Goal: Task Accomplishment & Management: Manage account settings

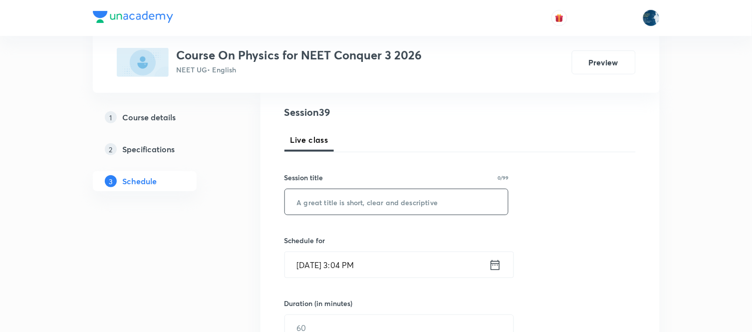
scroll to position [166, 0]
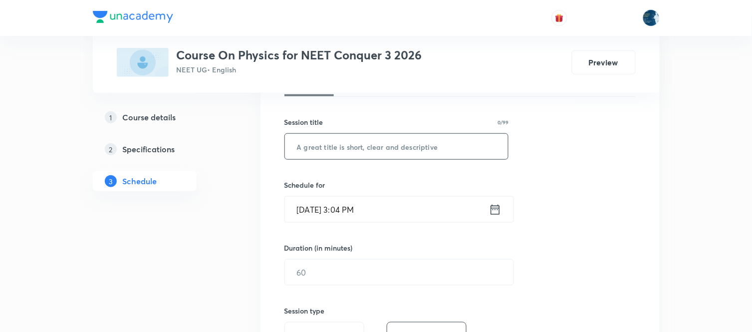
click at [373, 150] on input "text" at bounding box center [396, 146] width 223 height 25
type input "Work Energy and Power"
click at [569, 178] on div "Session 39 Live class Session title 21/99 Work Energy and Power ​ Schedule for …" at bounding box center [459, 283] width 351 height 468
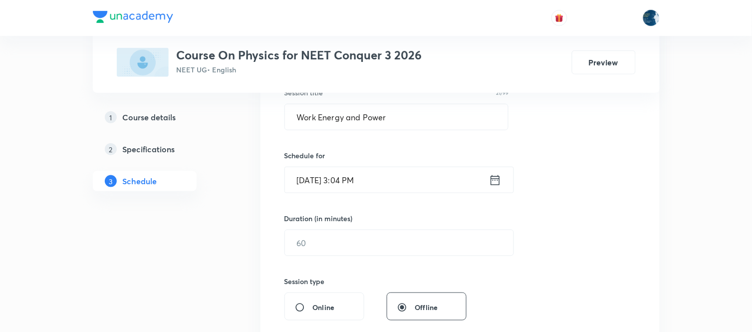
scroll to position [221, 0]
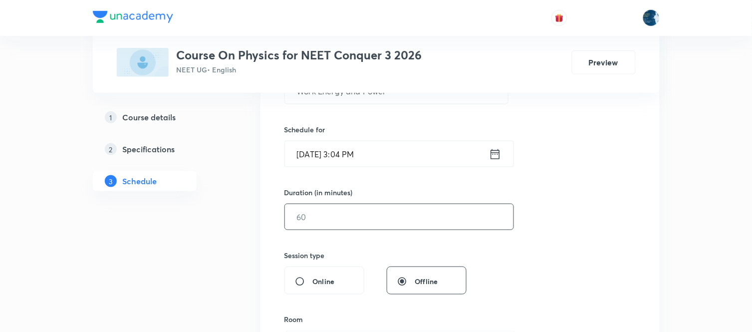
click at [312, 221] on input "text" at bounding box center [399, 216] width 228 height 25
type input "5"
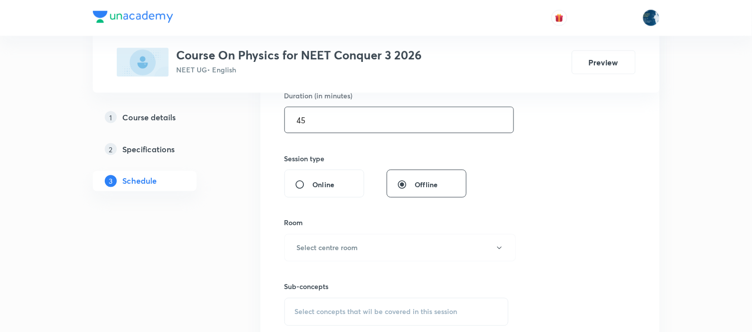
scroll to position [332, 0]
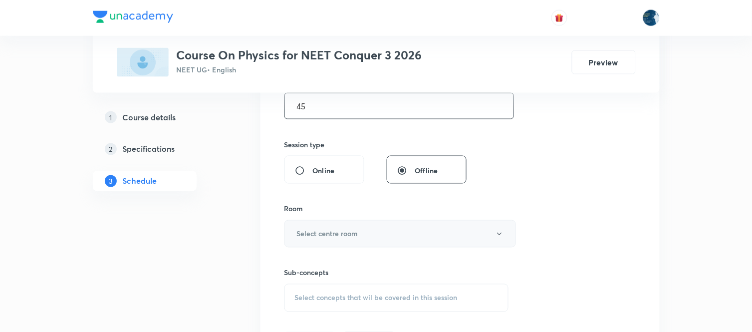
type input "45"
click at [328, 228] on h6 "Select centre room" at bounding box center [327, 233] width 61 height 10
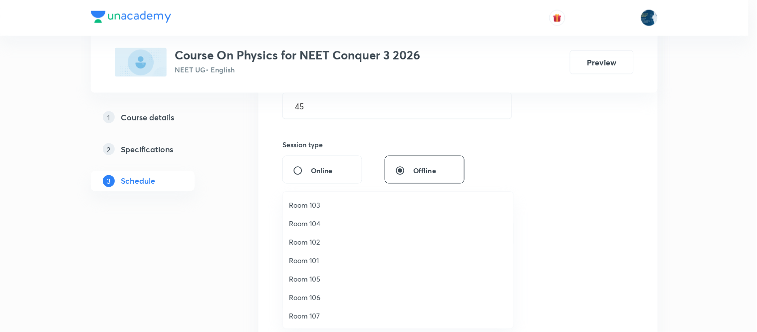
click at [314, 242] on span "Room 102" at bounding box center [398, 241] width 218 height 10
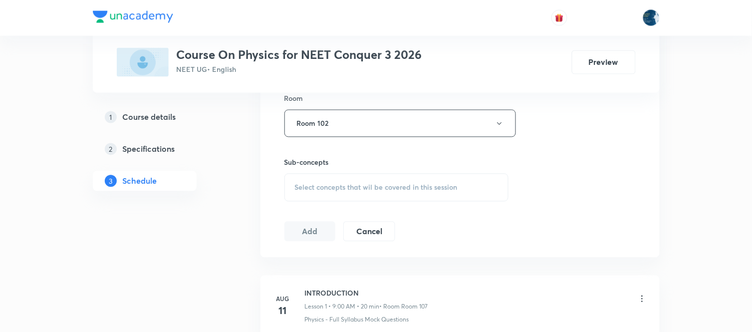
scroll to position [443, 0]
click at [385, 181] on div "Select concepts that wil be covered in this session" at bounding box center [396, 187] width 224 height 28
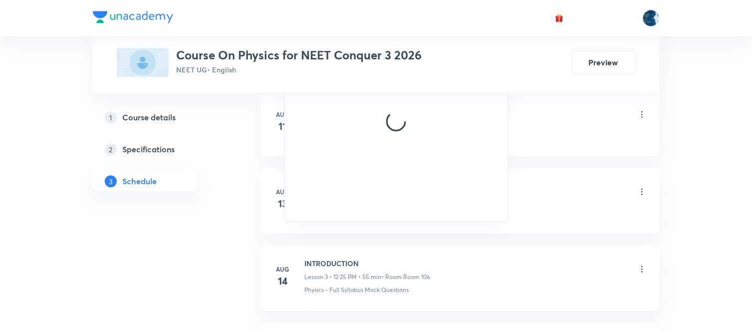
scroll to position [665, 0]
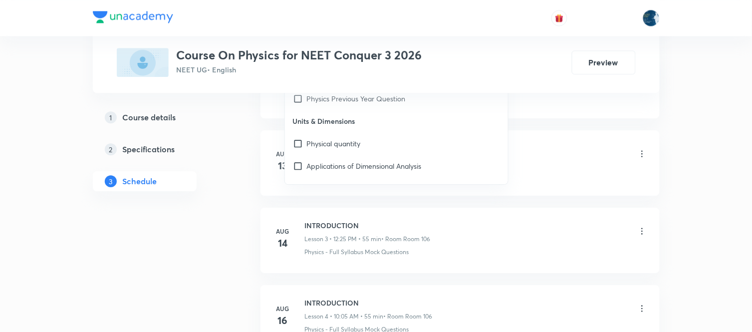
click at [221, 192] on div "1 Course details 2 Specifications 3 Schedule" at bounding box center [161, 155] width 136 height 96
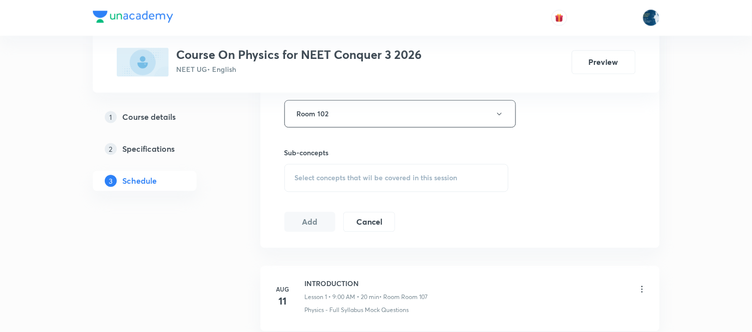
scroll to position [443, 0]
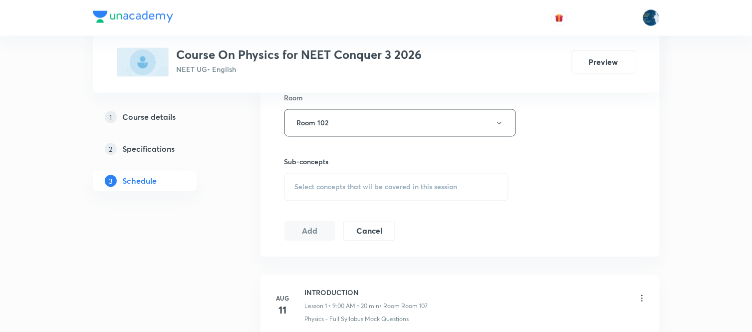
click at [363, 191] on div "Select concepts that wil be covered in this session" at bounding box center [396, 187] width 224 height 28
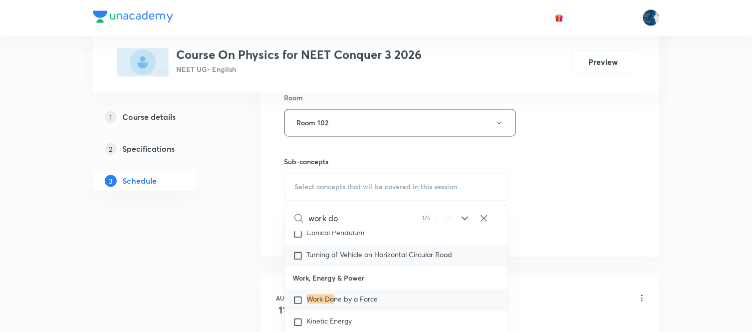
scroll to position [2604, 0]
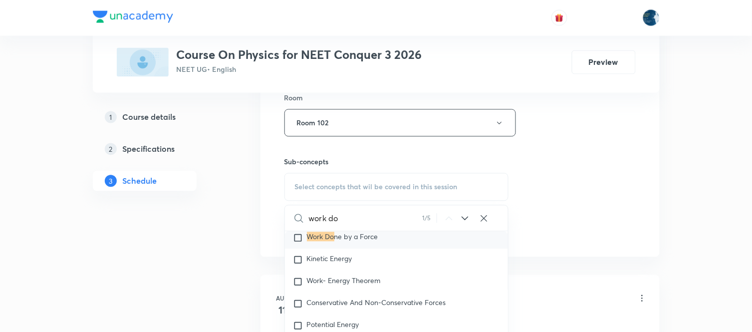
type input "work do"
click at [298, 243] on input "checkbox" at bounding box center [300, 238] width 14 height 10
checkbox input "true"
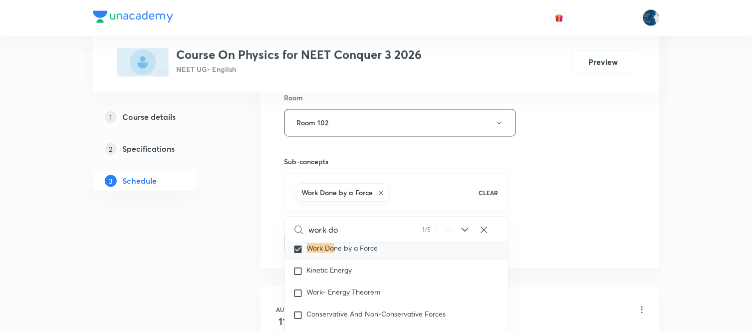
click at [570, 241] on div "Session 39 Live class Session title 21/99 Work Energy and Power ​ Schedule for …" at bounding box center [459, 13] width 351 height 480
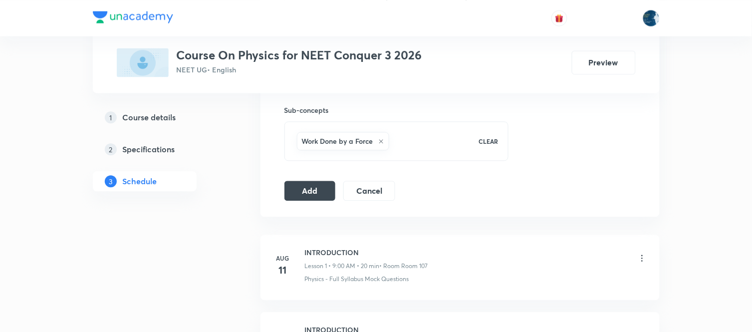
scroll to position [499, 0]
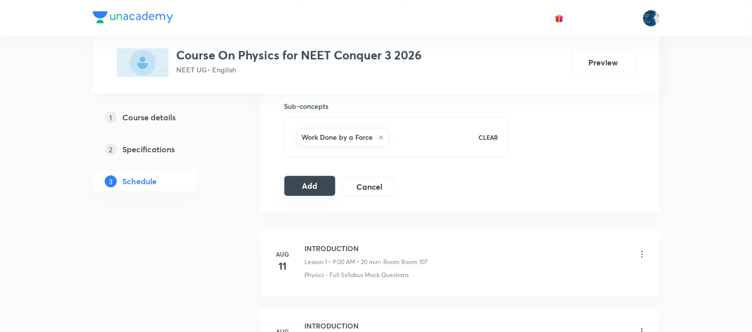
click at [310, 186] on button "Add" at bounding box center [309, 186] width 51 height 20
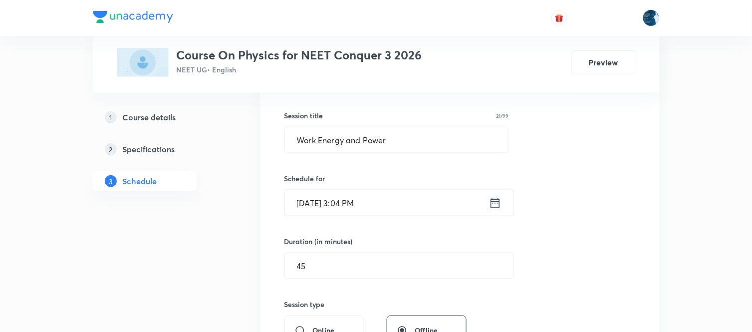
scroll to position [166, 0]
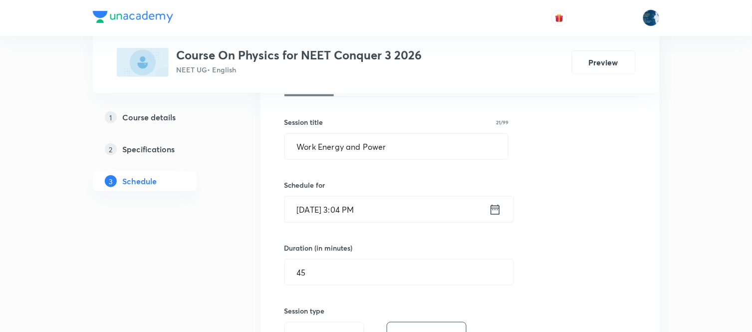
click at [496, 210] on icon at bounding box center [495, 209] width 12 height 14
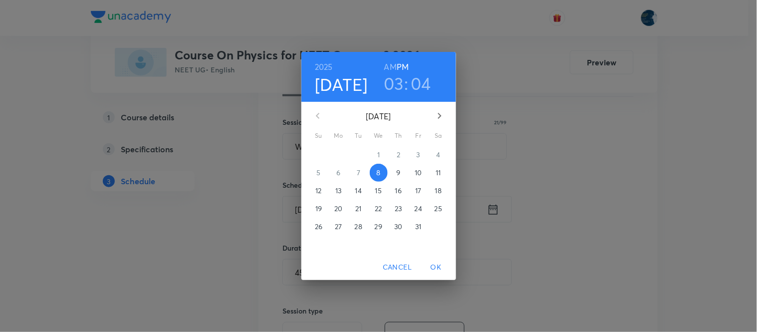
click at [419, 78] on h3 "04" at bounding box center [420, 83] width 20 height 21
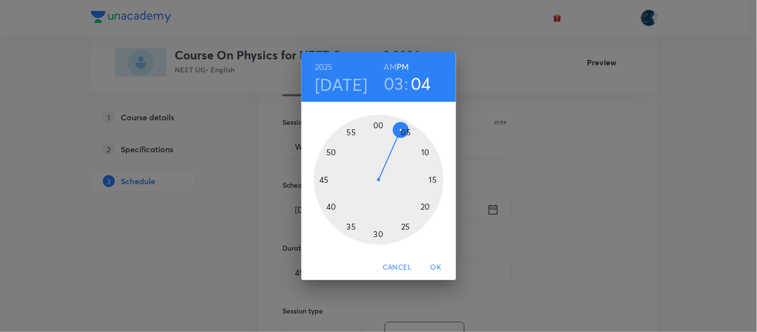
click at [410, 135] on div at bounding box center [379, 180] width 130 height 130
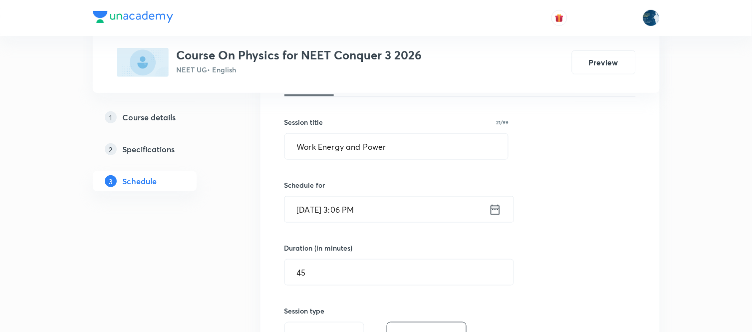
click at [498, 213] on icon at bounding box center [494, 209] width 9 height 10
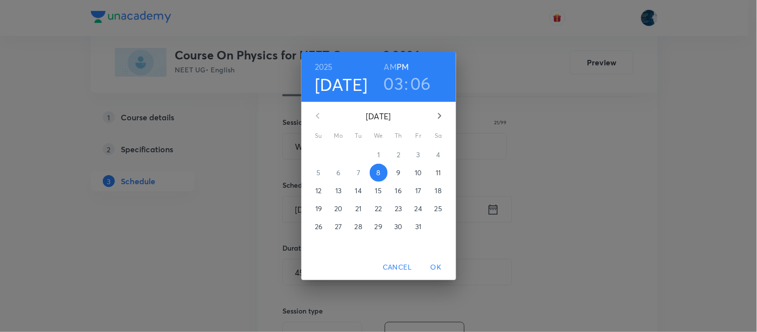
click at [424, 85] on h3 "06" at bounding box center [420, 83] width 21 height 21
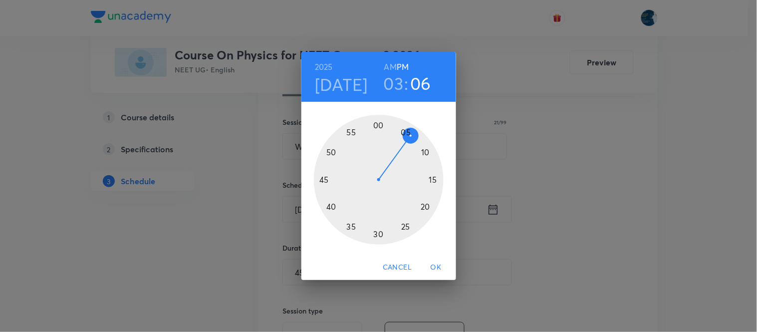
click at [425, 152] on div at bounding box center [379, 180] width 130 height 130
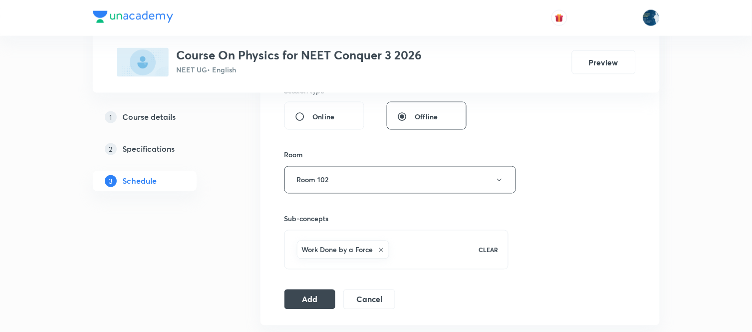
scroll to position [387, 0]
click at [322, 296] on button "Add" at bounding box center [309, 297] width 51 height 20
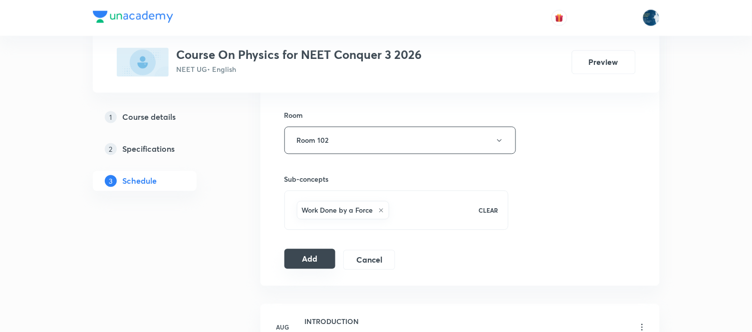
scroll to position [443, 0]
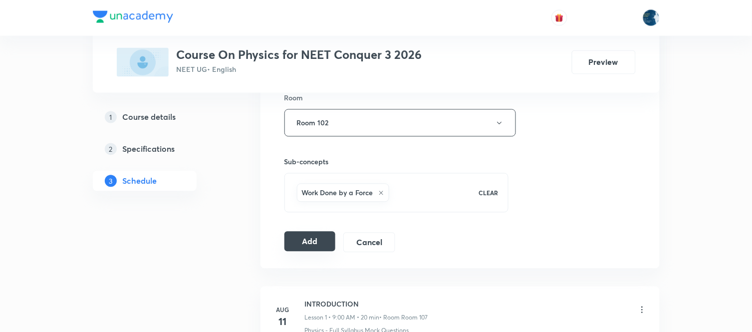
click at [310, 242] on button "Add" at bounding box center [309, 241] width 51 height 20
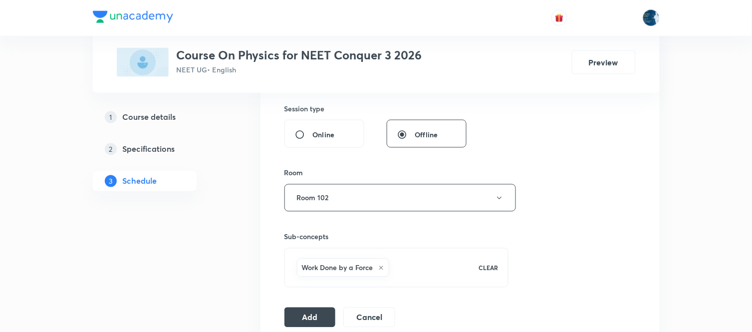
scroll to position [387, 0]
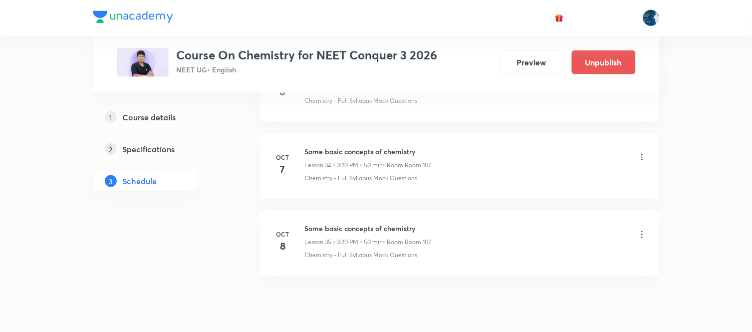
scroll to position [3240, 0]
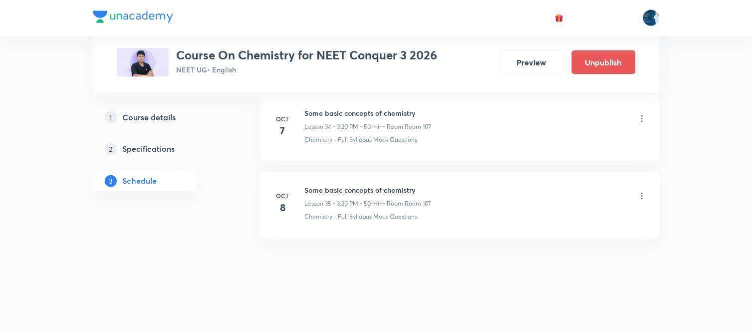
click at [640, 195] on icon at bounding box center [642, 196] width 10 height 10
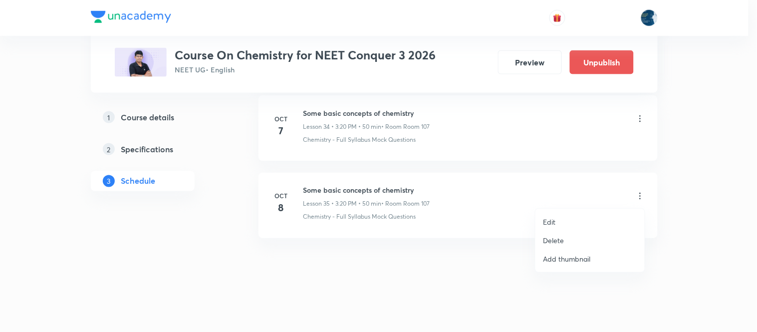
click at [577, 240] on li "Delete" at bounding box center [589, 240] width 109 height 18
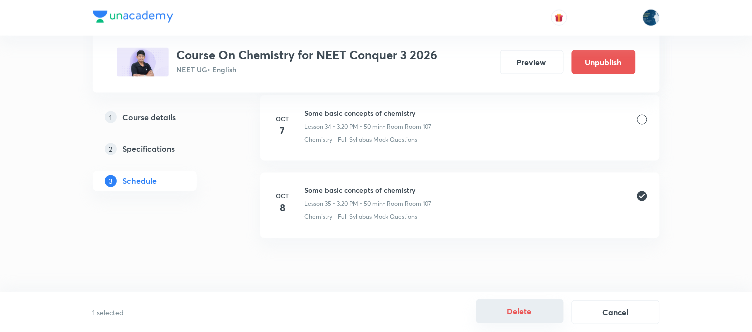
click at [521, 312] on button "Delete" at bounding box center [520, 311] width 88 height 24
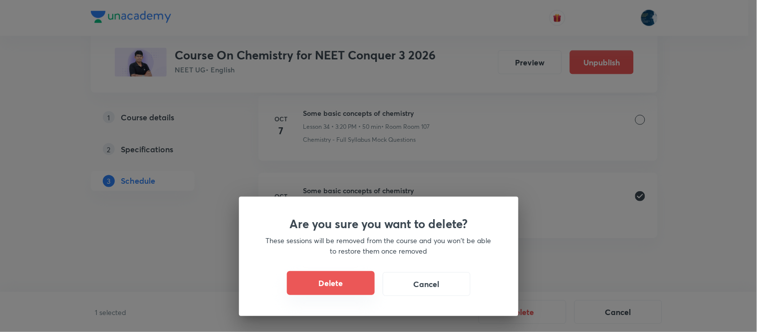
click at [331, 283] on button "Delete" at bounding box center [331, 283] width 88 height 24
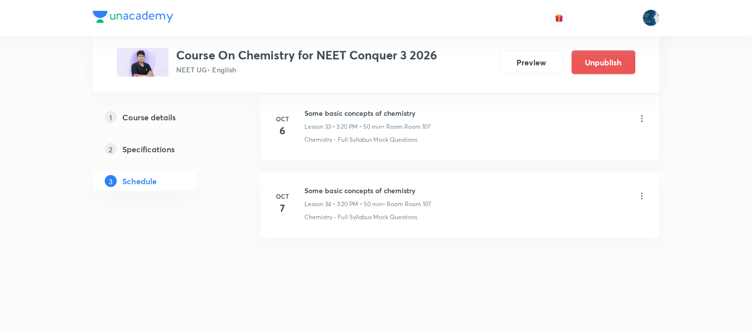
scroll to position [3163, 0]
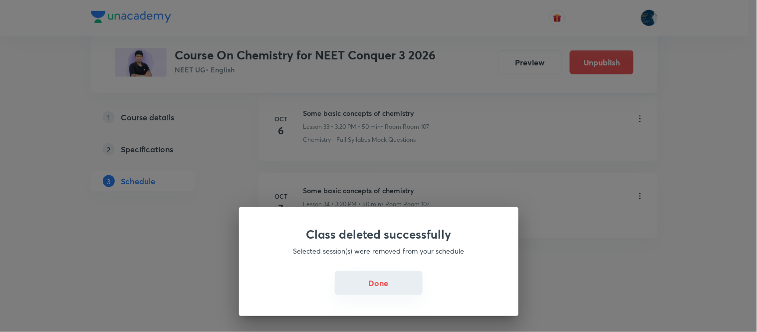
click at [379, 281] on button "Done" at bounding box center [379, 283] width 88 height 24
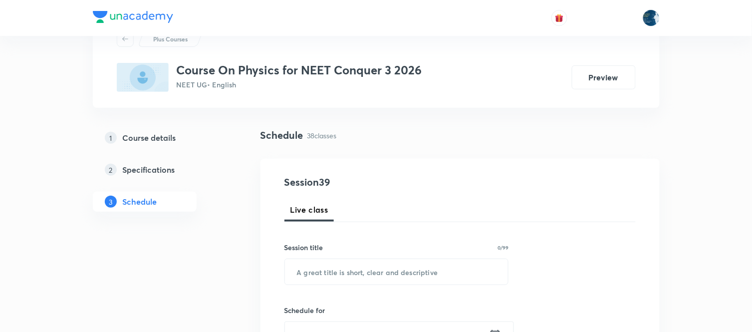
scroll to position [111, 0]
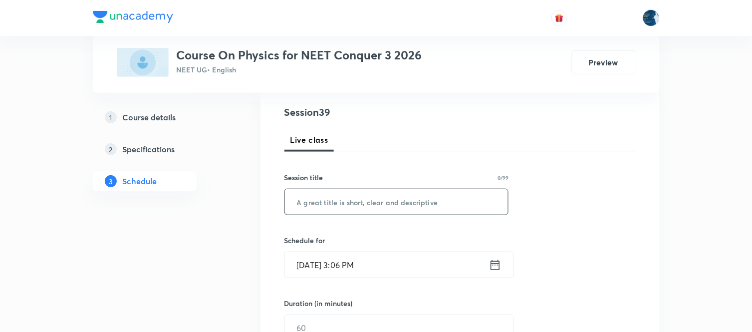
click at [353, 196] on input "text" at bounding box center [396, 201] width 223 height 25
click at [308, 202] on input "wor energy and power" at bounding box center [396, 201] width 223 height 25
type input "work energy and power"
click at [490, 265] on icon at bounding box center [495, 265] width 12 height 14
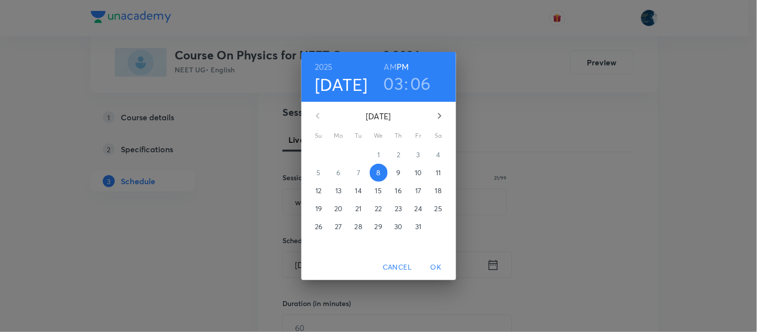
click at [427, 87] on h3 "06" at bounding box center [420, 83] width 21 height 21
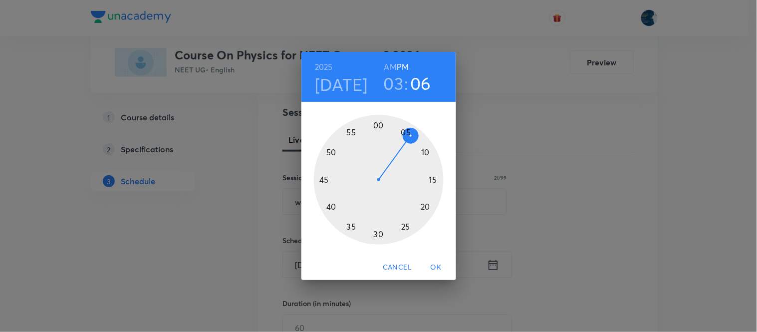
click at [426, 153] on div at bounding box center [379, 180] width 130 height 130
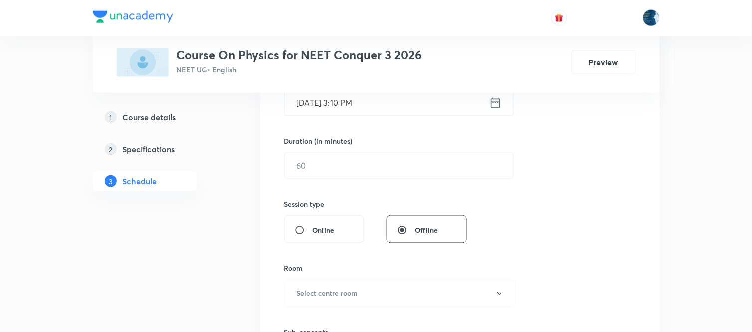
scroll to position [277, 0]
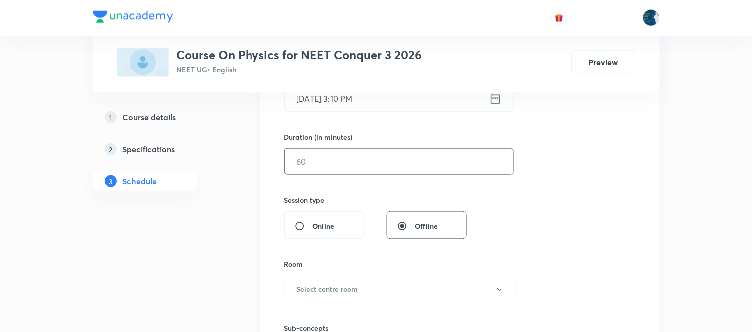
click at [325, 161] on input "text" at bounding box center [399, 161] width 228 height 25
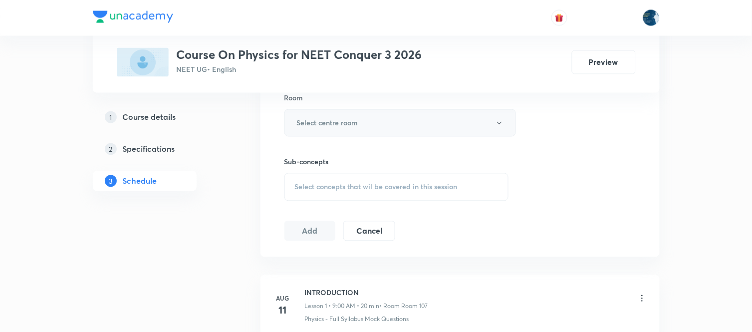
type input "40"
click at [382, 120] on button "Select centre room" at bounding box center [399, 122] width 231 height 27
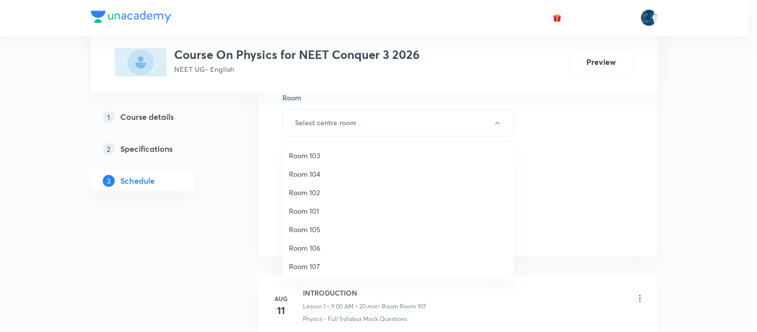
click at [321, 195] on span "Room 102" at bounding box center [398, 192] width 218 height 10
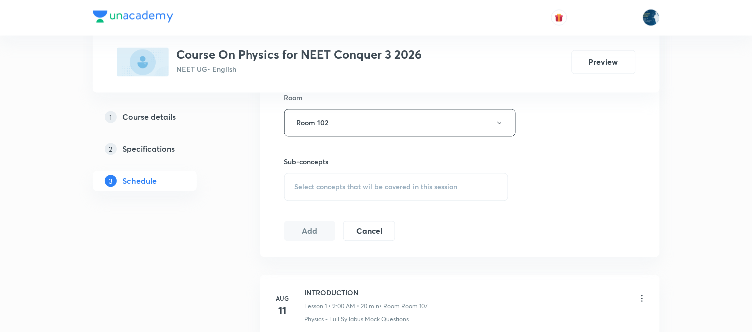
click at [336, 192] on div "Select concepts that wil be covered in this session" at bounding box center [396, 187] width 224 height 28
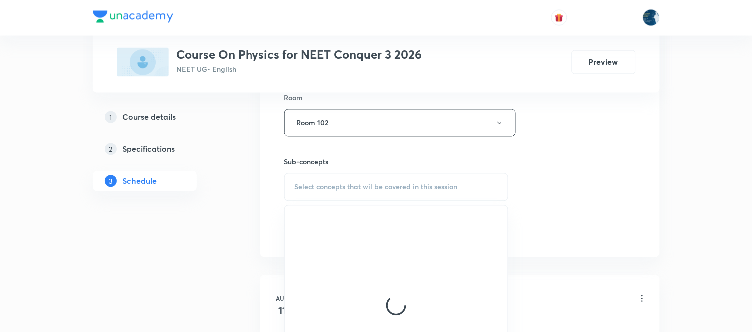
click at [345, 187] on span "Select concepts that wil be covered in this session" at bounding box center [376, 187] width 163 height 8
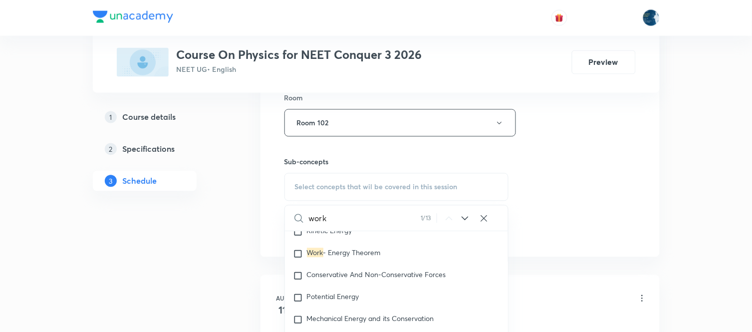
scroll to position [2603, 0]
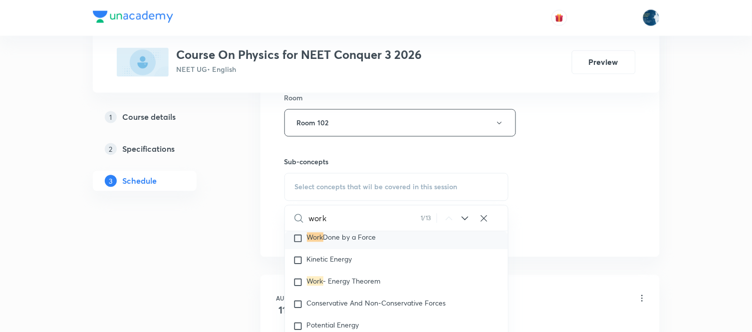
type input "work"
click at [328, 242] on span "Done by a Force" at bounding box center [349, 236] width 53 height 9
checkbox input "true"
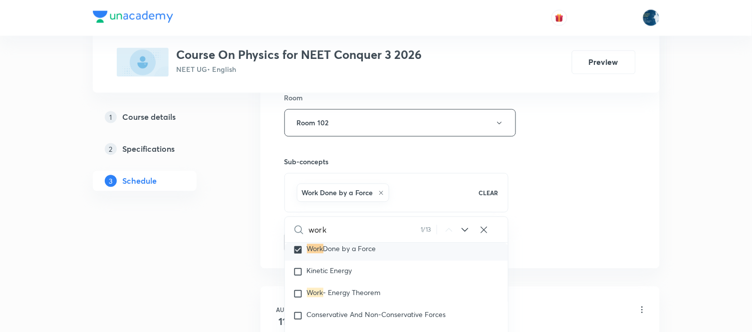
click at [575, 254] on div "Session 39 Live class Session title 21/99 work energy and power ​ Schedule for …" at bounding box center [459, 13] width 399 height 512
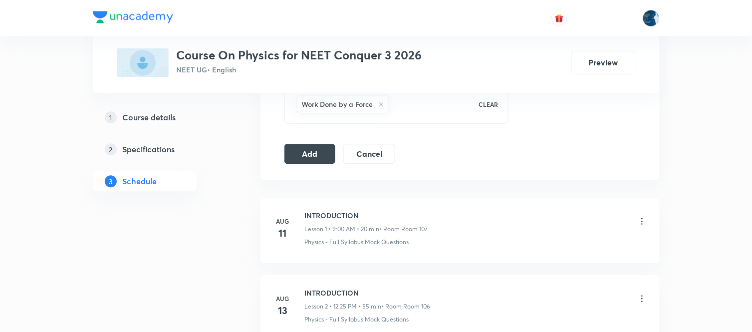
scroll to position [554, 0]
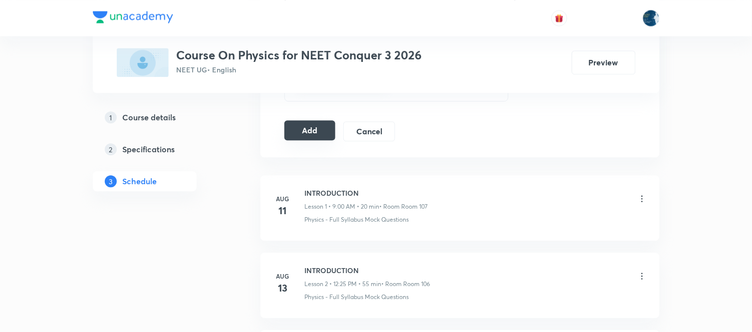
click at [318, 136] on button "Add" at bounding box center [309, 130] width 51 height 20
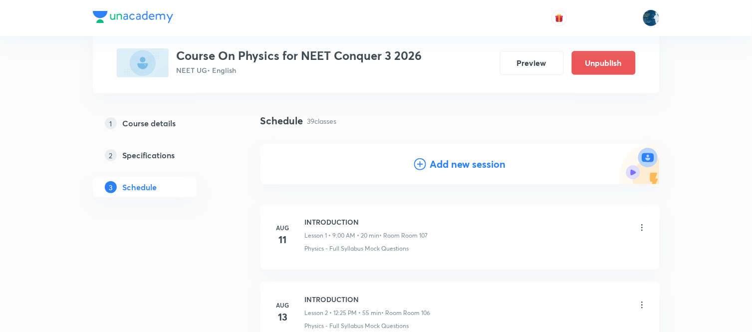
scroll to position [0, 0]
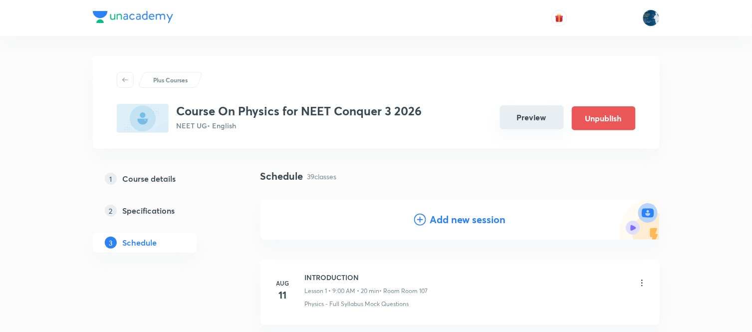
click at [531, 113] on button "Preview" at bounding box center [532, 117] width 64 height 24
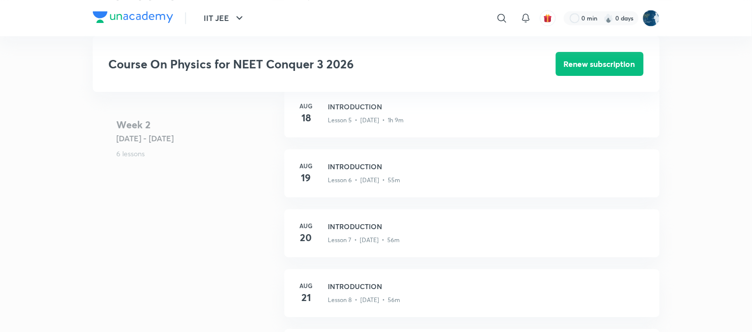
scroll to position [720, 0]
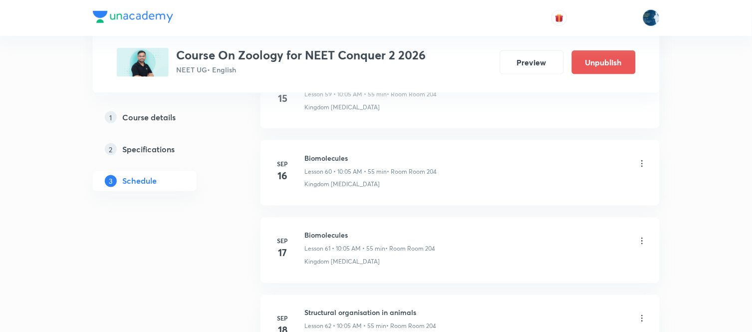
scroll to position [6194, 0]
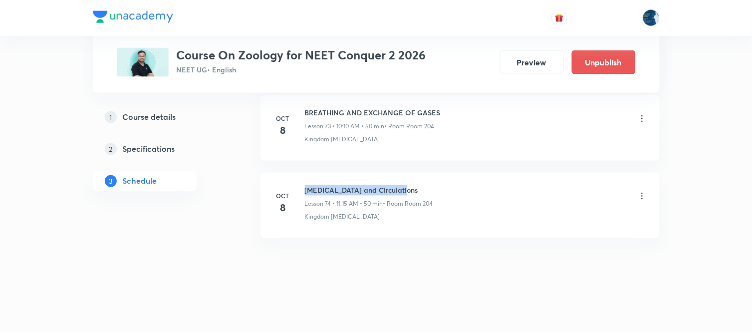
drag, startPoint x: 305, startPoint y: 191, endPoint x: 403, endPoint y: 191, distance: 97.7
click at [403, 191] on h6 "[MEDICAL_DATA] and Circulations" at bounding box center [369, 190] width 128 height 10
copy h6 "[MEDICAL_DATA] and Circulations"
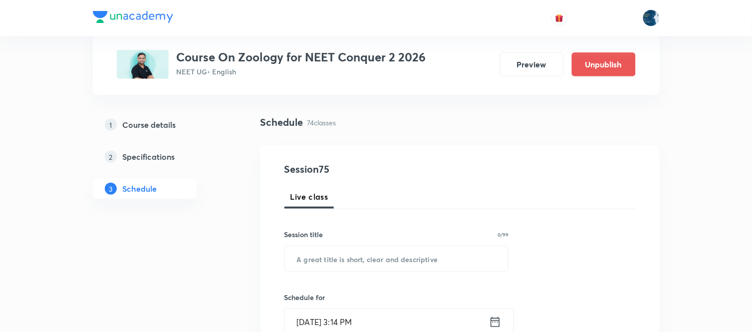
scroll to position [55, 0]
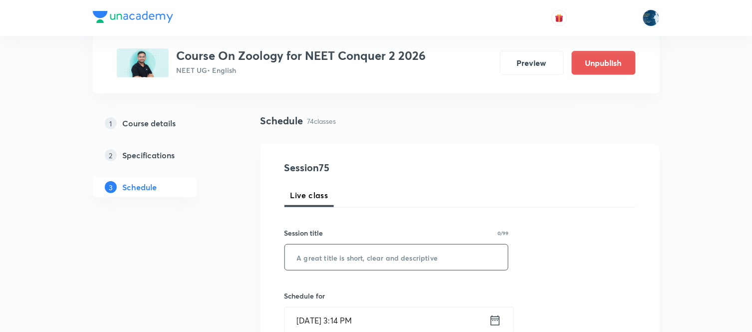
click at [375, 262] on input "text" at bounding box center [396, 256] width 223 height 25
paste input "[MEDICAL_DATA] and Circulations"
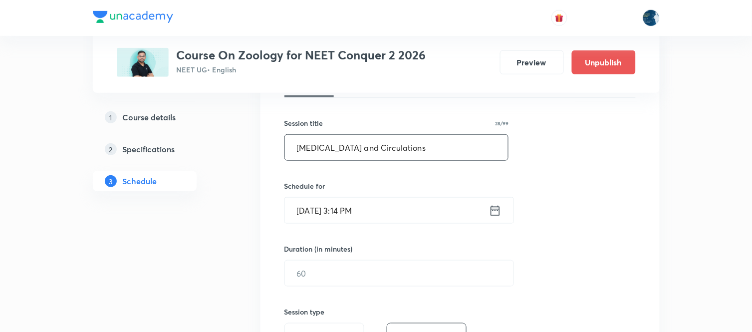
scroll to position [166, 0]
type input "[MEDICAL_DATA] and Circulations"
click at [494, 215] on icon at bounding box center [495, 209] width 12 height 14
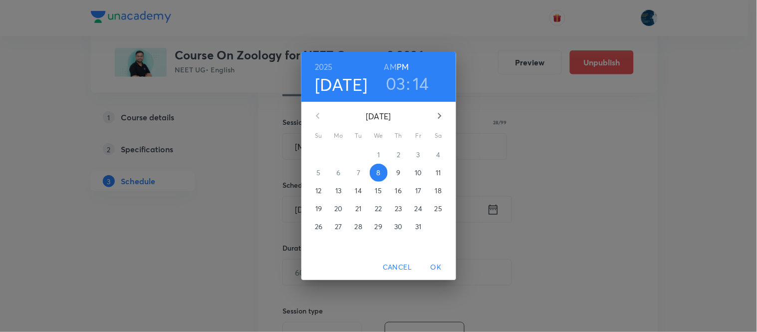
click at [422, 81] on h3 "14" at bounding box center [420, 83] width 16 height 21
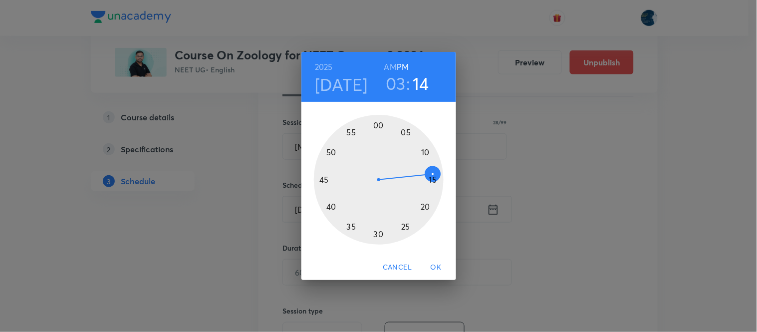
click at [425, 209] on div at bounding box center [379, 180] width 130 height 130
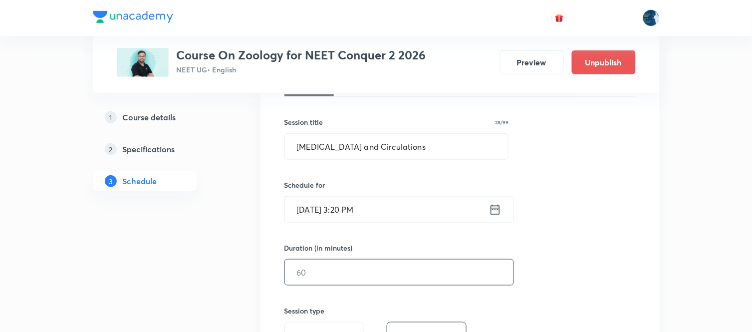
click at [381, 282] on input "text" at bounding box center [399, 271] width 228 height 25
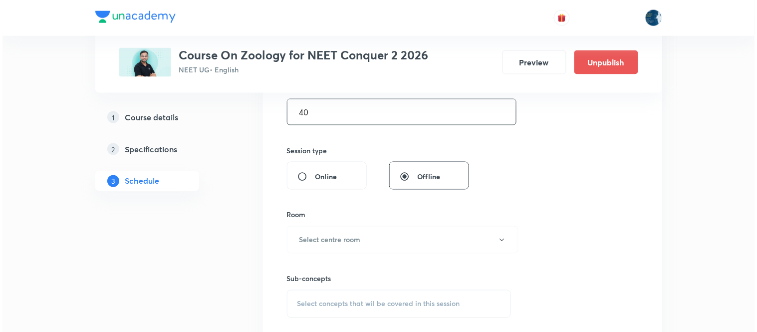
scroll to position [301, 0]
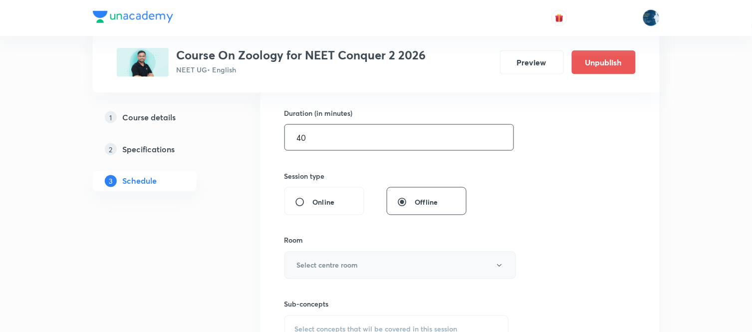
type input "40"
click at [403, 266] on button "Select centre room" at bounding box center [399, 264] width 231 height 27
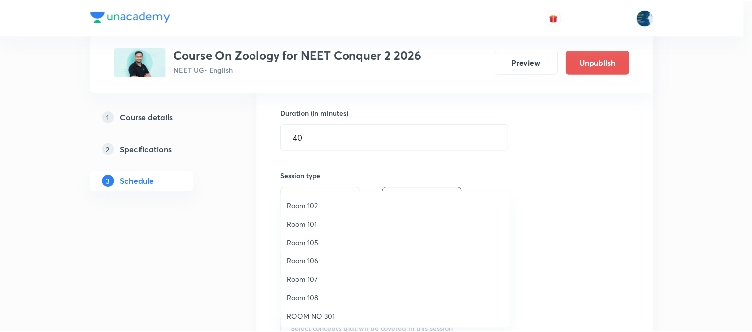
scroll to position [55, 0]
click at [348, 277] on span "Room 108" at bounding box center [398, 278] width 218 height 10
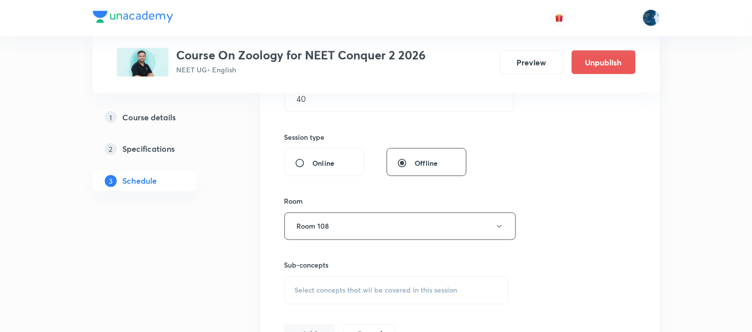
scroll to position [356, 0]
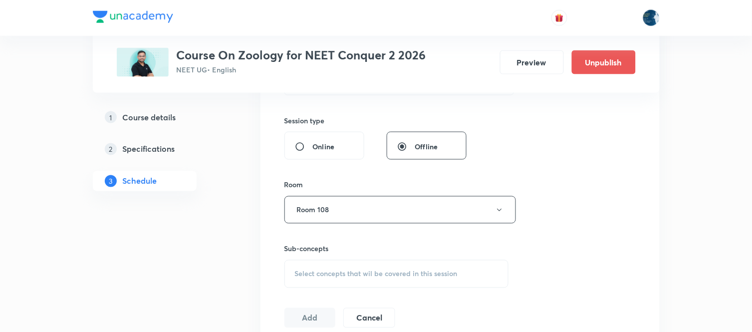
click at [390, 270] on span "Select concepts that wil be covered in this session" at bounding box center [376, 274] width 163 height 8
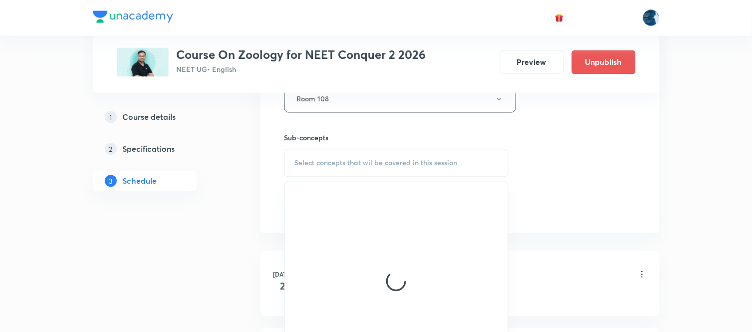
scroll to position [522, 0]
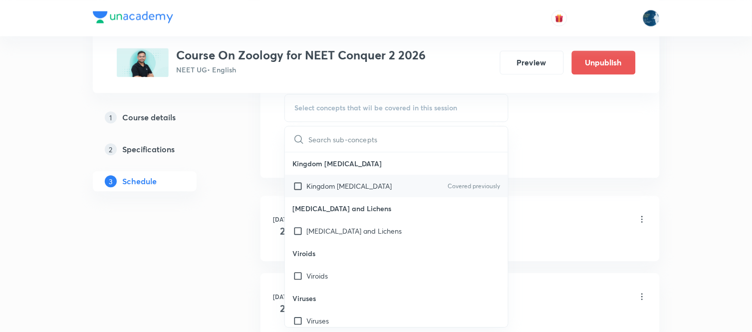
click at [301, 186] on input "checkbox" at bounding box center [300, 186] width 14 height 10
checkbox input "true"
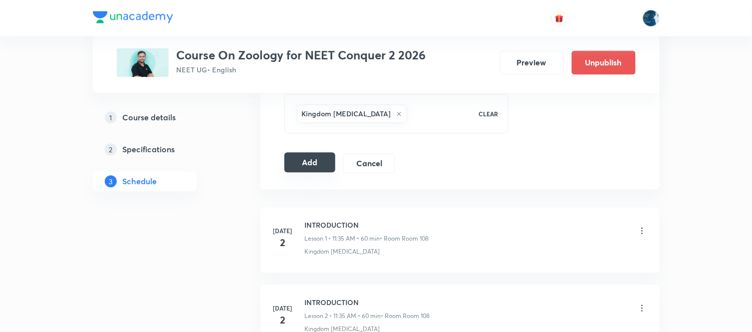
click at [315, 165] on button "Add" at bounding box center [309, 162] width 51 height 20
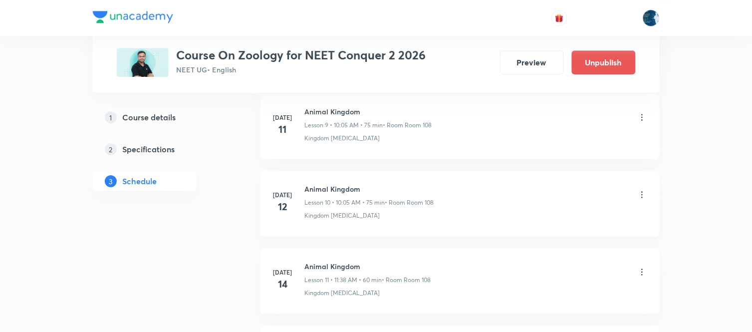
scroll to position [813, 0]
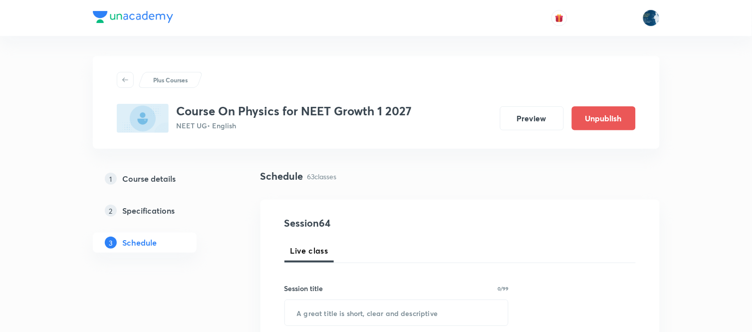
scroll to position [5407, 0]
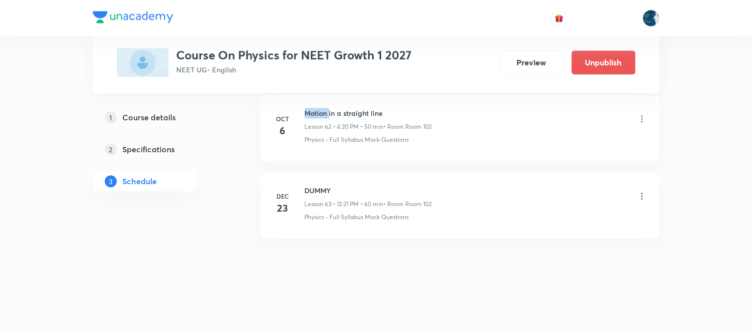
click at [325, 108] on h6 "Motion in a straight line" at bounding box center [368, 113] width 127 height 10
copy h6 "Motion in a straight line"
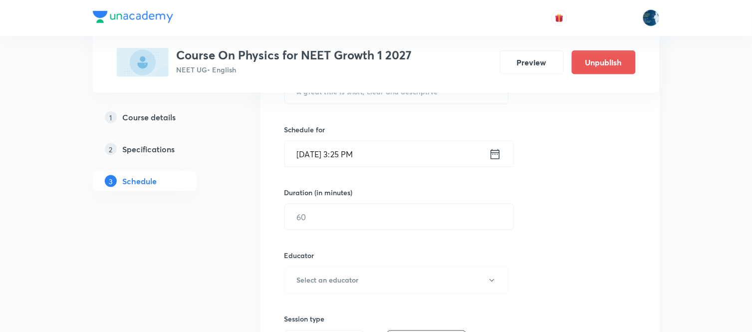
scroll to position [111, 0]
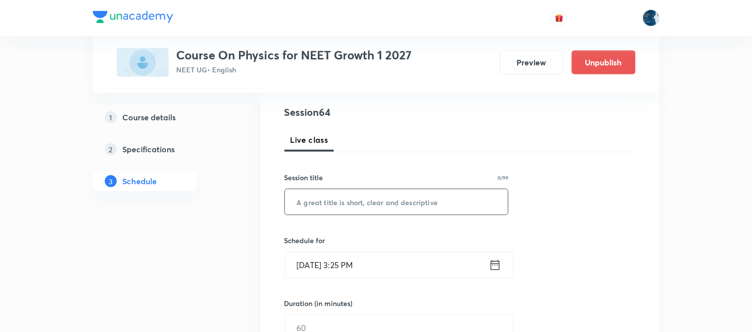
click at [393, 207] on input "text" at bounding box center [396, 201] width 223 height 25
paste input "Motion in a straight line"
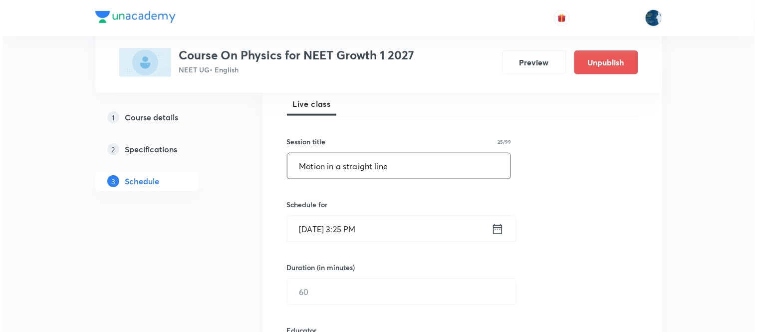
scroll to position [166, 0]
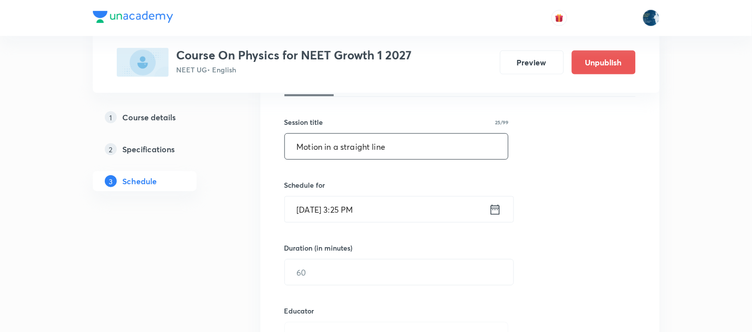
type input "Motion in a straight line"
click at [492, 208] on icon at bounding box center [495, 209] width 12 height 14
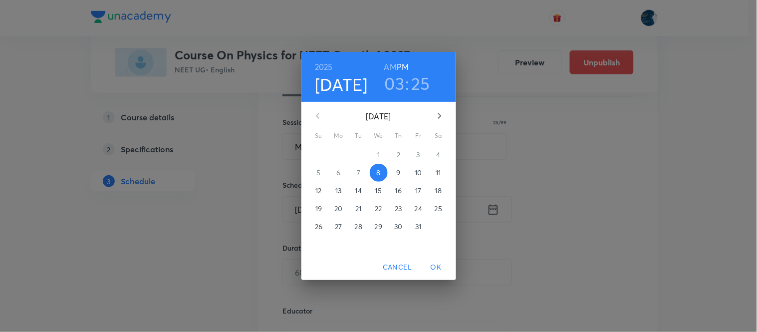
click at [391, 76] on h3 "03" at bounding box center [394, 83] width 20 height 21
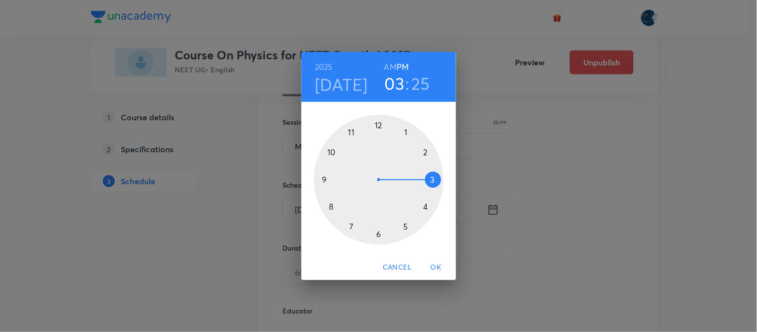
click at [426, 208] on div at bounding box center [379, 180] width 130 height 130
click at [422, 207] on div at bounding box center [379, 180] width 130 height 130
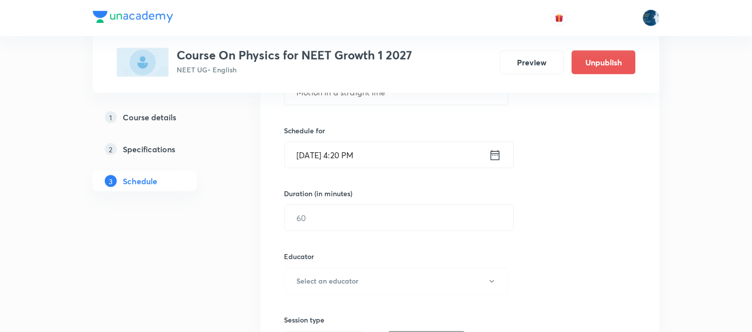
scroll to position [221, 0]
click at [417, 223] on input "text" at bounding box center [399, 216] width 228 height 25
click at [399, 216] on input "text" at bounding box center [399, 216] width 228 height 25
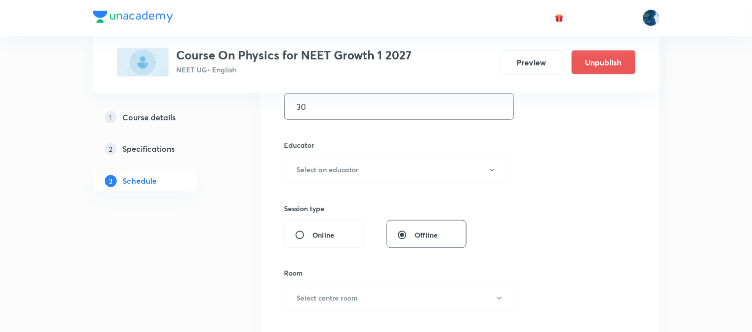
scroll to position [332, 0]
type input "30"
click at [410, 169] on button "Select an educator" at bounding box center [396, 169] width 224 height 27
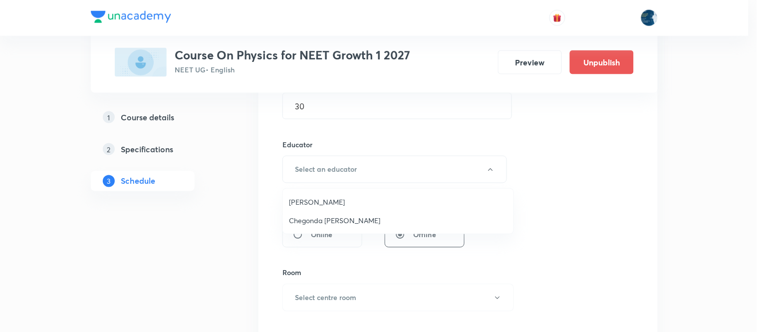
click at [380, 196] on span "[PERSON_NAME]" at bounding box center [398, 201] width 218 height 10
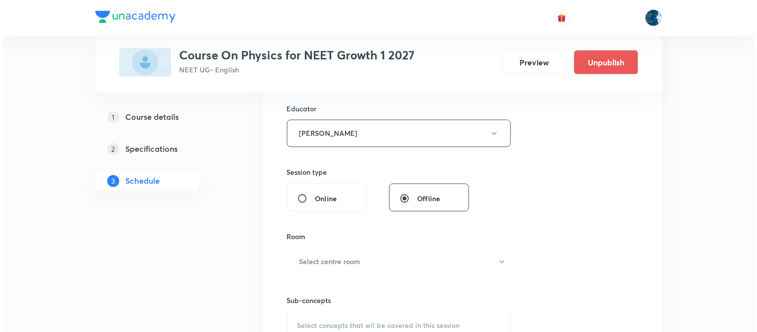
scroll to position [387, 0]
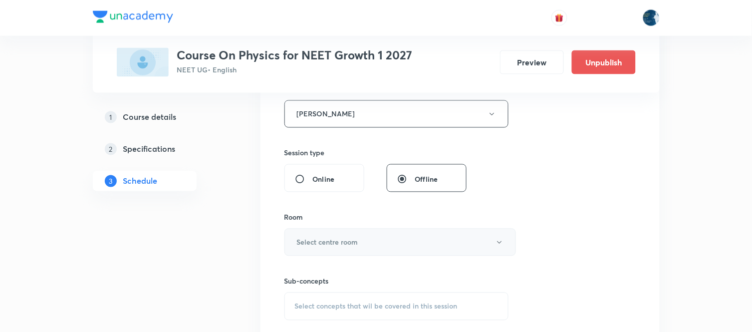
click at [378, 235] on button "Select centre room" at bounding box center [399, 241] width 231 height 27
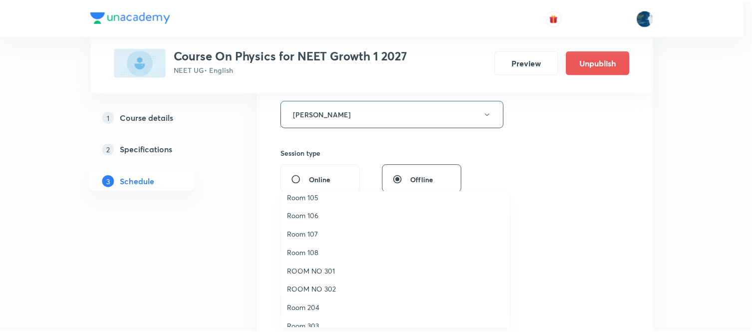
scroll to position [0, 0]
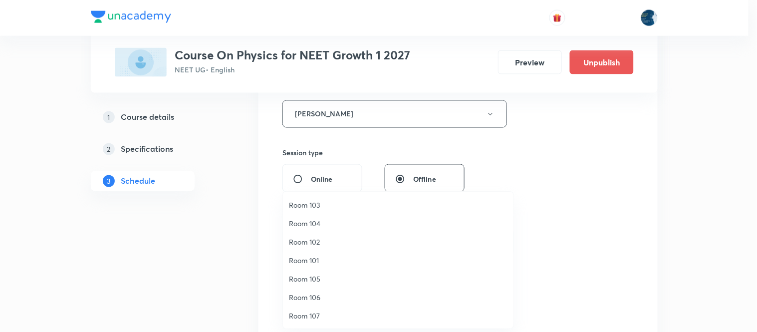
click at [337, 238] on span "Room 102" at bounding box center [398, 241] width 218 height 10
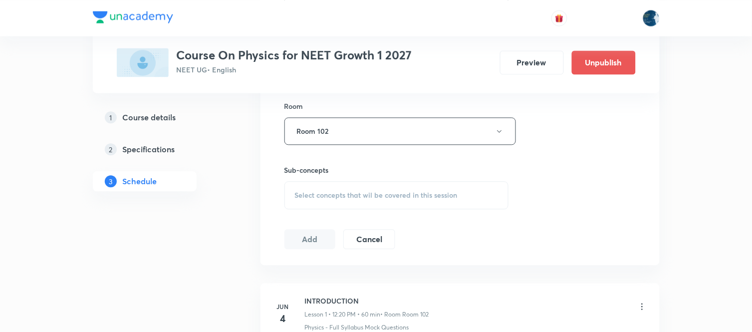
click at [450, 198] on span "Select concepts that wil be covered in this session" at bounding box center [376, 195] width 163 height 8
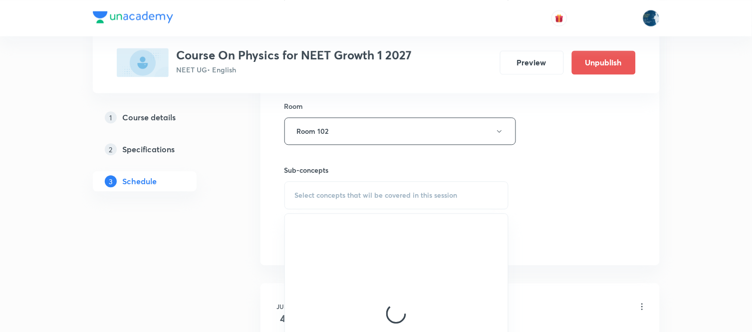
scroll to position [554, 0]
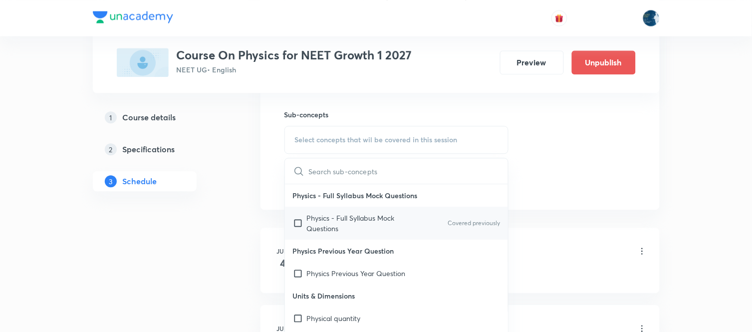
click at [473, 218] on p "Covered previously" at bounding box center [473, 222] width 52 height 9
checkbox input "true"
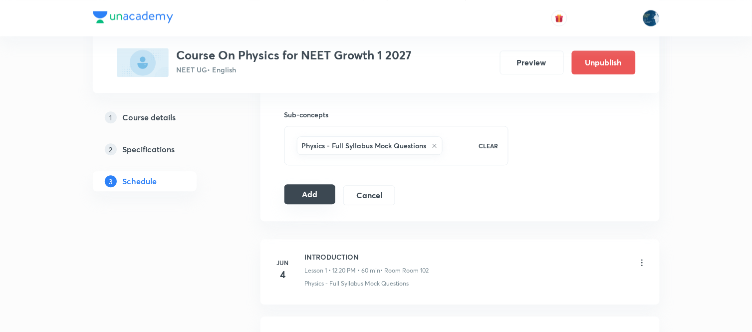
click at [313, 195] on button "Add" at bounding box center [309, 194] width 51 height 20
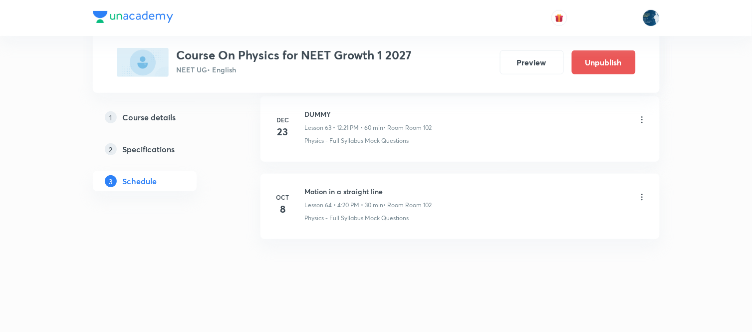
scroll to position [4962, 0]
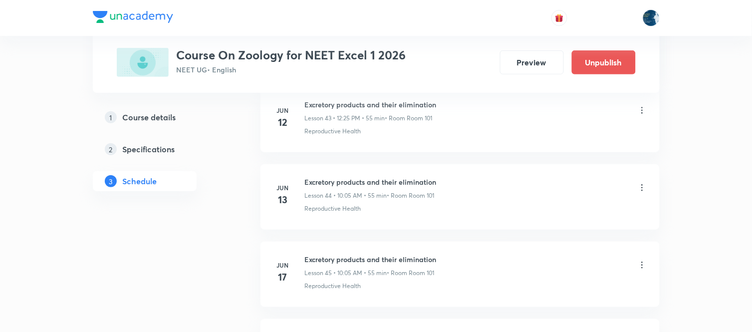
scroll to position [10205, 0]
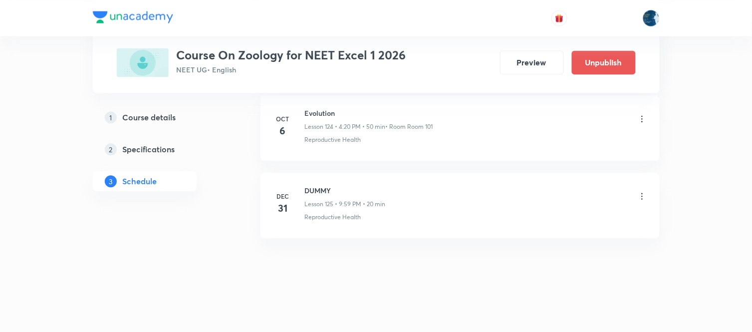
click at [311, 119] on div "Evolution Lesson 124 • 4:20 PM • 50 min • Room Room 101" at bounding box center [369, 119] width 128 height 23
click at [311, 116] on h6 "Evolution" at bounding box center [369, 113] width 128 height 10
copy h6 "Evolution"
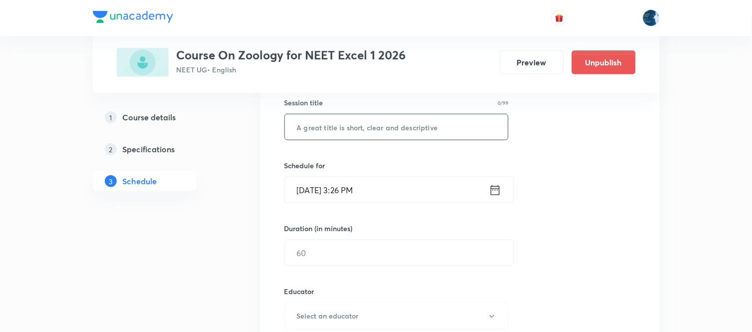
scroll to position [166, 0]
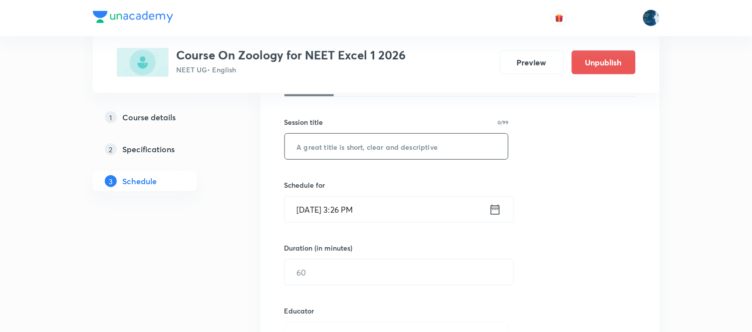
click at [375, 158] on input "text" at bounding box center [396, 146] width 223 height 25
click at [377, 149] on input "text" at bounding box center [396, 146] width 223 height 25
paste input "Evolution"
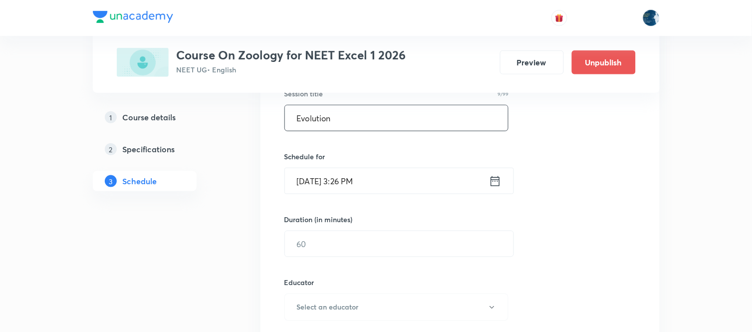
scroll to position [221, 0]
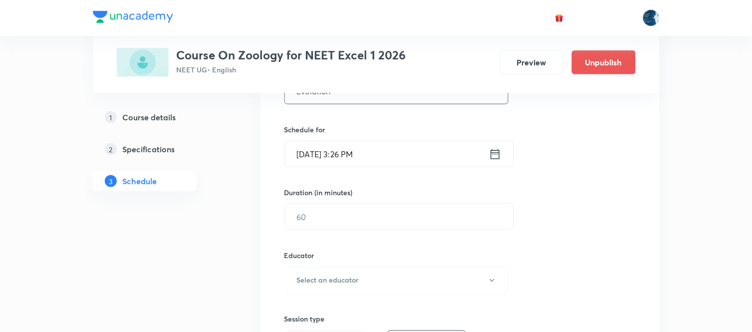
type input "Evolution"
click at [496, 153] on icon at bounding box center [495, 154] width 12 height 14
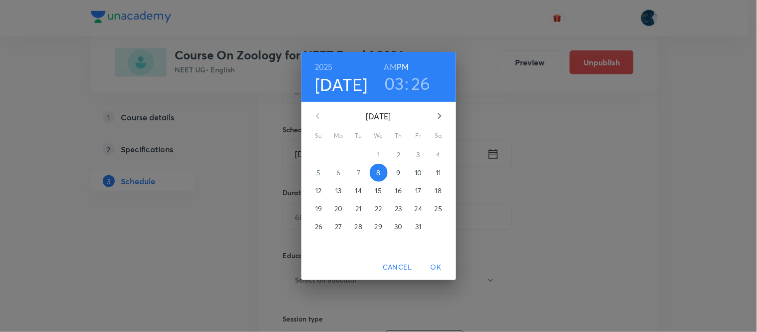
click at [398, 82] on h3 "03" at bounding box center [394, 83] width 20 height 21
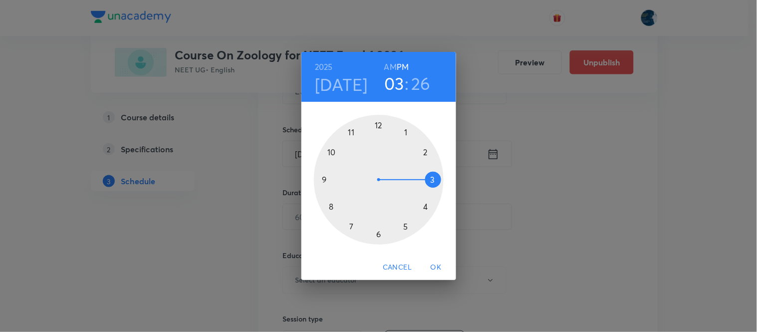
click at [425, 207] on div at bounding box center [379, 180] width 130 height 130
click at [425, 206] on div at bounding box center [379, 180] width 130 height 130
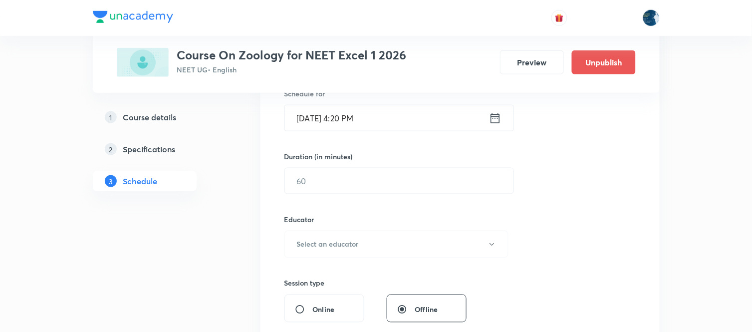
scroll to position [277, 0]
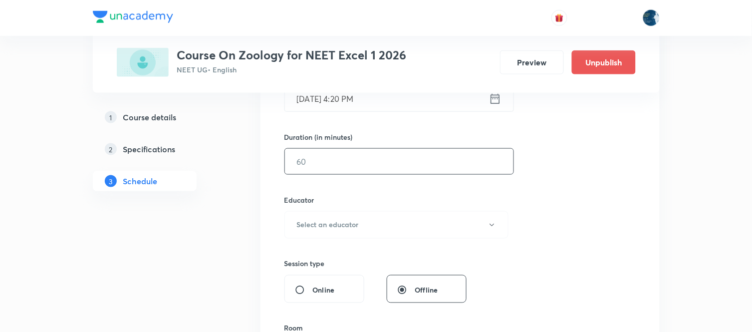
click at [436, 167] on input "text" at bounding box center [399, 161] width 228 height 25
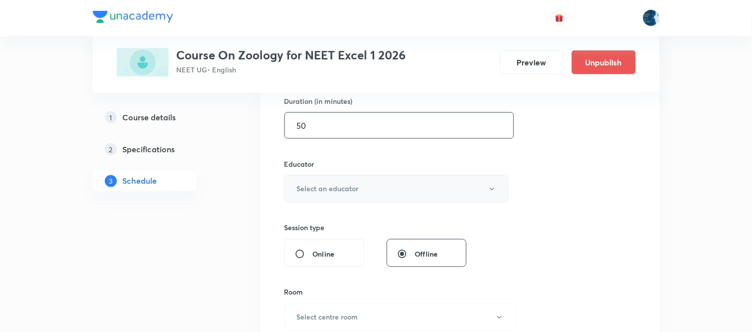
scroll to position [332, 0]
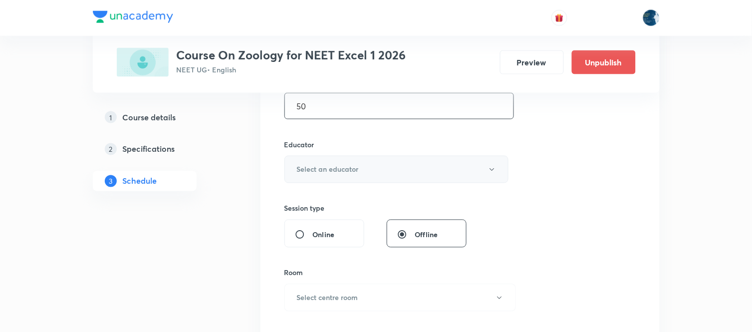
type input "50"
click at [434, 170] on button "Select an educator" at bounding box center [396, 169] width 224 height 27
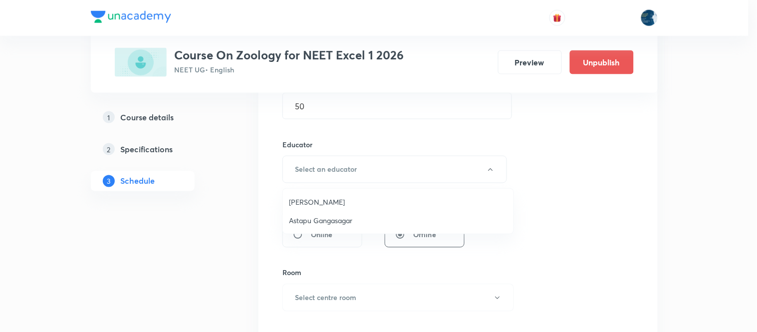
click at [393, 200] on span "Twishampati Joshi" at bounding box center [398, 201] width 218 height 10
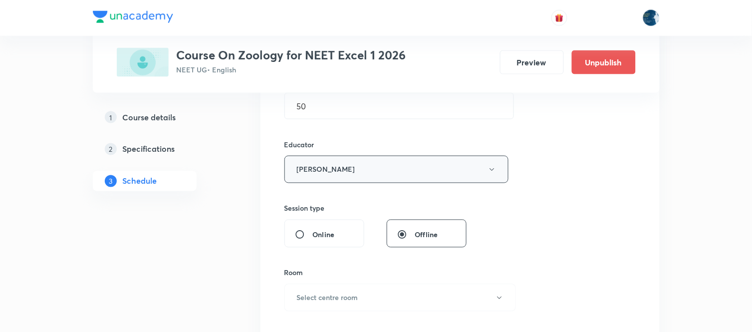
click at [407, 170] on button "Twishampati Joshi" at bounding box center [396, 169] width 224 height 27
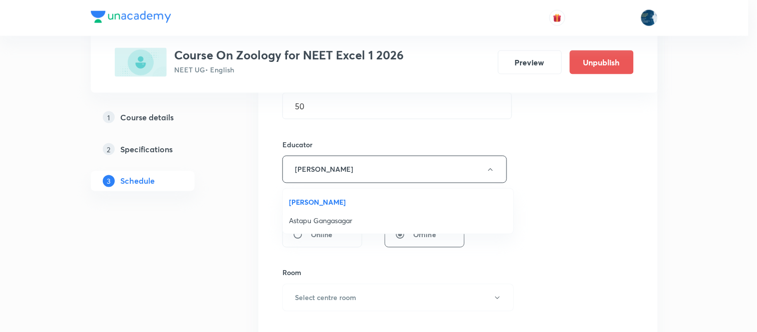
click at [362, 221] on span "Astapu Gangasagar" at bounding box center [398, 220] width 218 height 10
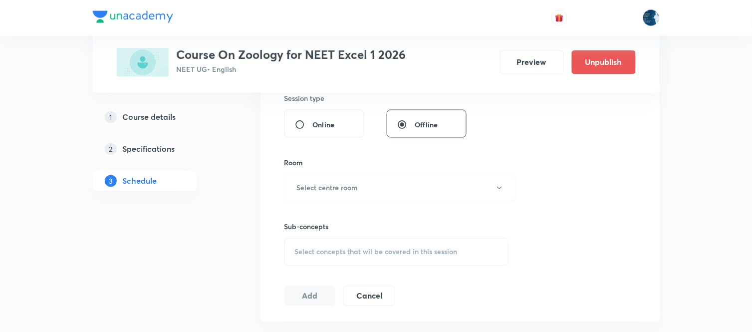
scroll to position [443, 0]
click at [444, 183] on button "Select centre room" at bounding box center [399, 186] width 231 height 27
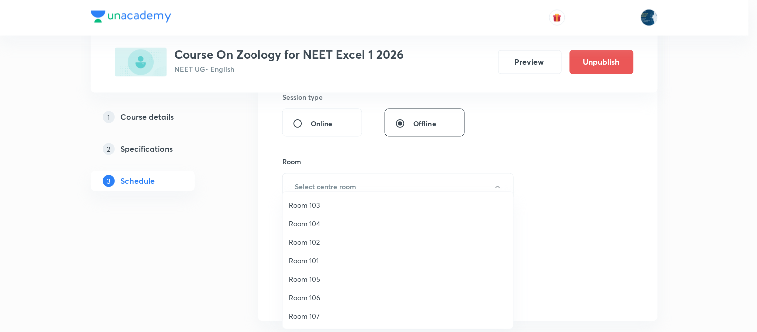
click at [312, 255] on span "Room 101" at bounding box center [398, 260] width 218 height 10
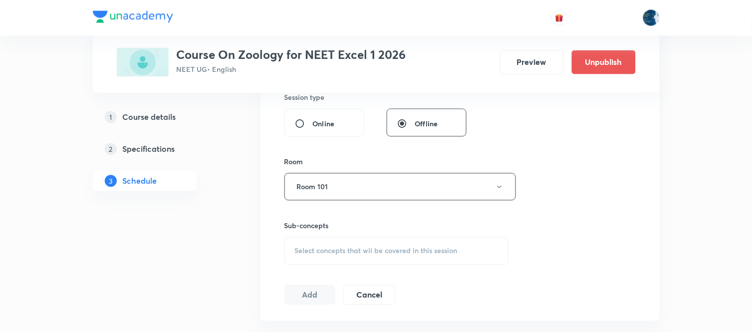
scroll to position [499, 0]
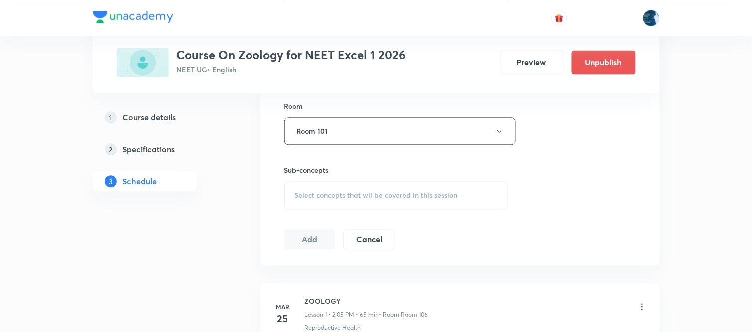
click at [449, 186] on div "Select concepts that wil be covered in this session" at bounding box center [396, 195] width 224 height 28
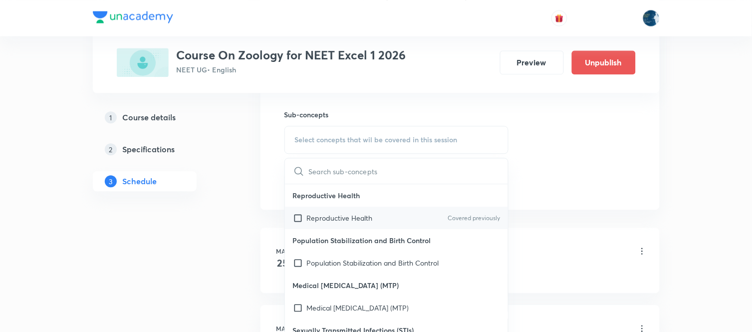
click at [462, 207] on div "Reproductive Health Covered previously" at bounding box center [396, 217] width 223 height 22
checkbox input "true"
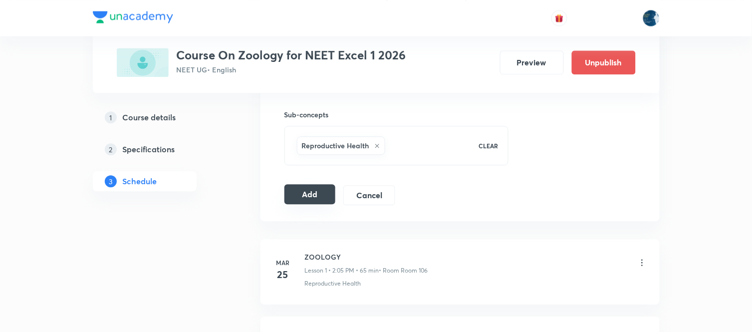
click at [323, 199] on button "Add" at bounding box center [309, 194] width 51 height 20
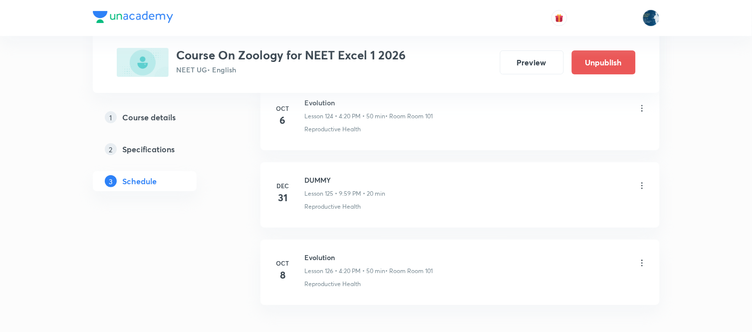
scroll to position [9759, 0]
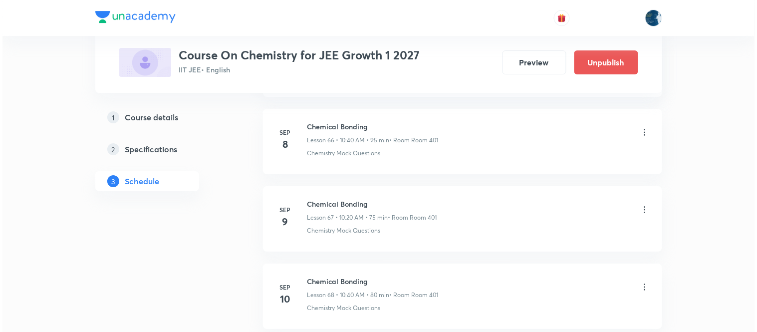
scroll to position [6568, 0]
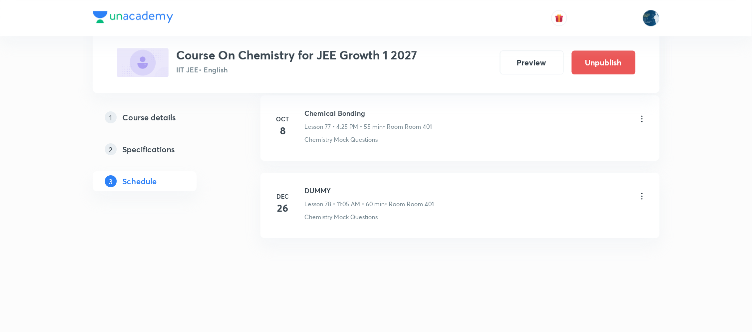
click at [642, 121] on icon at bounding box center [641, 118] width 1 height 6
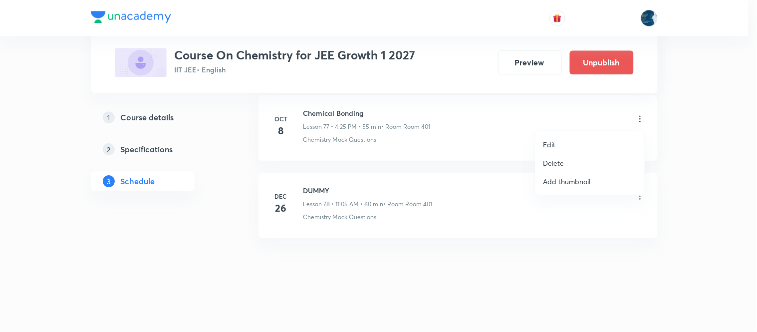
click at [580, 143] on li "Edit" at bounding box center [589, 144] width 109 height 18
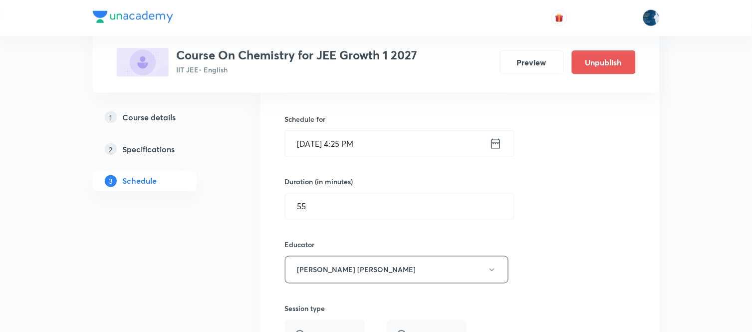
scroll to position [6050, 0]
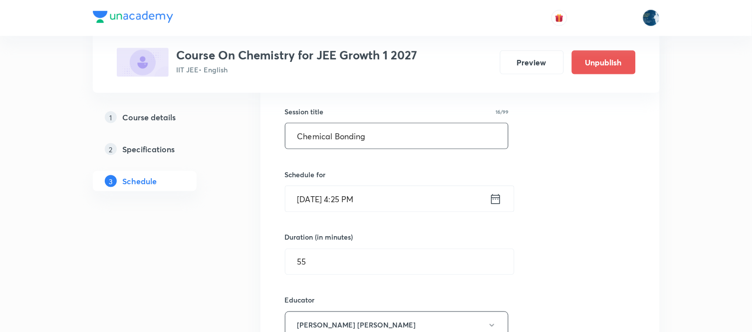
click at [377, 147] on input "Chemical Bonding" at bounding box center [396, 135] width 223 height 25
click at [377, 147] on input "text" at bounding box center [396, 135] width 223 height 25
type input "o"
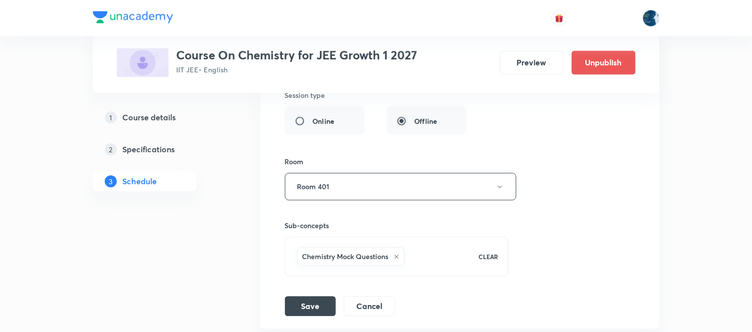
scroll to position [6326, 0]
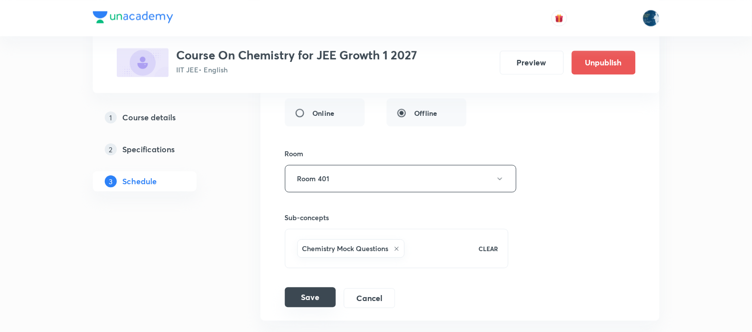
type input "Organic chemistry"
click at [320, 296] on button "Save" at bounding box center [310, 297] width 51 height 20
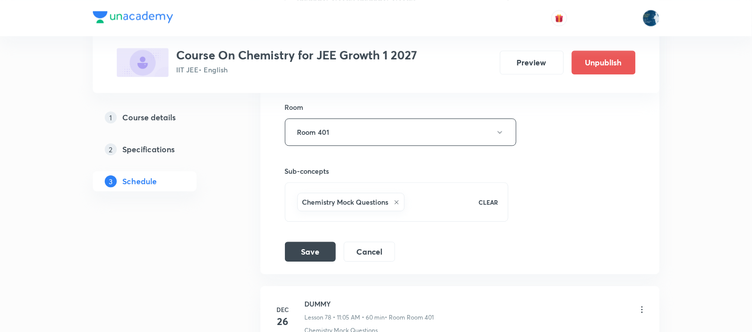
scroll to position [6437, 0]
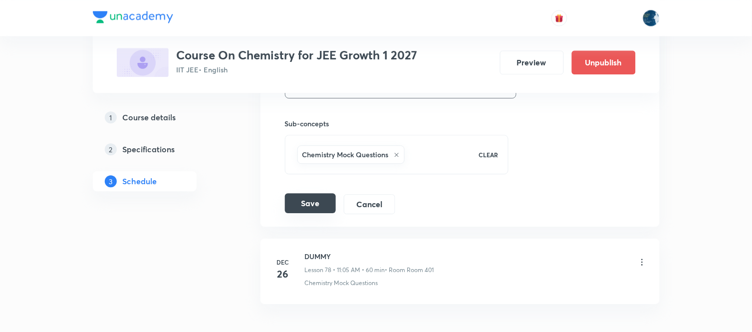
click at [323, 211] on button "Save" at bounding box center [310, 203] width 51 height 20
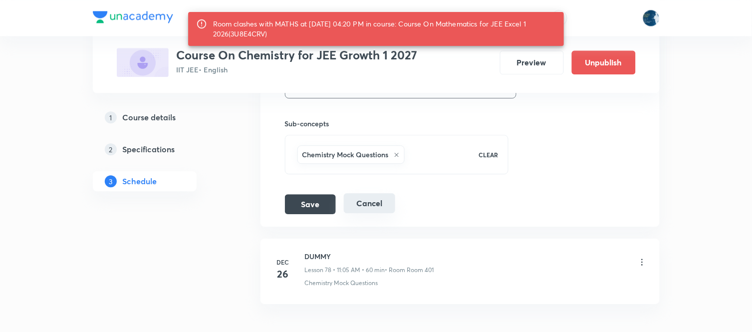
click at [384, 213] on button "Cancel" at bounding box center [369, 203] width 51 height 20
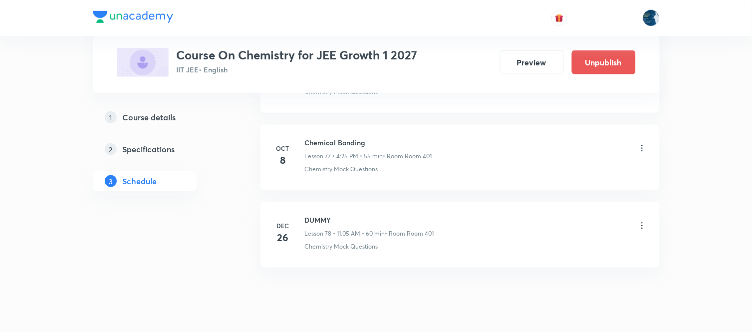
scroll to position [5990, 0]
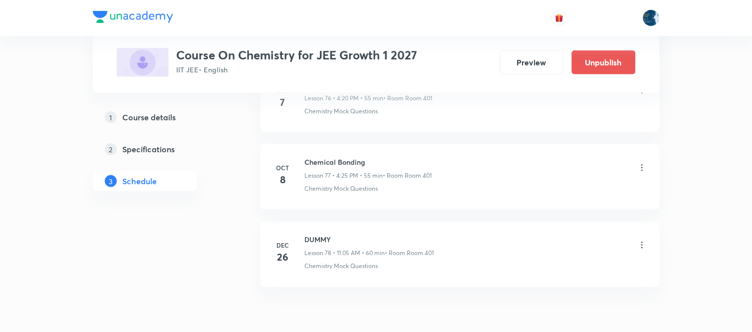
click at [642, 173] on icon at bounding box center [642, 168] width 10 height 10
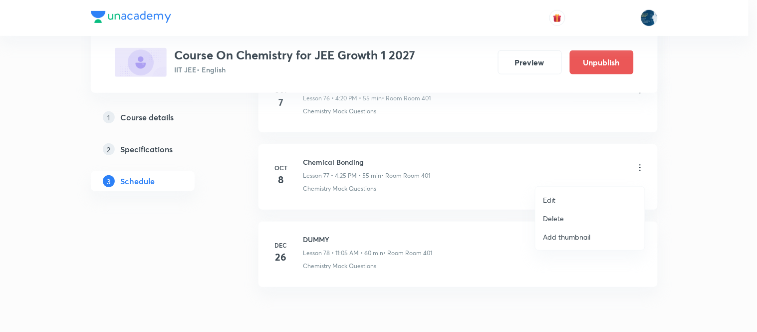
click at [572, 197] on li "Edit" at bounding box center [589, 200] width 109 height 18
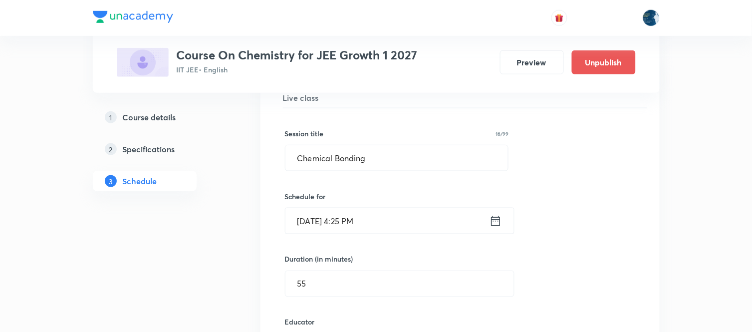
scroll to position [6045, 0]
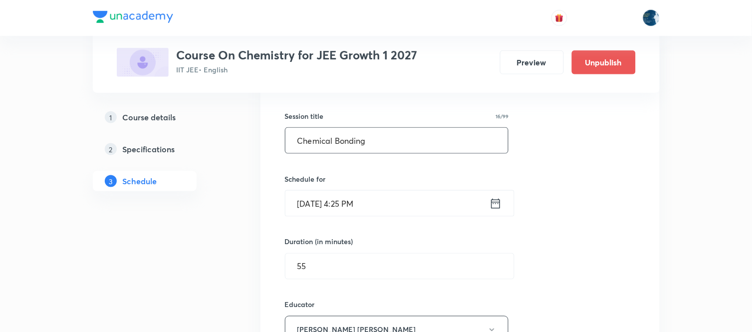
click at [326, 148] on input "Chemical Bonding" at bounding box center [396, 140] width 223 height 25
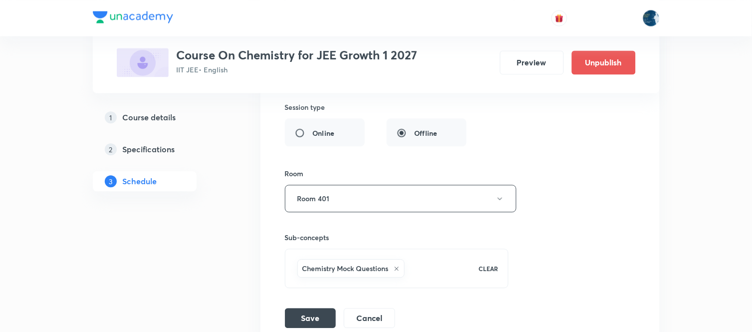
scroll to position [6322, 0]
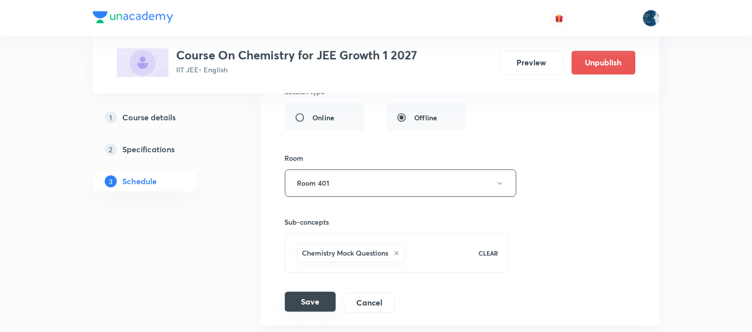
type input "Organic chemistry"
click at [313, 307] on button "Save" at bounding box center [310, 301] width 51 height 20
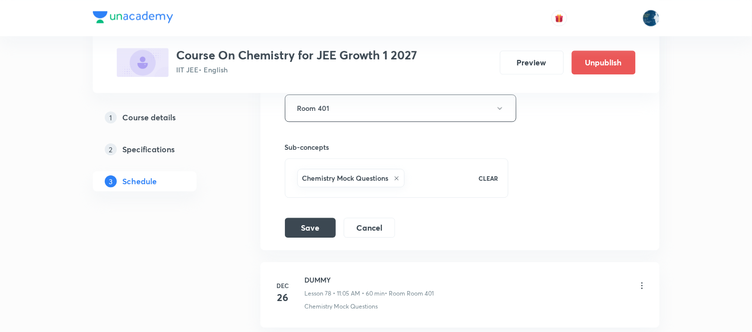
scroll to position [6433, 0]
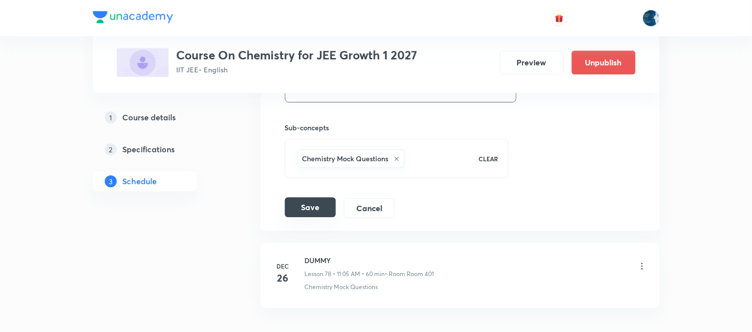
click at [316, 217] on button "Save" at bounding box center [310, 207] width 51 height 20
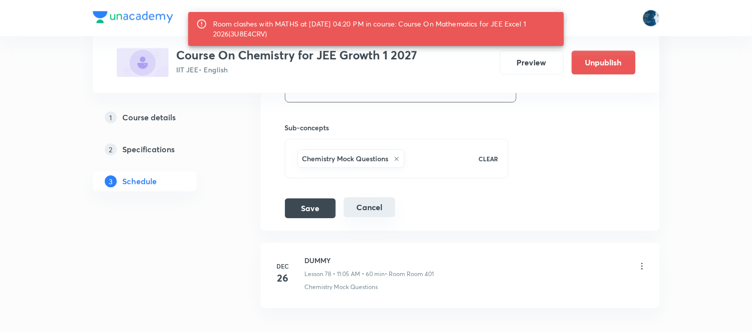
click at [386, 216] on button "Cancel" at bounding box center [369, 207] width 51 height 20
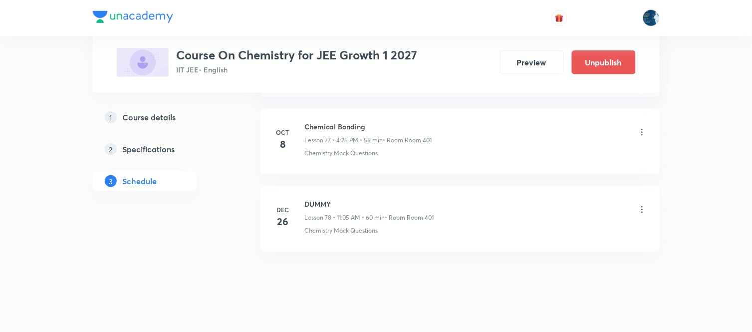
scroll to position [6045, 0]
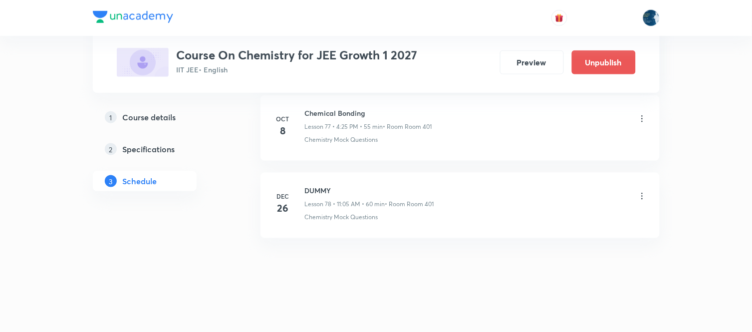
click at [645, 116] on icon at bounding box center [642, 119] width 10 height 10
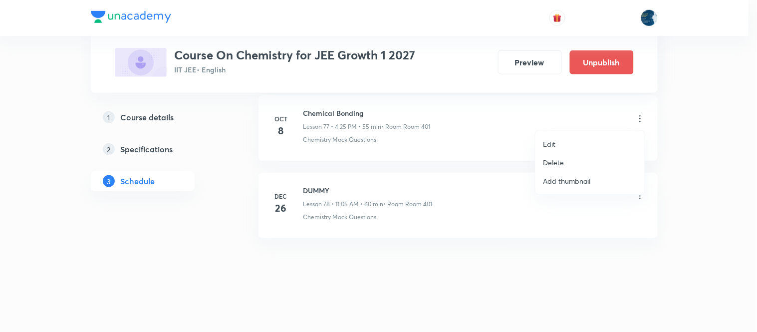
click at [577, 159] on li "Delete" at bounding box center [589, 162] width 109 height 18
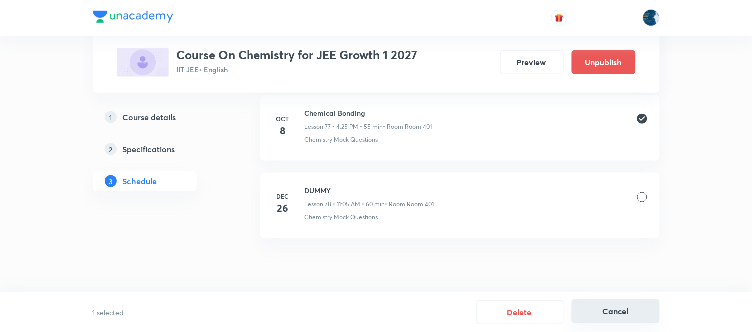
click at [615, 304] on button "Cancel" at bounding box center [616, 311] width 88 height 24
click at [645, 119] on icon at bounding box center [642, 119] width 10 height 10
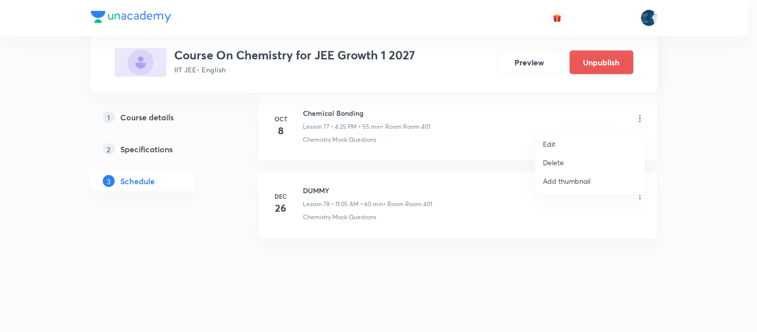
click at [592, 137] on li "Edit" at bounding box center [589, 144] width 109 height 18
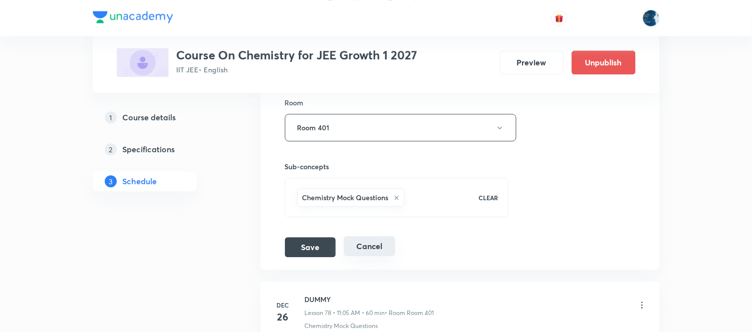
click at [376, 256] on button "Cancel" at bounding box center [369, 246] width 51 height 20
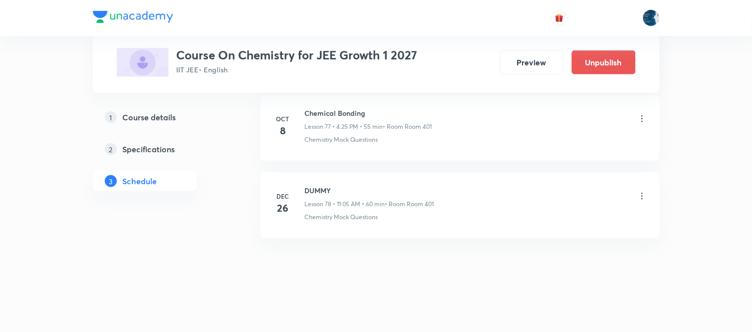
click at [640, 120] on icon at bounding box center [642, 119] width 10 height 10
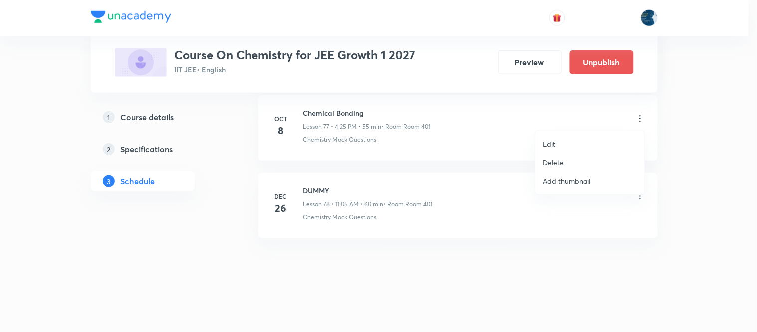
click at [574, 143] on li "Edit" at bounding box center [589, 144] width 109 height 18
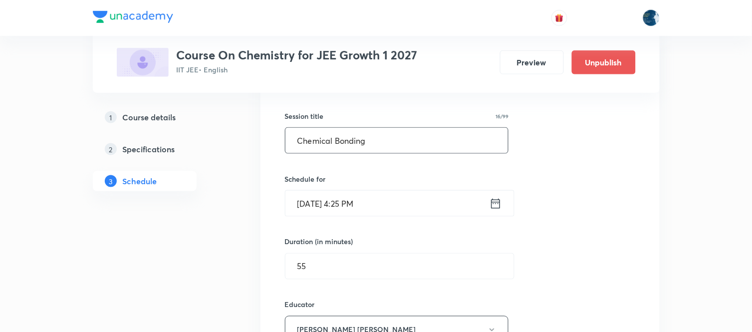
click at [351, 152] on input "Chemical Bonding" at bounding box center [396, 140] width 223 height 25
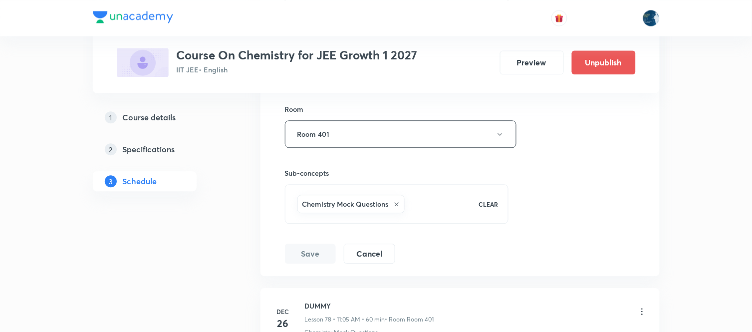
scroll to position [6377, 0]
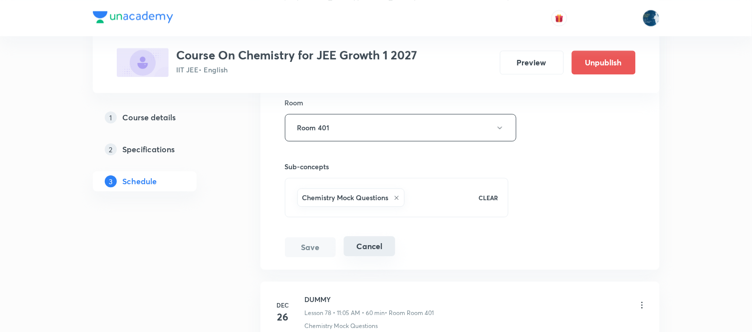
click at [377, 255] on button "Cancel" at bounding box center [369, 246] width 51 height 20
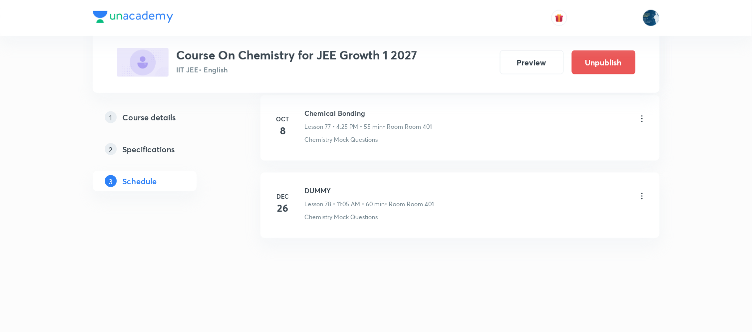
scroll to position [5990, 0]
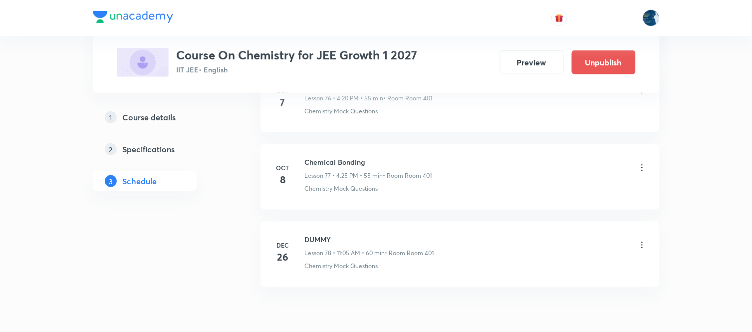
click at [641, 173] on icon at bounding box center [642, 168] width 10 height 10
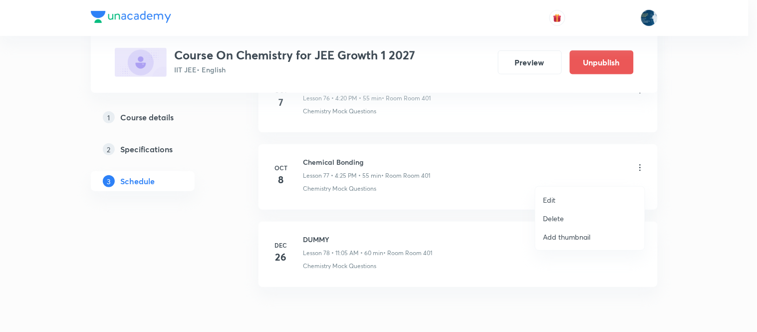
click at [589, 192] on li "Edit" at bounding box center [589, 200] width 109 height 18
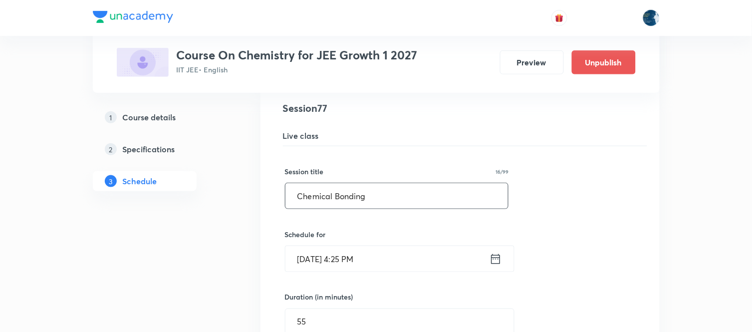
click at [345, 207] on input "Chemical Bonding" at bounding box center [396, 195] width 223 height 25
click at [352, 193] on input "text" at bounding box center [396, 195] width 223 height 25
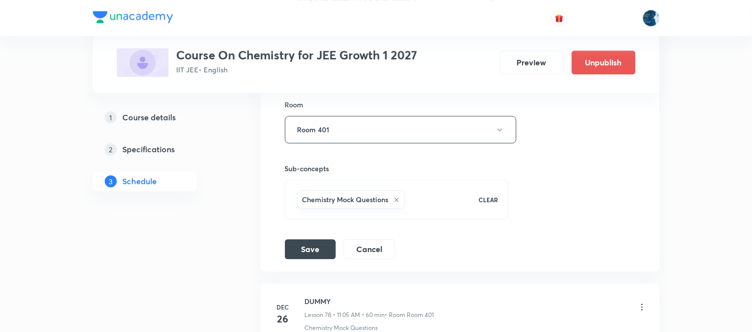
scroll to position [6377, 0]
type input "organic chemisrty"
click at [317, 255] on button "Save" at bounding box center [310, 246] width 51 height 20
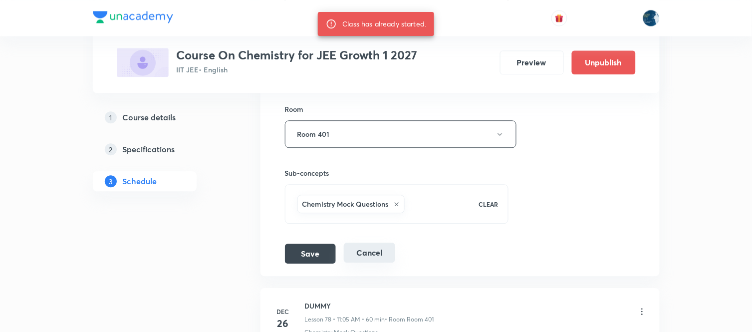
click at [381, 258] on button "Cancel" at bounding box center [369, 252] width 51 height 20
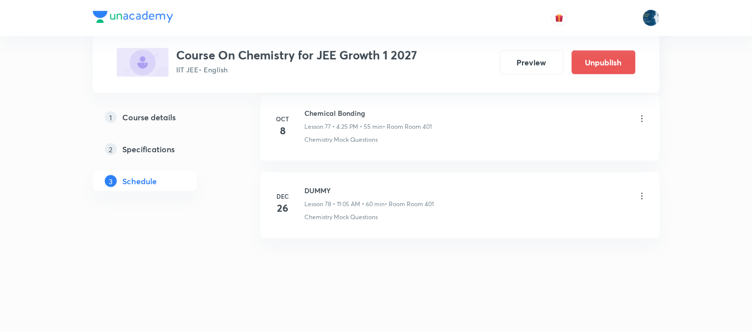
click at [637, 120] on icon at bounding box center [642, 119] width 10 height 10
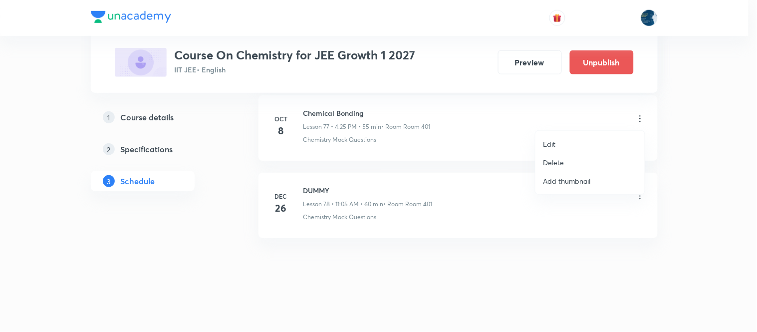
click at [579, 141] on li "Edit" at bounding box center [589, 144] width 109 height 18
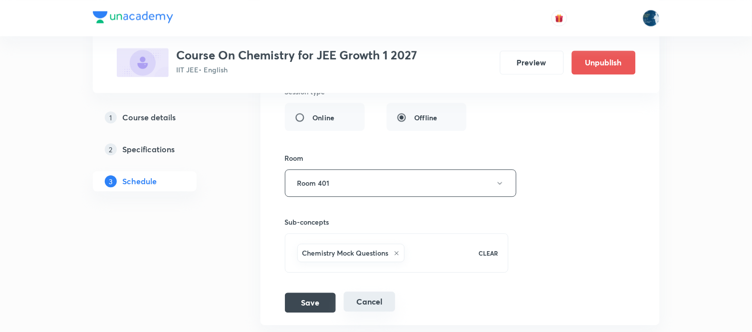
click at [372, 305] on button "Cancel" at bounding box center [369, 301] width 51 height 20
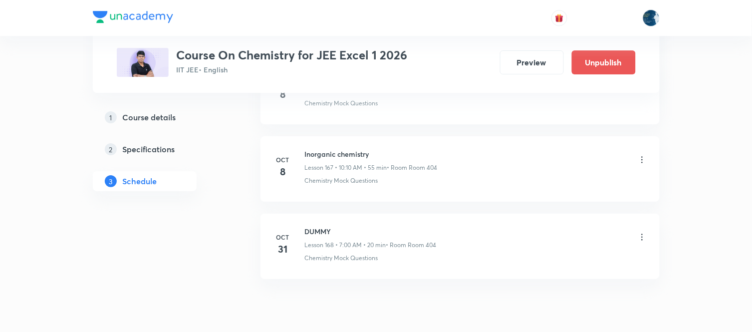
scroll to position [13421, 0]
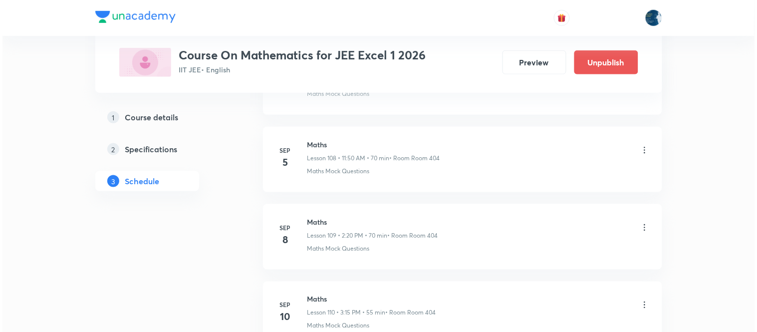
scroll to position [9972, 0]
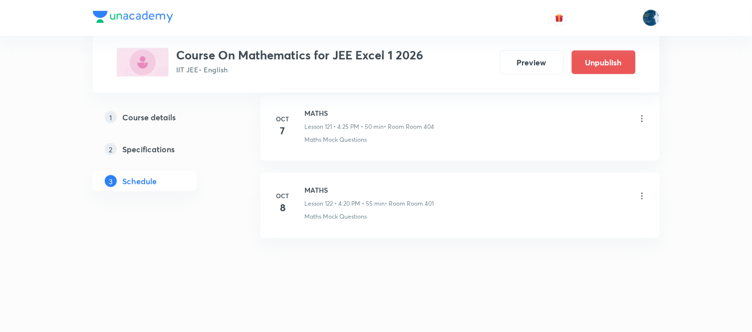
click at [645, 198] on icon at bounding box center [642, 196] width 10 height 10
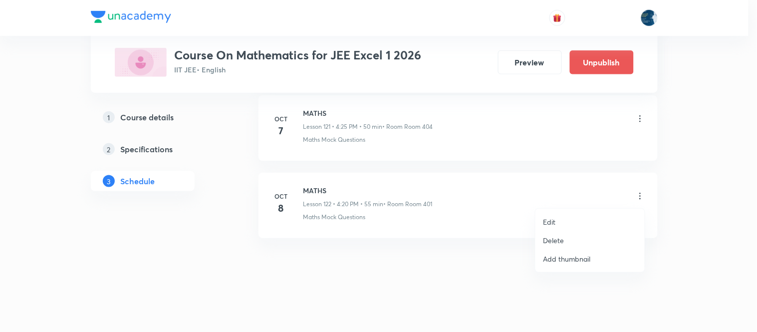
click at [565, 222] on li "Edit" at bounding box center [589, 221] width 109 height 18
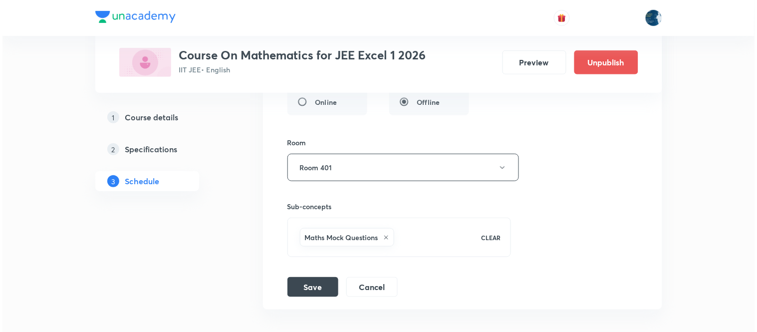
scroll to position [9731, 0]
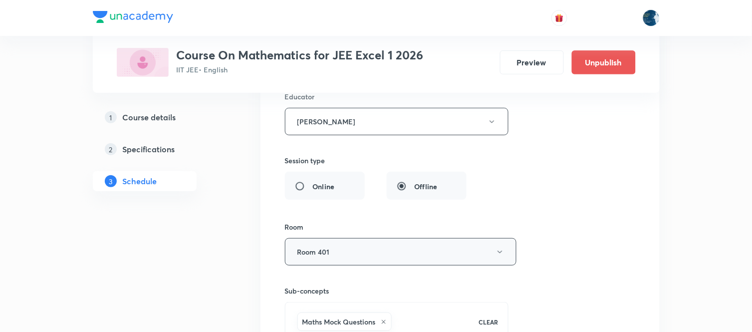
click at [471, 265] on button "Room 401" at bounding box center [400, 251] width 231 height 27
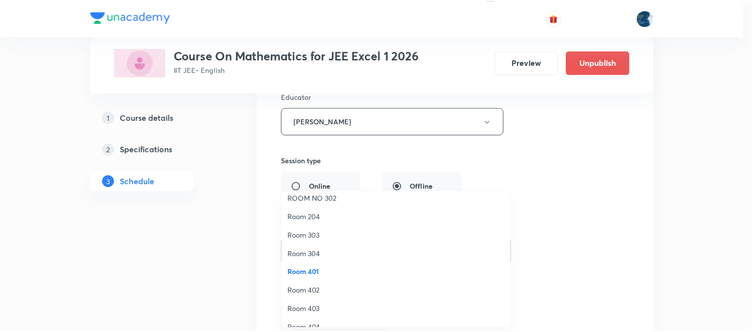
scroll to position [185, 0]
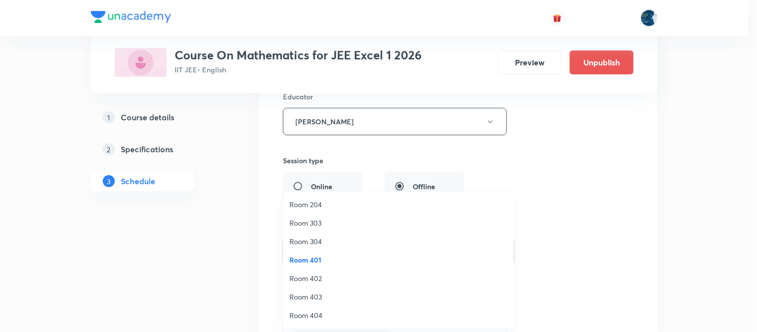
click at [320, 308] on li "Room 404" at bounding box center [398, 315] width 230 height 18
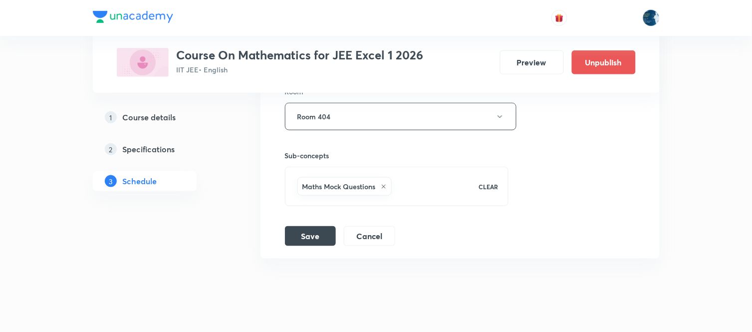
scroll to position [9898, 0]
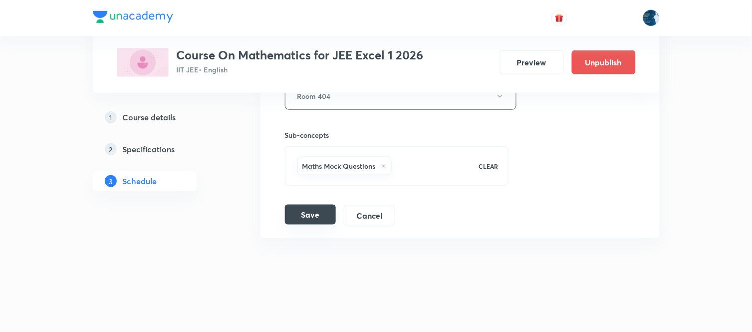
click at [324, 218] on button "Save" at bounding box center [310, 214] width 51 height 20
click at [318, 222] on button "Save" at bounding box center [310, 214] width 51 height 20
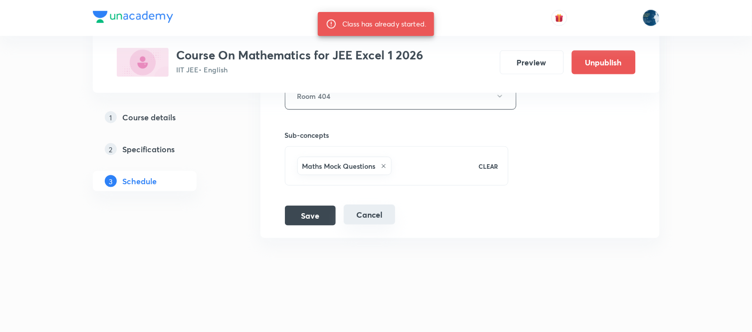
click at [373, 215] on button "Cancel" at bounding box center [369, 214] width 51 height 20
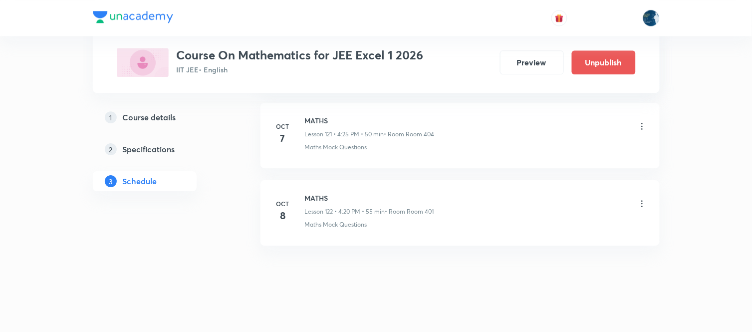
scroll to position [9450, 0]
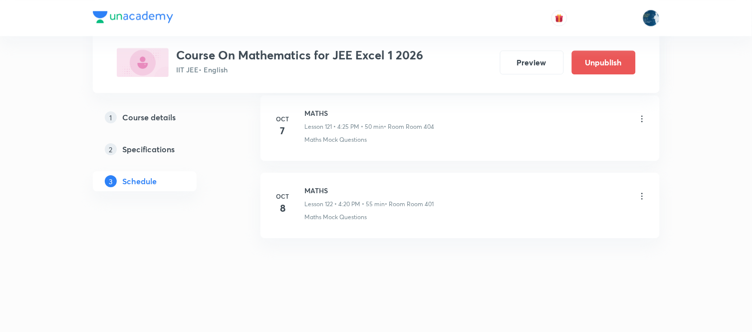
click at [641, 192] on icon at bounding box center [641, 195] width 1 height 6
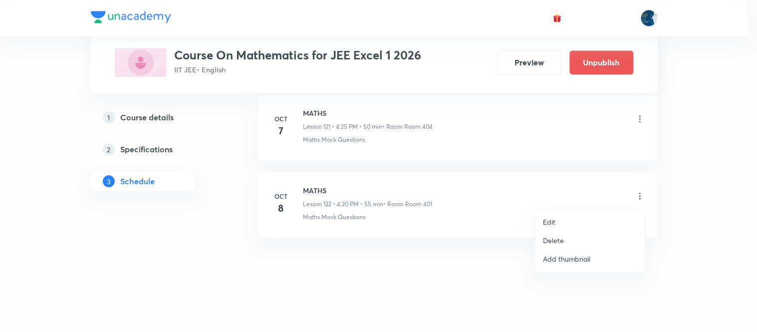
click at [552, 213] on li "Edit" at bounding box center [589, 221] width 109 height 18
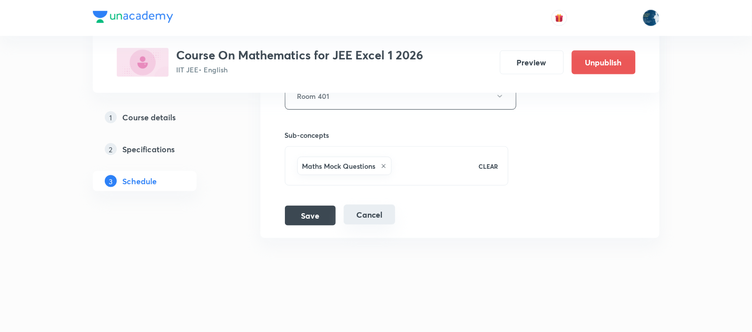
click at [362, 208] on button "Cancel" at bounding box center [369, 214] width 51 height 20
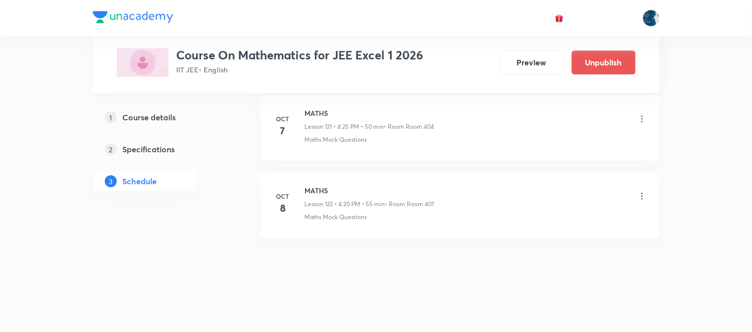
click at [641, 195] on icon at bounding box center [642, 196] width 10 height 10
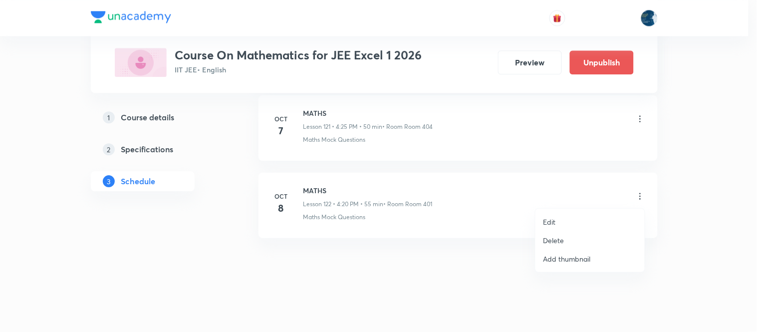
click at [655, 195] on div at bounding box center [378, 166] width 757 height 332
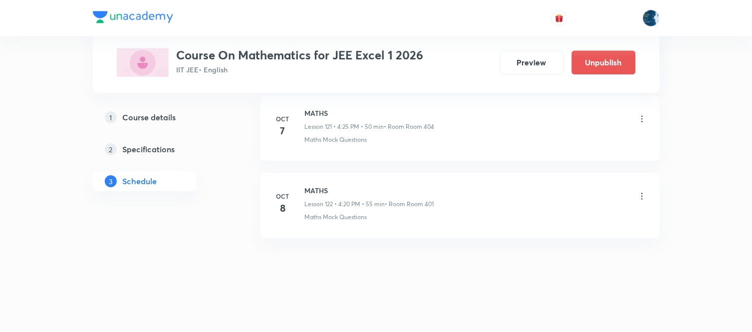
click at [641, 198] on icon at bounding box center [641, 195] width 1 height 6
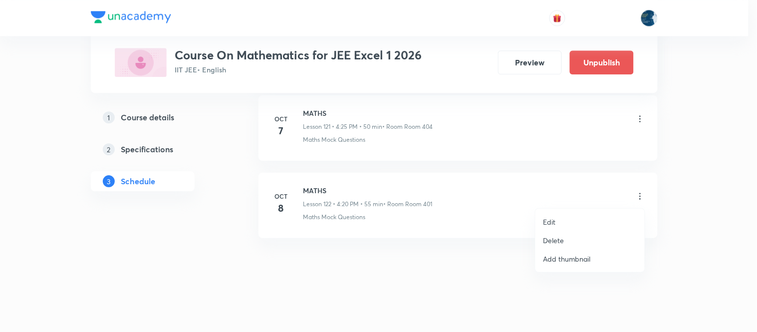
click at [359, 268] on div at bounding box center [378, 166] width 757 height 332
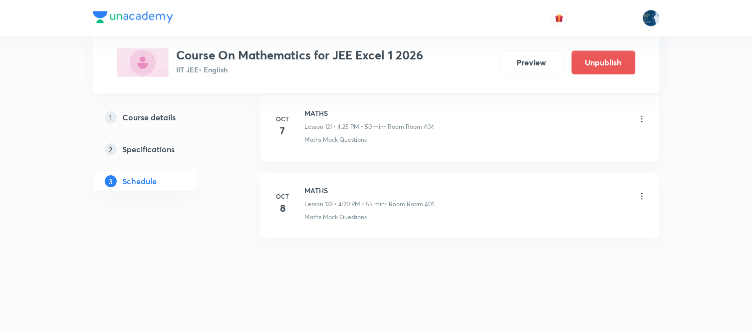
click at [641, 199] on icon at bounding box center [642, 196] width 10 height 10
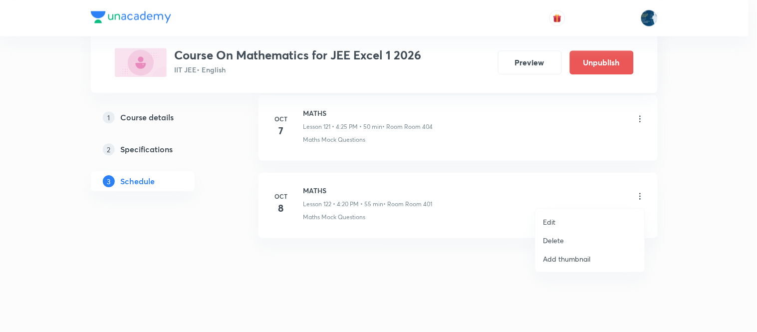
click at [561, 233] on li "Delete" at bounding box center [589, 240] width 109 height 18
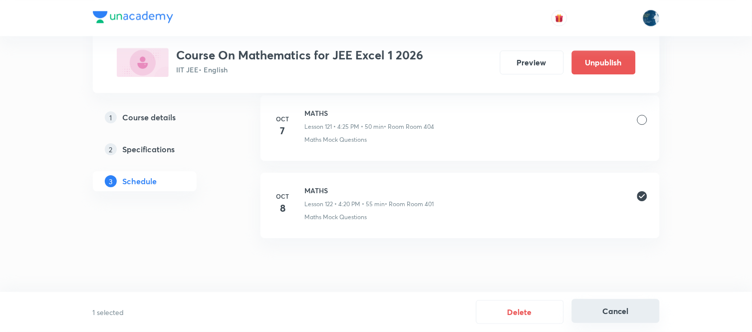
click at [623, 311] on button "Cancel" at bounding box center [616, 311] width 88 height 24
click at [641, 195] on icon at bounding box center [642, 196] width 10 height 10
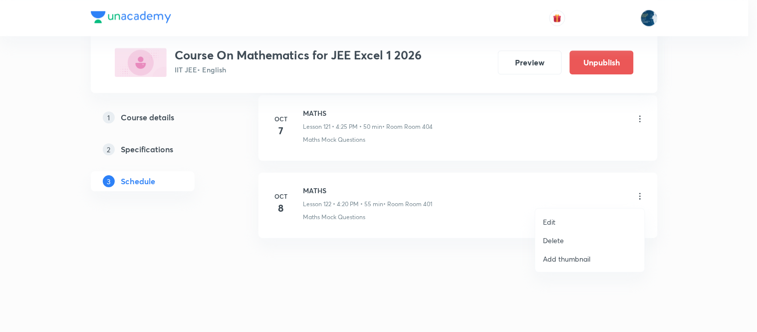
click at [545, 238] on p "Delete" at bounding box center [553, 240] width 21 height 10
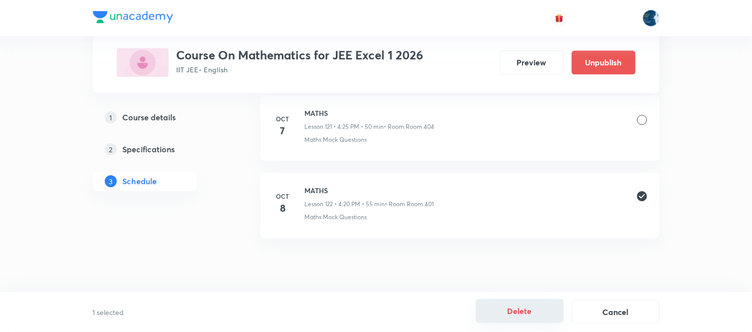
click at [504, 308] on button "Delete" at bounding box center [520, 311] width 88 height 24
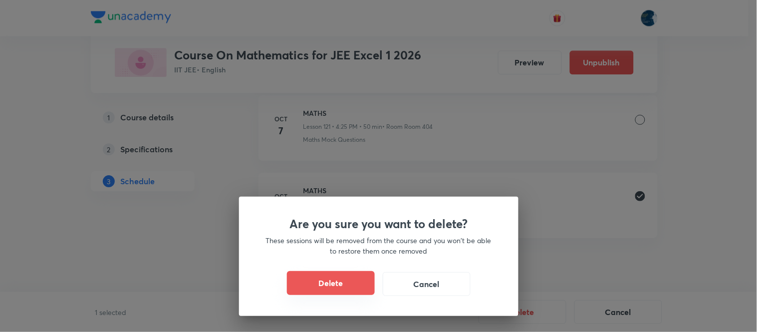
click at [333, 279] on button "Delete" at bounding box center [331, 283] width 88 height 24
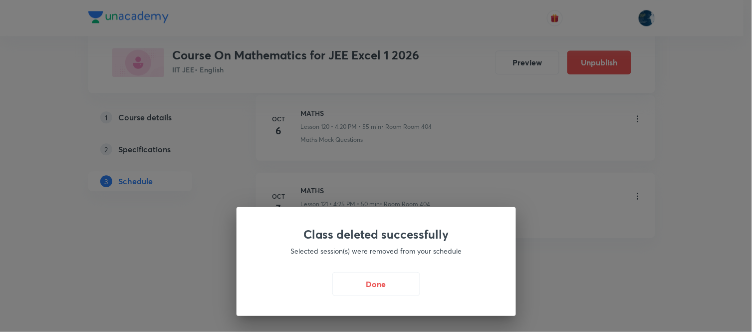
scroll to position [9372, 0]
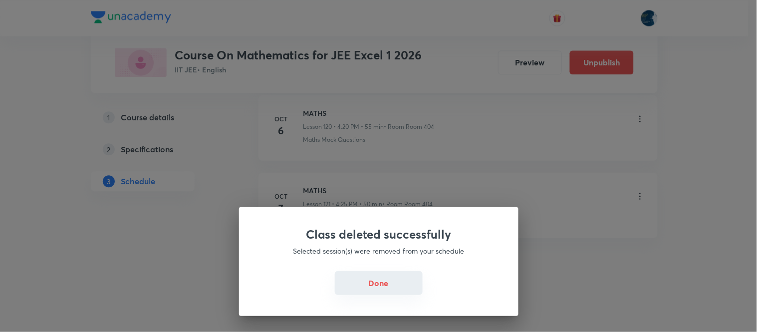
click at [384, 290] on button "Done" at bounding box center [379, 283] width 88 height 24
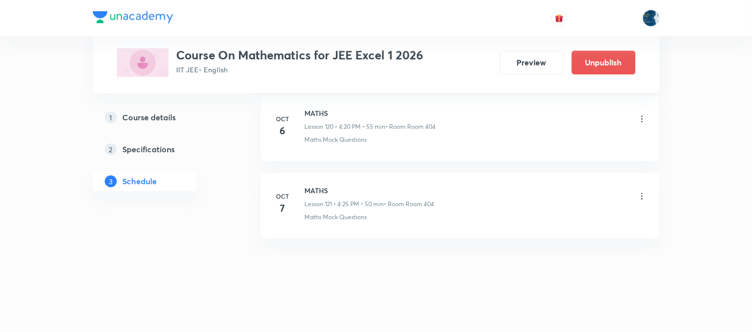
click at [315, 107] on li "Oct 6 MATHS Lesson 120 • 4:20 PM • 55 min • Room Room 404 Maths Mock Questions" at bounding box center [459, 127] width 399 height 65
copy h6 "MATHS"
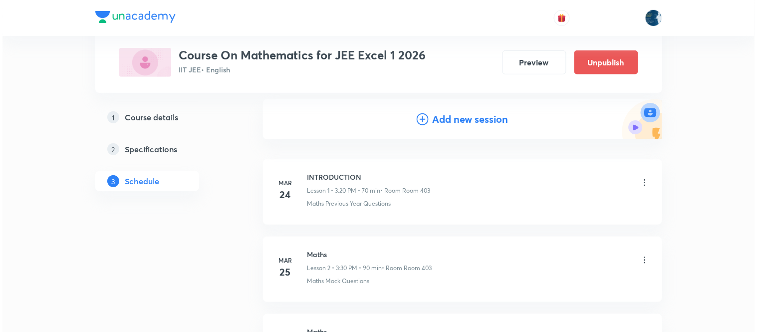
scroll to position [111, 0]
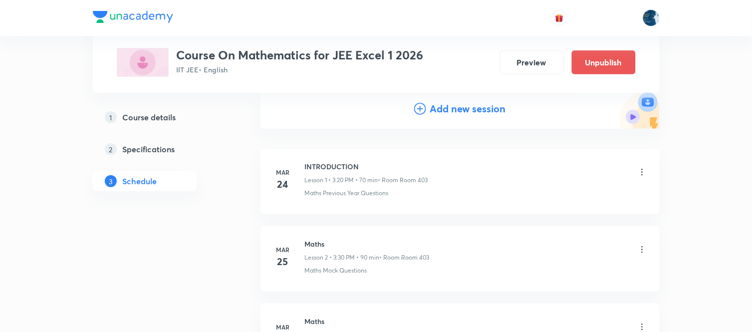
click at [414, 112] on icon at bounding box center [420, 109] width 12 height 12
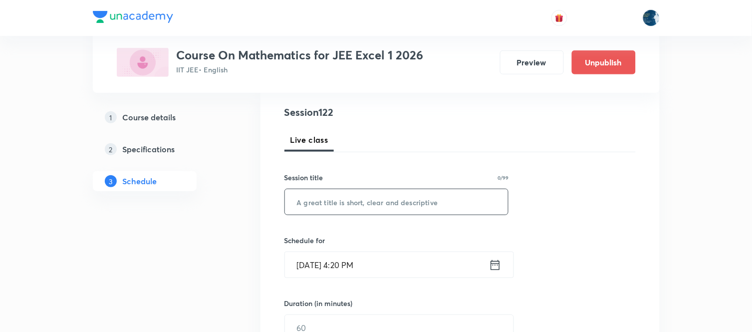
click at [391, 197] on input "text" at bounding box center [396, 201] width 223 height 25
paste input "MATHS"
type input "MATHS"
click at [494, 265] on icon at bounding box center [494, 264] width 9 height 10
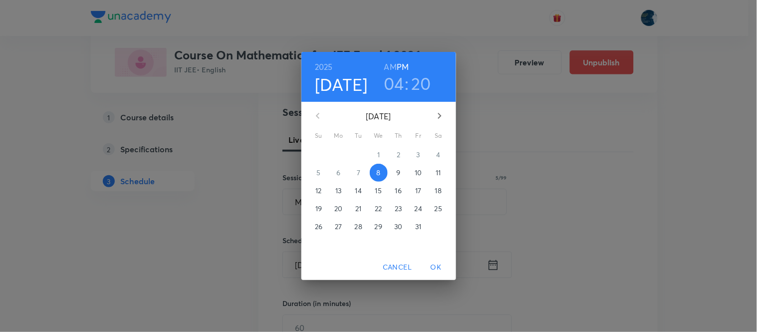
click at [426, 87] on h3 "20" at bounding box center [421, 83] width 20 height 21
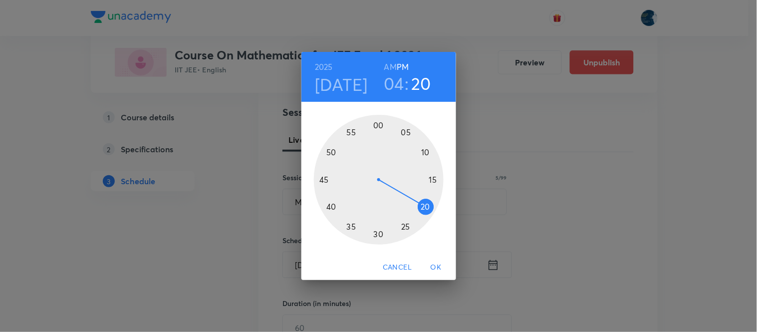
click at [406, 226] on div at bounding box center [379, 180] width 130 height 130
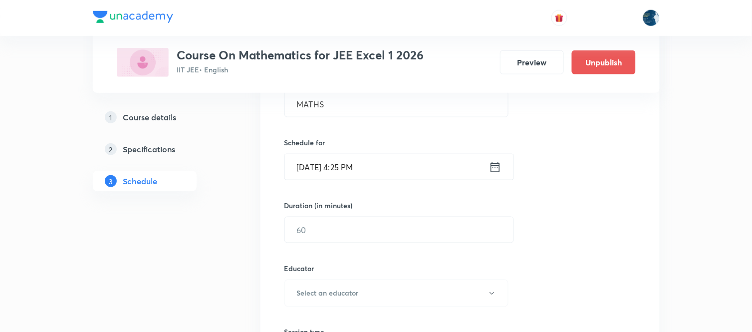
scroll to position [221, 0]
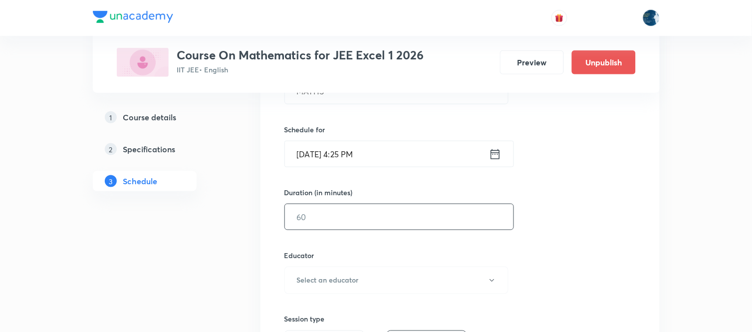
click at [407, 213] on input "text" at bounding box center [399, 216] width 228 height 25
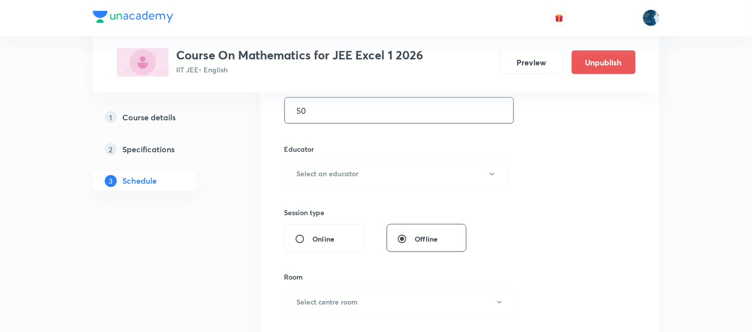
scroll to position [332, 0]
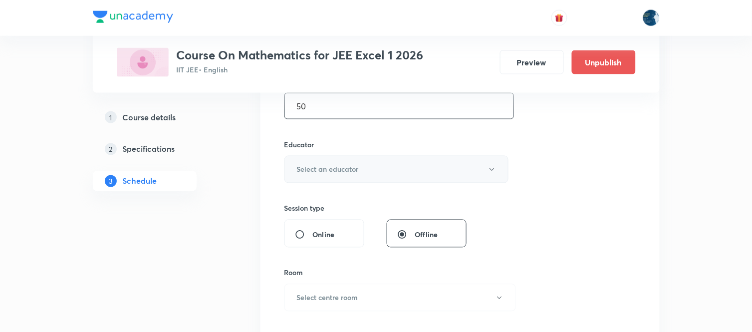
type input "50"
click at [409, 173] on button "Select an educator" at bounding box center [396, 169] width 224 height 27
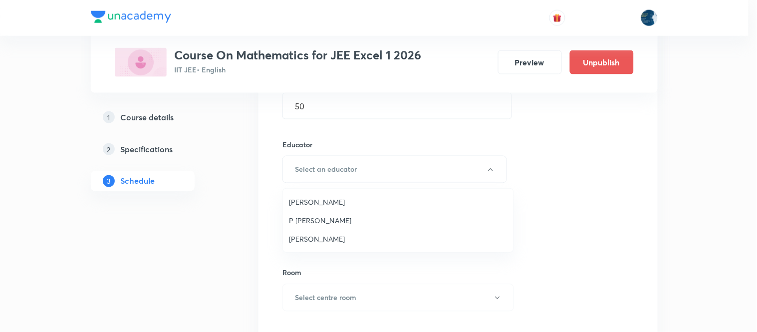
click at [362, 205] on span "Polampalli Rajesh" at bounding box center [398, 201] width 218 height 10
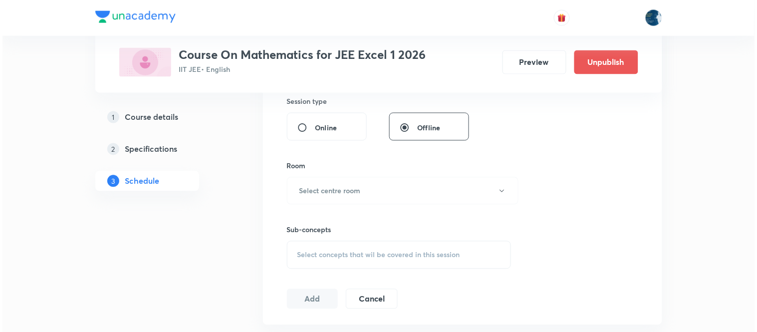
scroll to position [443, 0]
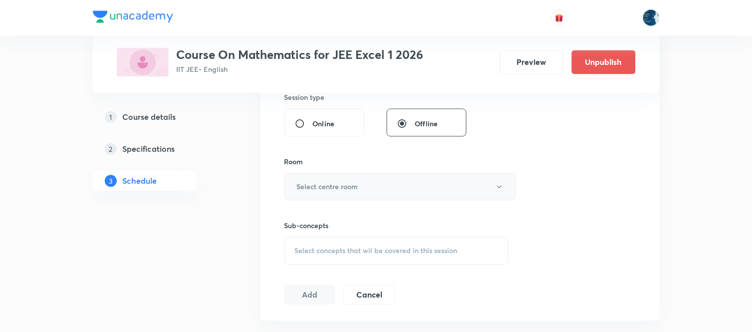
click at [413, 178] on button "Select centre room" at bounding box center [399, 186] width 231 height 27
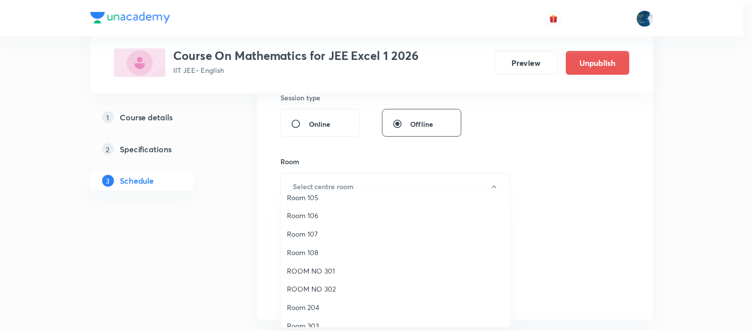
scroll to position [185, 0]
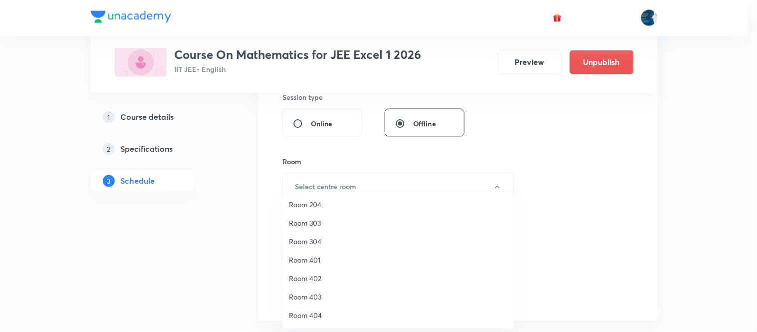
click at [337, 311] on span "Room 404" at bounding box center [398, 315] width 218 height 10
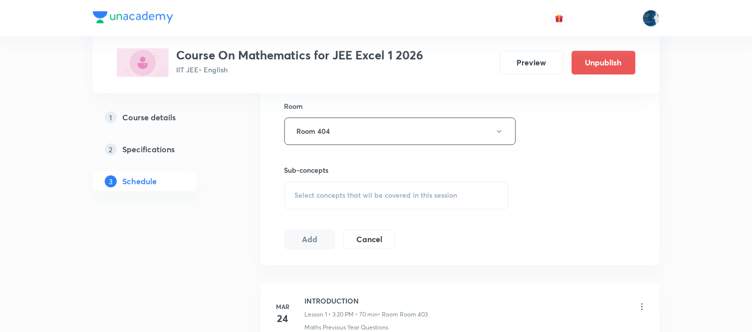
click at [454, 194] on span "Select concepts that wil be covered in this session" at bounding box center [376, 195] width 163 height 8
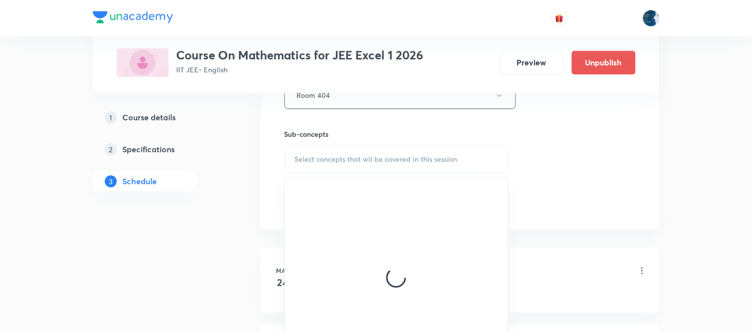
scroll to position [554, 0]
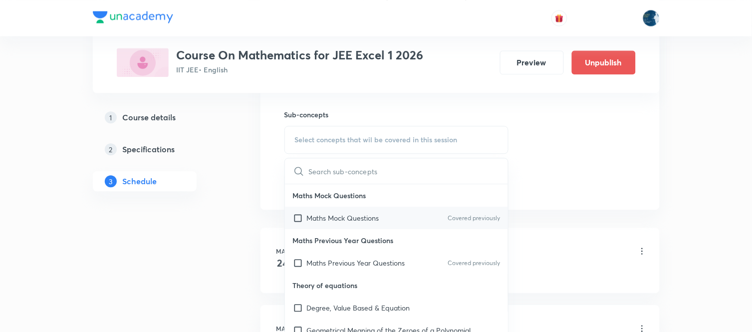
click at [466, 213] on p "Covered previously" at bounding box center [473, 217] width 52 height 9
checkbox input "true"
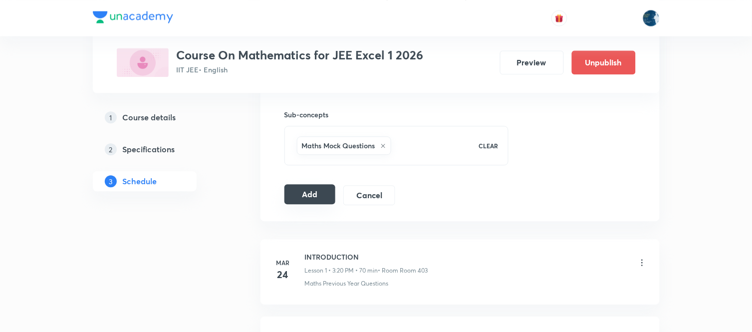
click at [310, 191] on button "Add" at bounding box center [309, 194] width 51 height 20
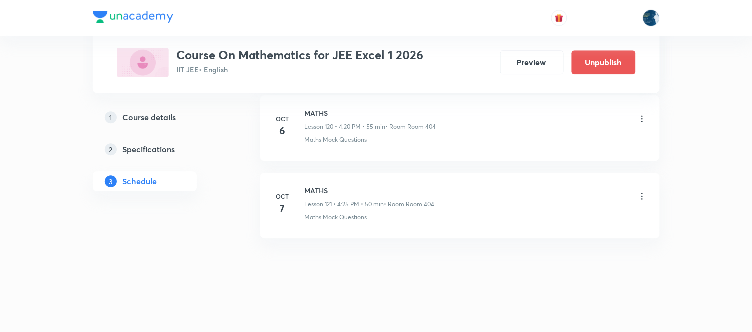
scroll to position [9372, 0]
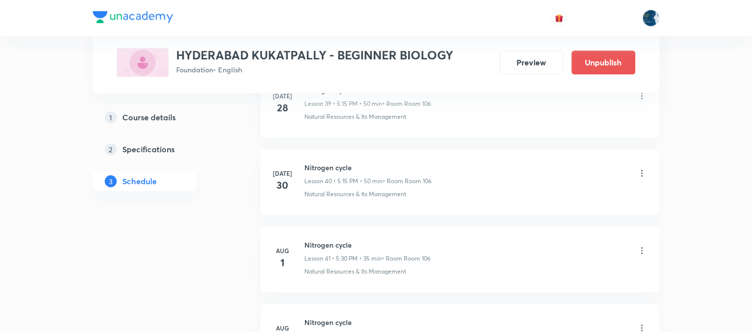
scroll to position [5033, 0]
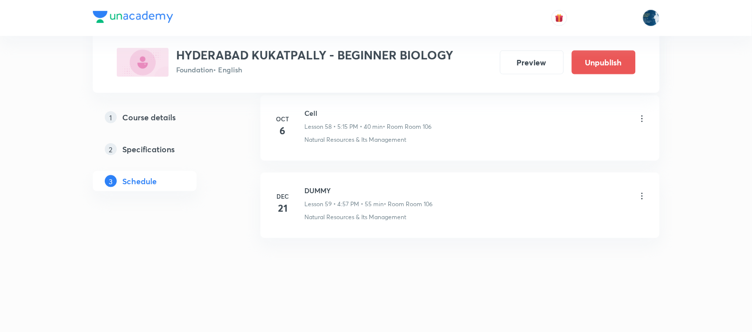
click at [310, 106] on li "Oct 6 Cell Lesson 58 • 5:15 PM • 40 min • Room Room 106 Natural Resources & Its…" at bounding box center [459, 127] width 399 height 65
copy h6 "Cell"
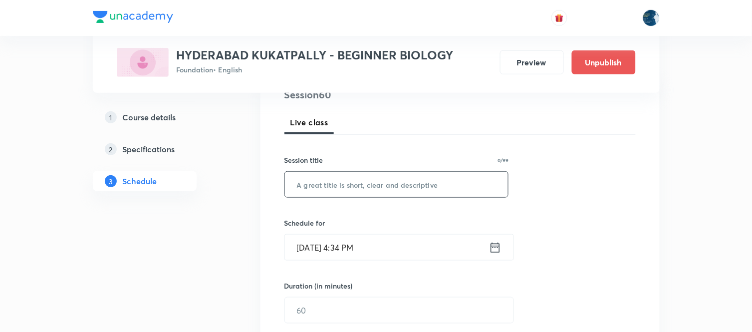
scroll to position [166, 0]
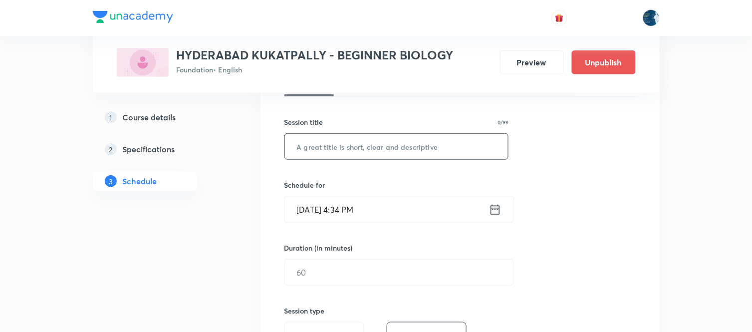
click at [343, 147] on input "text" at bounding box center [396, 146] width 223 height 25
paste input "Cell"
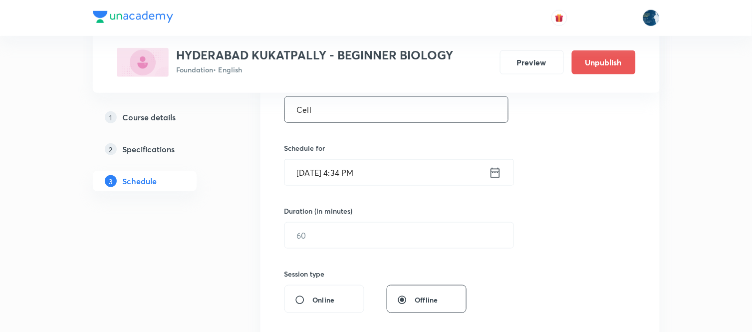
scroll to position [221, 0]
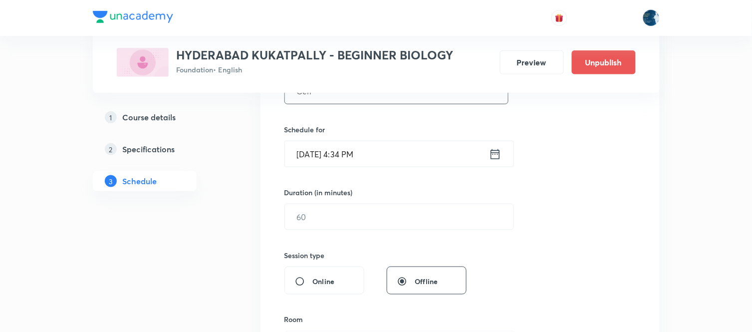
type input "Cell"
click at [495, 155] on icon at bounding box center [495, 154] width 12 height 14
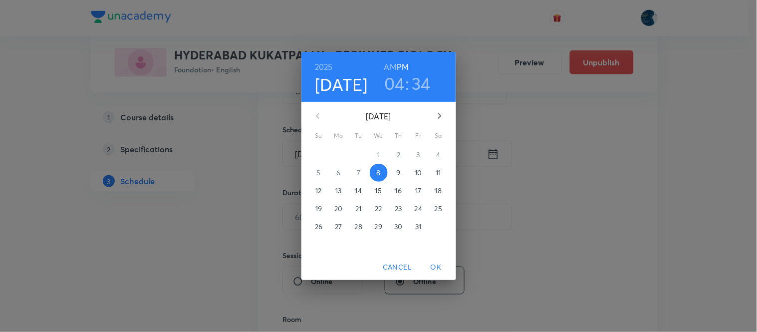
click at [396, 79] on h3 "04" at bounding box center [394, 83] width 20 height 21
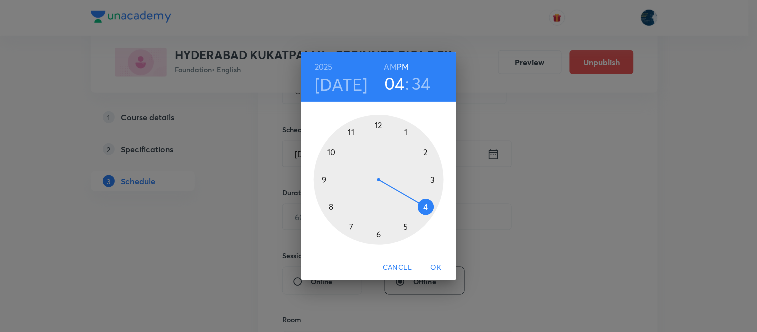
click at [404, 226] on div at bounding box center [379, 180] width 130 height 130
click at [431, 191] on div at bounding box center [379, 180] width 130 height 130
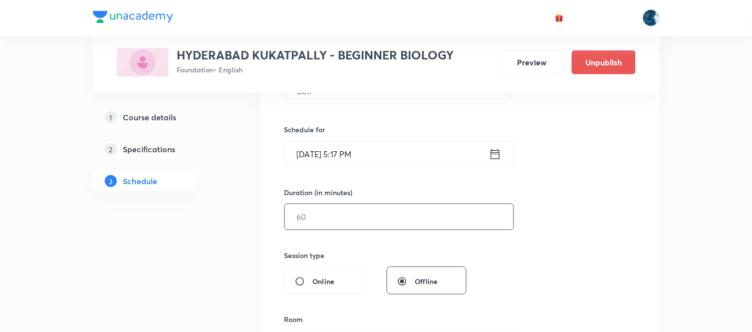
click at [429, 212] on input "text" at bounding box center [399, 216] width 228 height 25
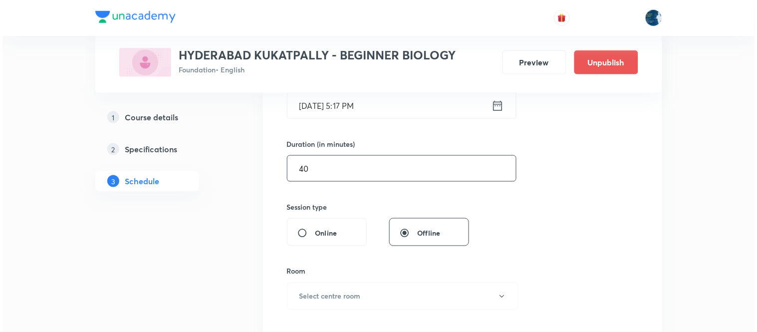
scroll to position [332, 0]
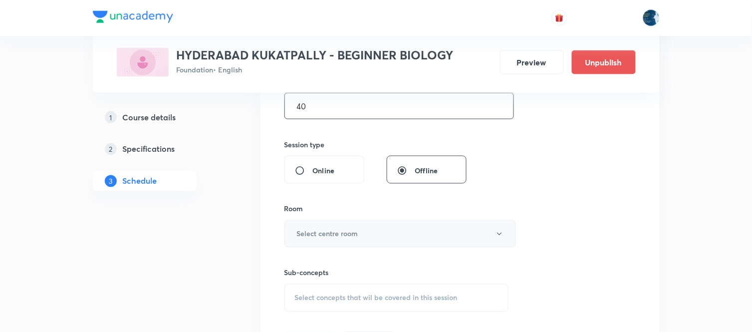
type input "40"
click at [421, 225] on button "Select centre room" at bounding box center [399, 233] width 231 height 27
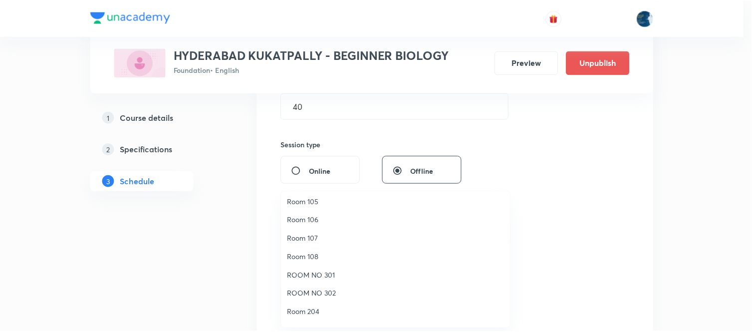
scroll to position [74, 0]
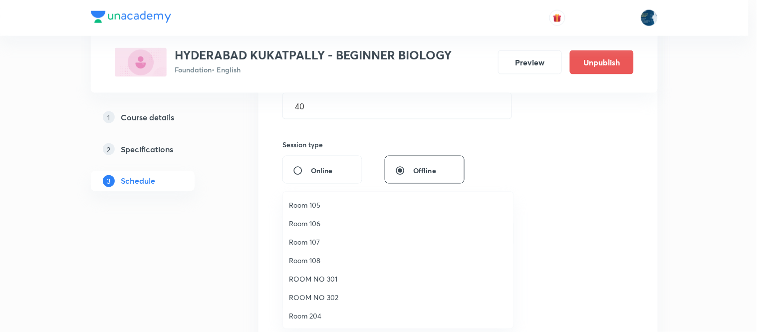
click at [320, 218] on span "Room 106" at bounding box center [398, 223] width 218 height 10
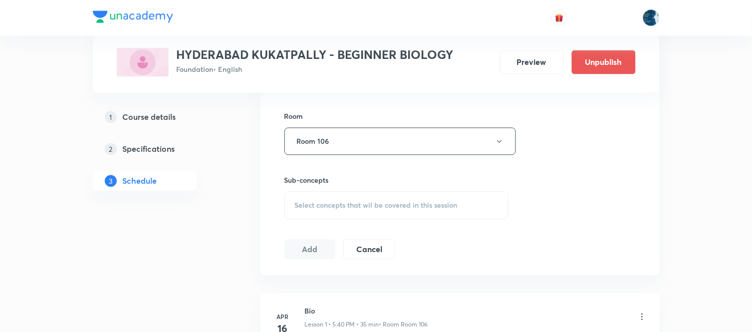
scroll to position [443, 0]
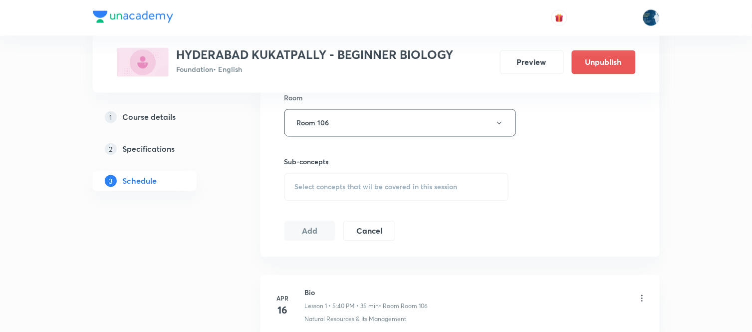
click at [446, 190] on span "Select concepts that wil be covered in this session" at bounding box center [376, 187] width 163 height 8
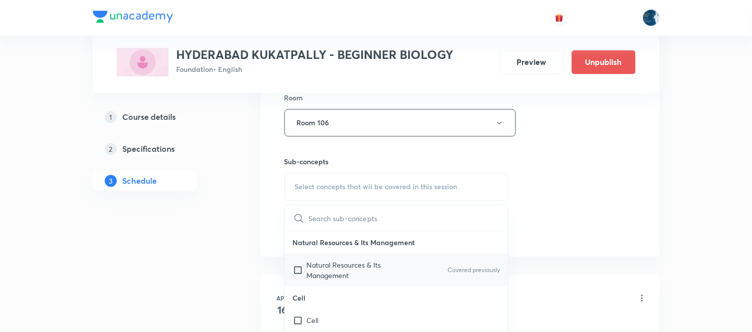
click at [465, 269] on p "Covered previously" at bounding box center [473, 270] width 52 height 9
checkbox input "true"
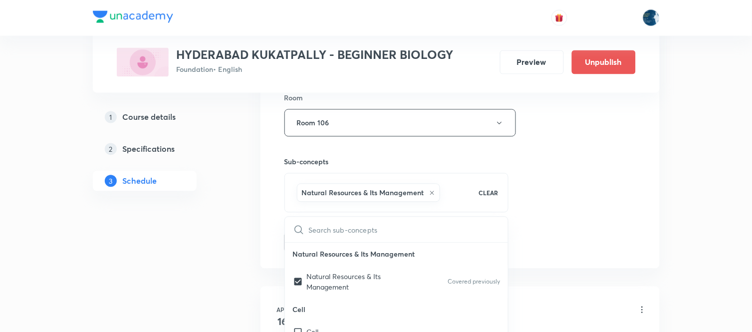
click at [556, 171] on div "Session 60 Live class Session title 4/99 Cell ​ Schedule for Oct 8, 2025, 5:17 …" at bounding box center [459, 13] width 351 height 480
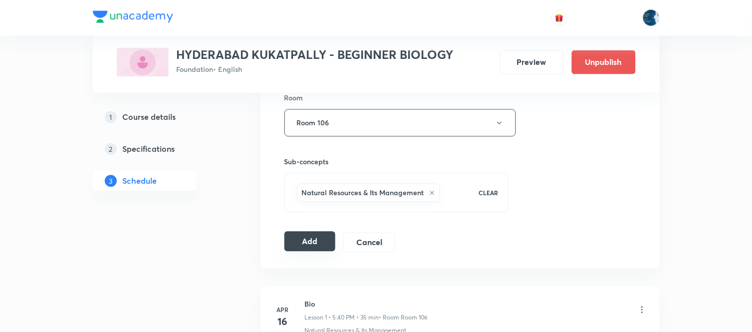
click at [320, 237] on button "Add" at bounding box center [309, 241] width 51 height 20
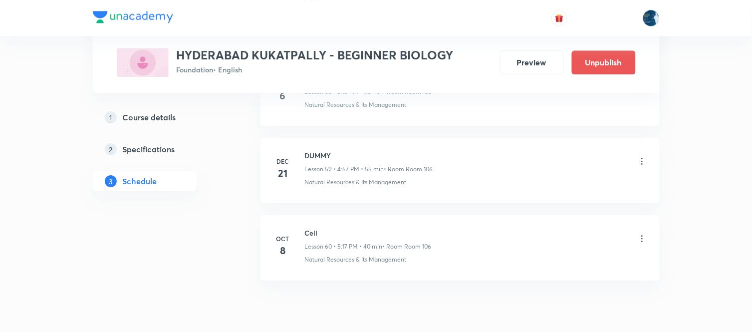
scroll to position [4630, 0]
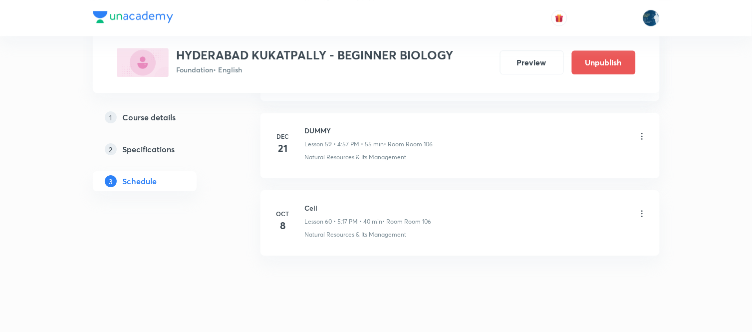
click at [310, 210] on h6 "Cell" at bounding box center [368, 207] width 127 height 10
copy h6 "Cell"
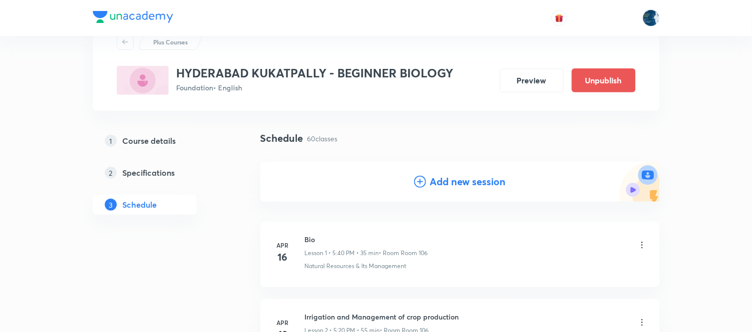
scroll to position [55, 0]
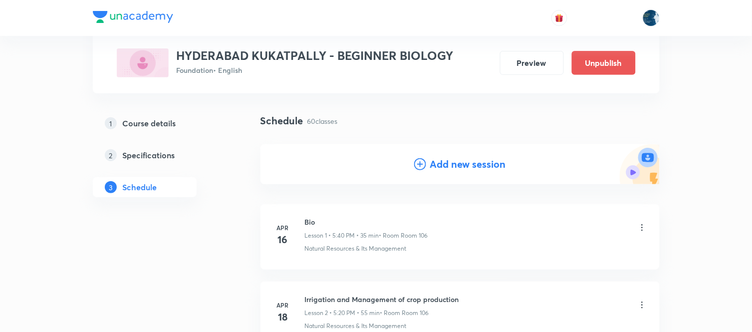
click at [430, 157] on h4 "Add new session" at bounding box center [468, 164] width 76 height 15
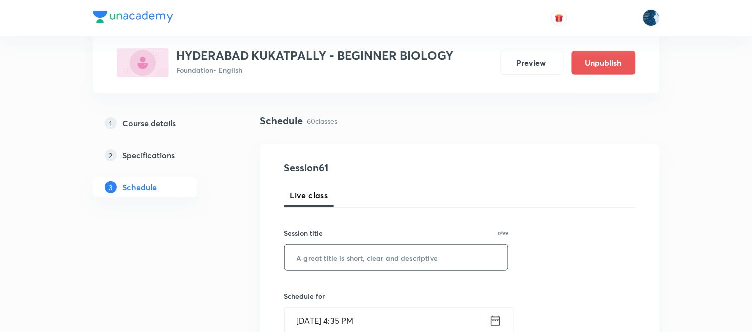
click at [373, 252] on input "text" at bounding box center [396, 256] width 223 height 25
paste input "Cell"
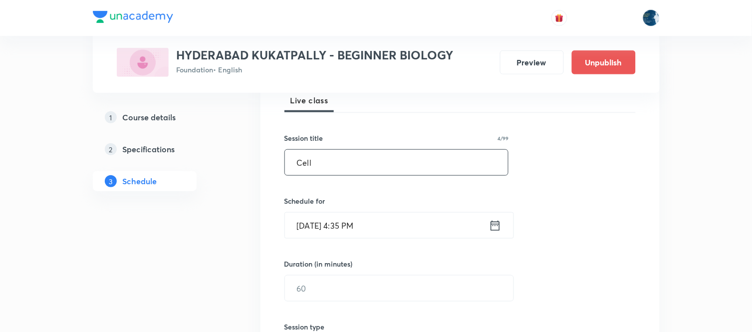
scroll to position [166, 0]
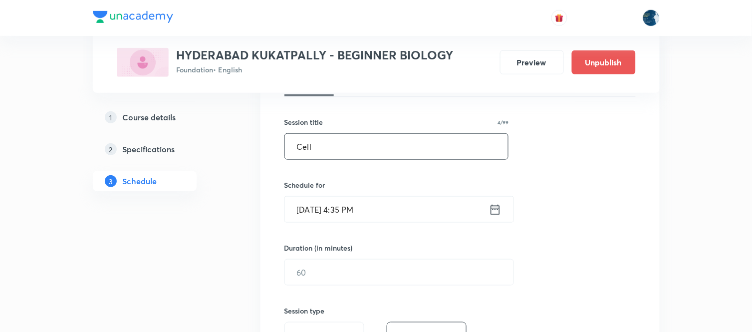
type input "Cell"
click at [495, 206] on icon at bounding box center [495, 209] width 12 height 14
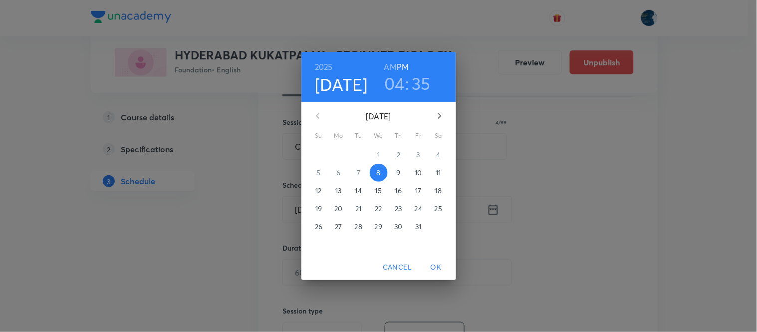
click at [387, 83] on h3 "04" at bounding box center [394, 83] width 20 height 21
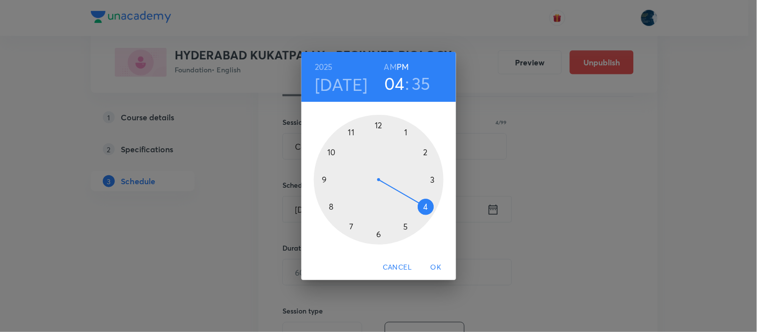
click at [377, 234] on div at bounding box center [379, 180] width 130 height 130
click at [391, 125] on div at bounding box center [379, 180] width 130 height 130
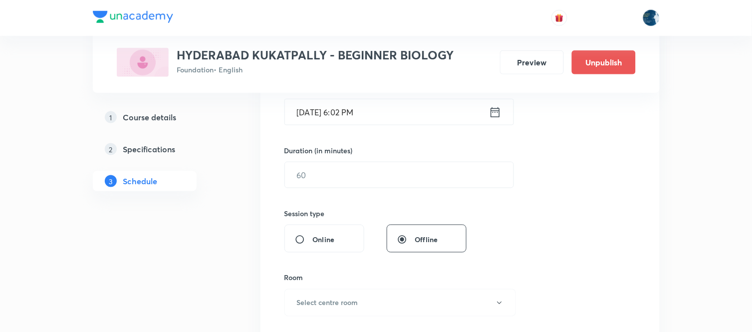
scroll to position [277, 0]
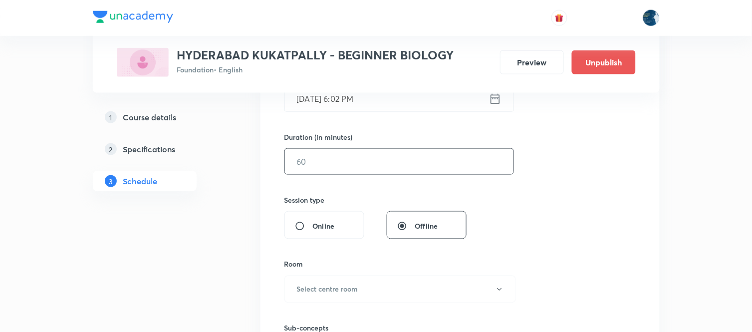
click at [410, 161] on input "text" at bounding box center [399, 161] width 228 height 25
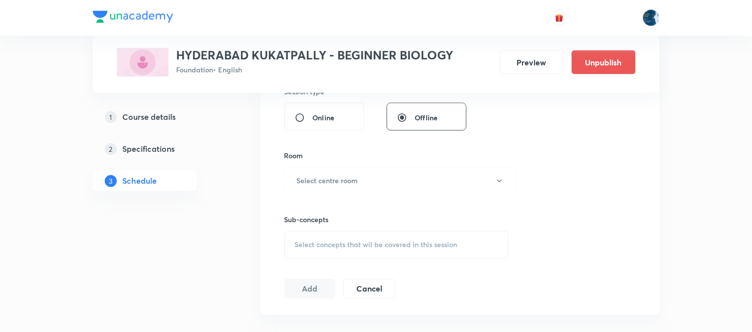
scroll to position [387, 0]
type input "40"
click at [406, 173] on button "Select centre room" at bounding box center [399, 178] width 231 height 27
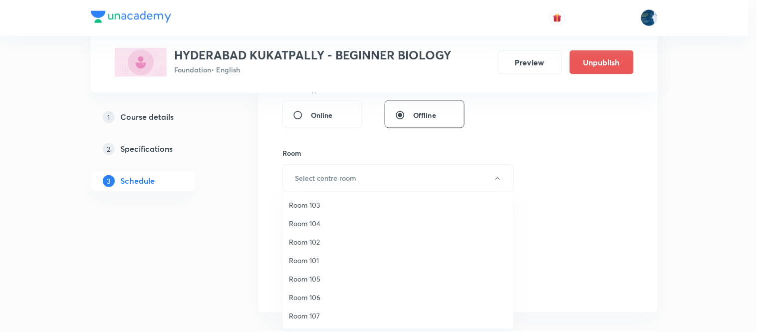
click at [317, 295] on span "Room 106" at bounding box center [398, 297] width 218 height 10
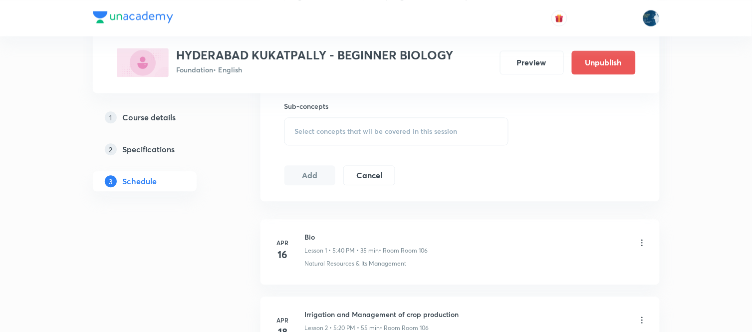
click at [462, 131] on div "Select concepts that wil be covered in this session" at bounding box center [396, 131] width 224 height 28
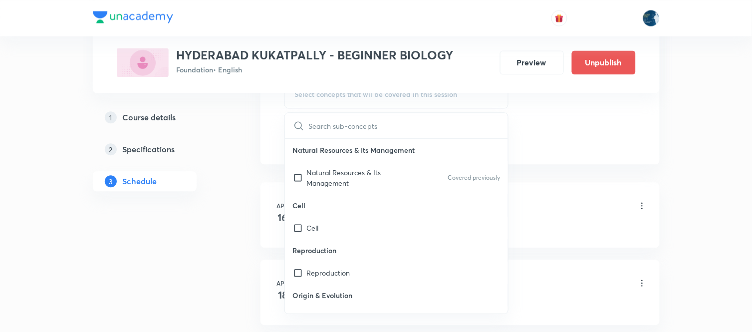
scroll to position [554, 0]
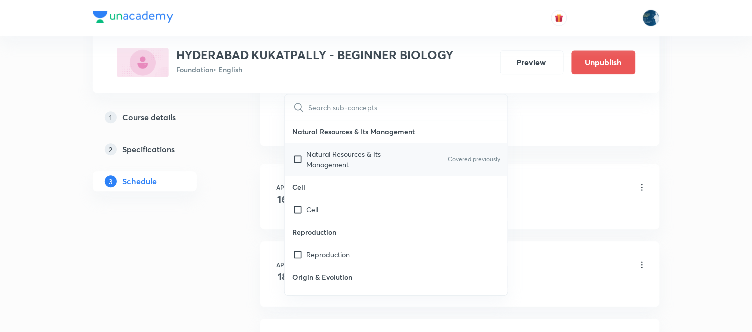
click at [456, 151] on div "Natural Resources & Its Management Covered previously" at bounding box center [396, 159] width 223 height 33
checkbox input "true"
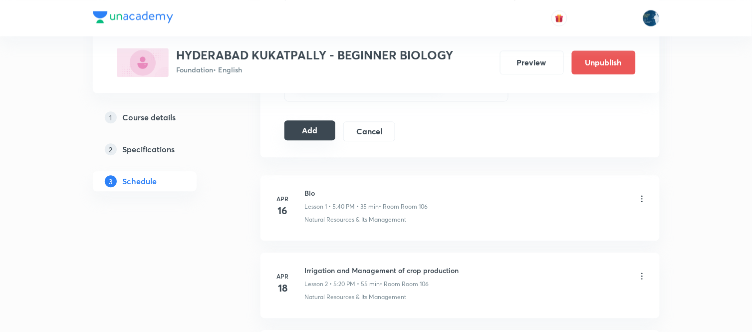
click at [321, 135] on button "Add" at bounding box center [309, 130] width 51 height 20
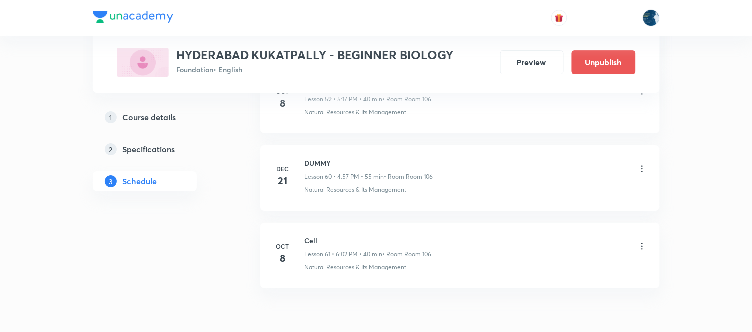
scroll to position [4674, 0]
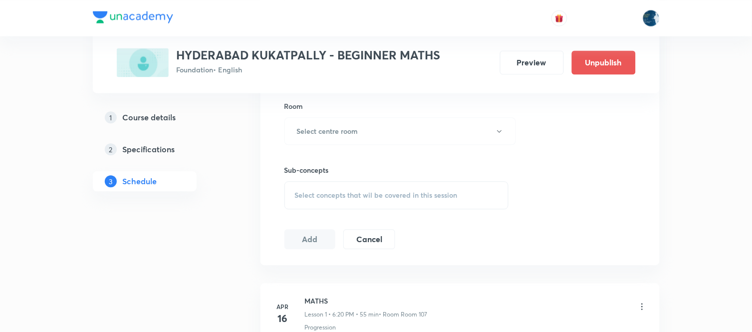
scroll to position [4788, 0]
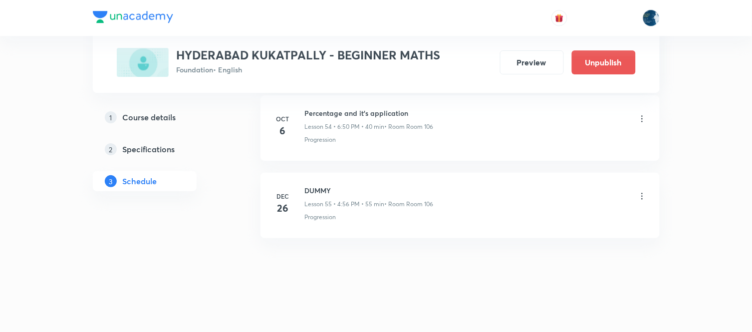
click at [322, 115] on h6 "Percentage and it’s application" at bounding box center [369, 113] width 129 height 10
copy h6 "Percentage and it’s application"
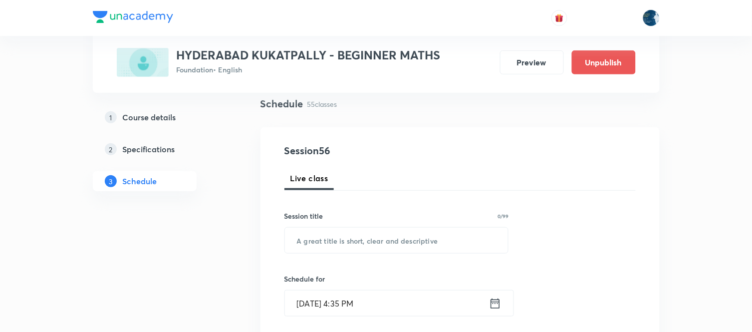
scroll to position [111, 0]
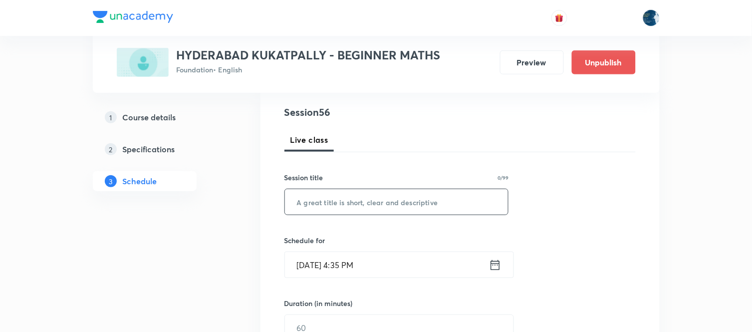
click at [380, 197] on input "text" at bounding box center [396, 201] width 223 height 25
paste input "Percentage and it’s application"
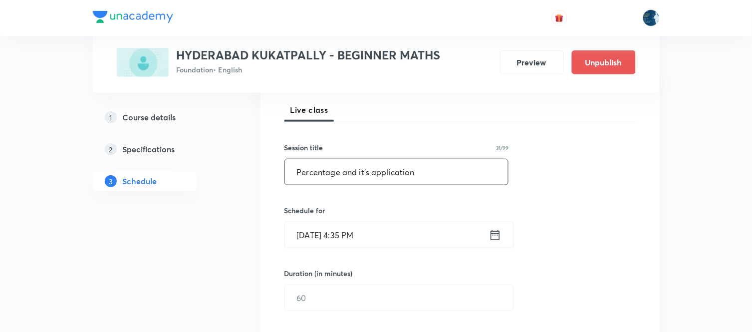
scroll to position [166, 0]
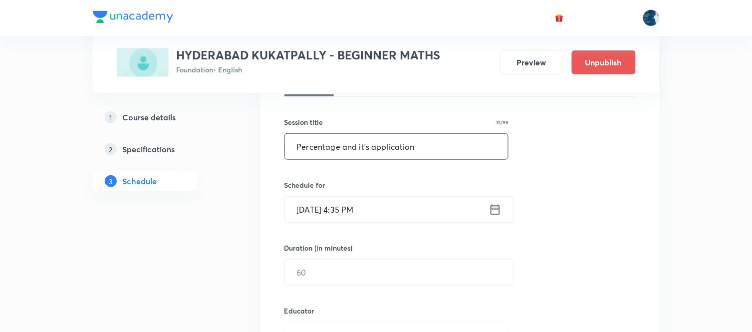
type input "Percentage and it’s application"
click at [494, 208] on icon at bounding box center [495, 209] width 12 height 14
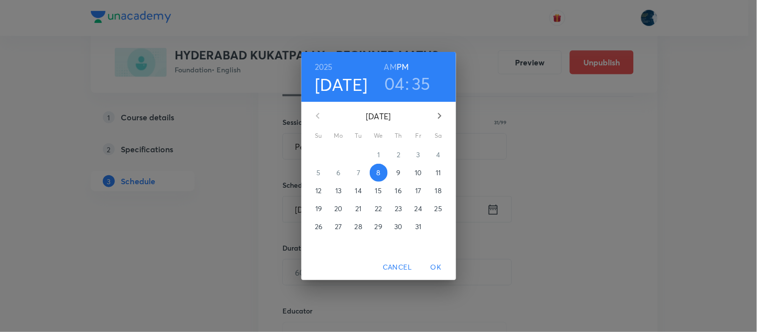
click at [397, 83] on h3 "04" at bounding box center [394, 83] width 20 height 21
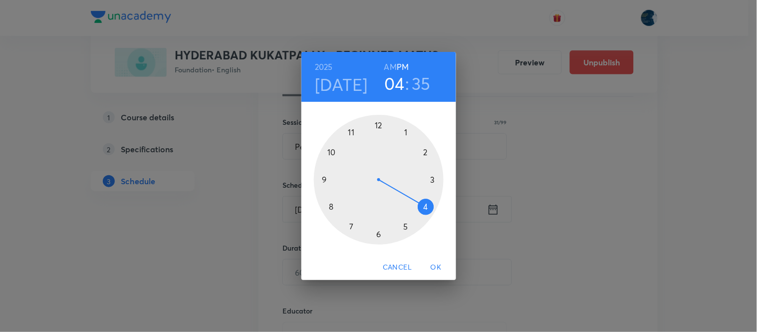
click at [378, 235] on div at bounding box center [379, 180] width 130 height 130
click at [336, 140] on div at bounding box center [379, 180] width 130 height 130
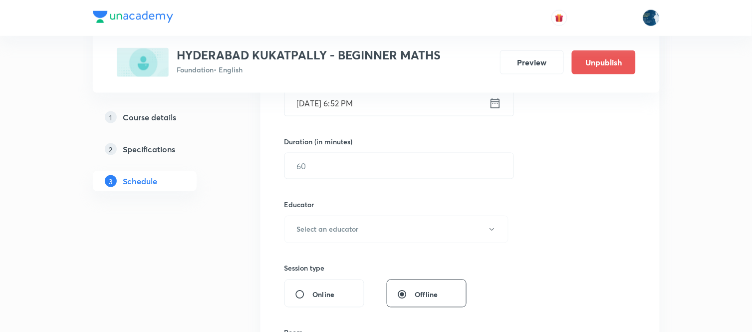
scroll to position [277, 0]
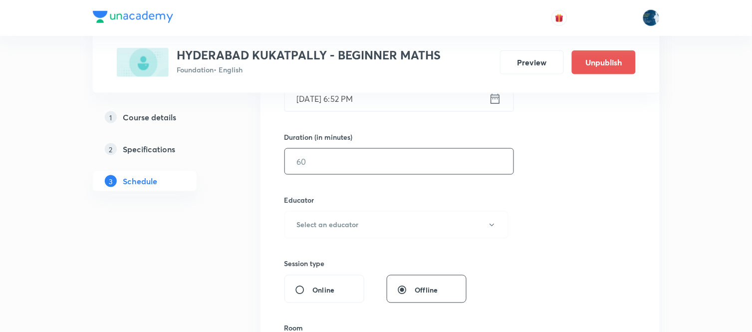
click at [417, 159] on input "text" at bounding box center [399, 161] width 228 height 25
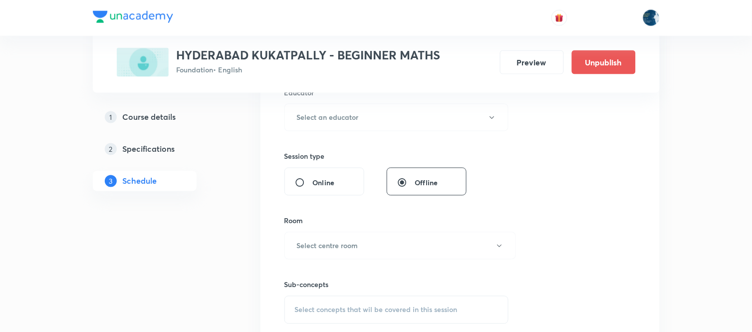
scroll to position [387, 0]
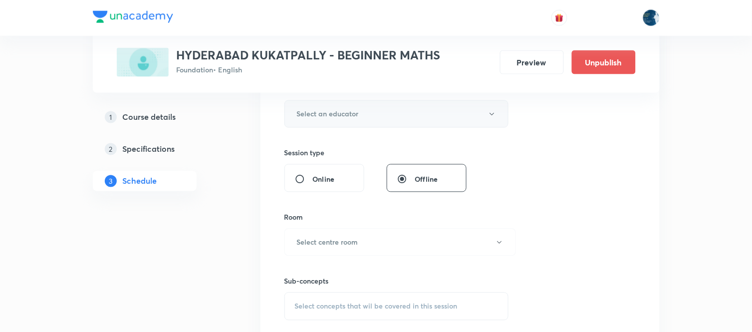
type input "40"
click at [421, 112] on button "Select an educator" at bounding box center [396, 113] width 224 height 27
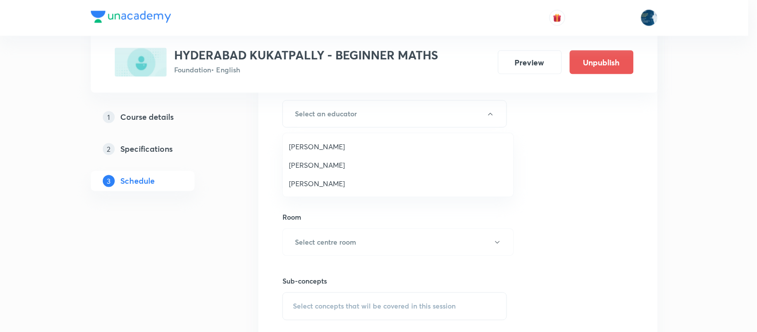
click at [380, 147] on span "[PERSON_NAME]" at bounding box center [398, 146] width 218 height 10
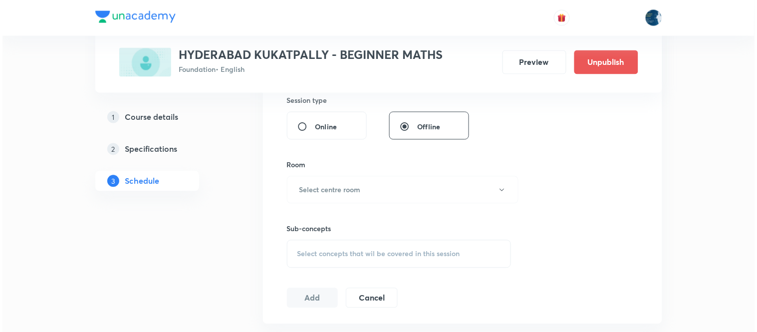
scroll to position [499, 0]
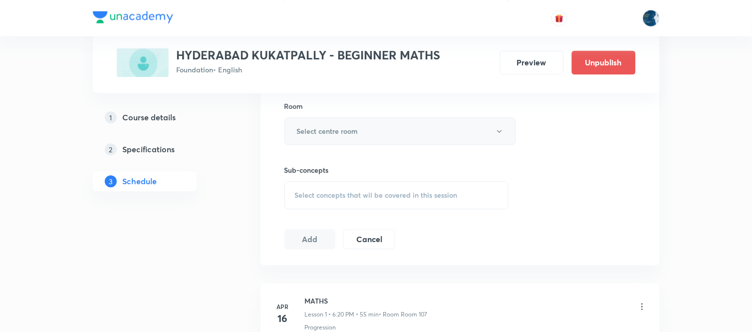
click at [389, 134] on button "Select centre room" at bounding box center [399, 130] width 231 height 27
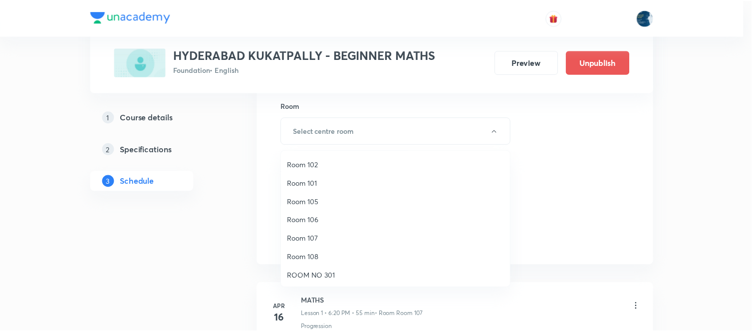
scroll to position [55, 0]
click at [334, 193] on li "Room 106" at bounding box center [398, 200] width 230 height 18
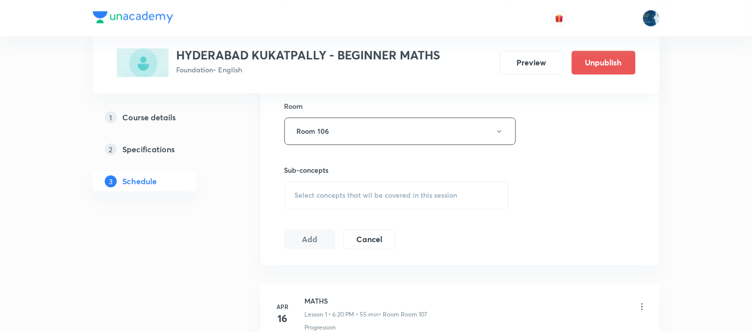
click at [463, 198] on div "Select concepts that wil be covered in this session" at bounding box center [396, 195] width 224 height 28
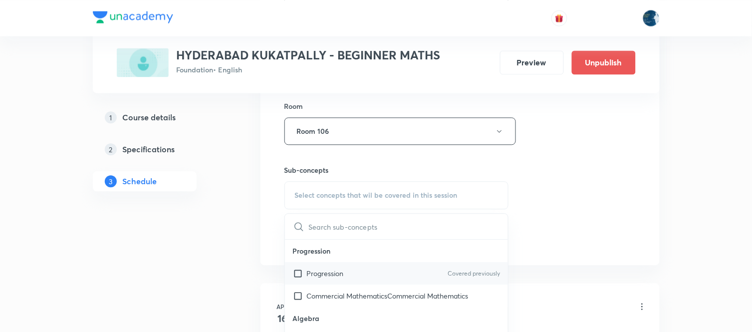
click at [435, 264] on div "Progression Covered previously" at bounding box center [396, 273] width 223 height 22
checkbox input "true"
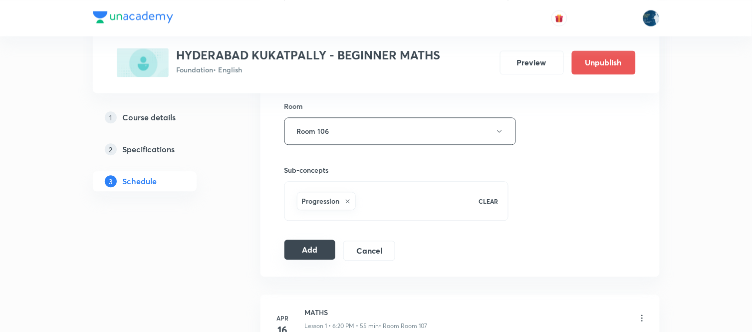
click at [303, 248] on button "Add" at bounding box center [309, 249] width 51 height 20
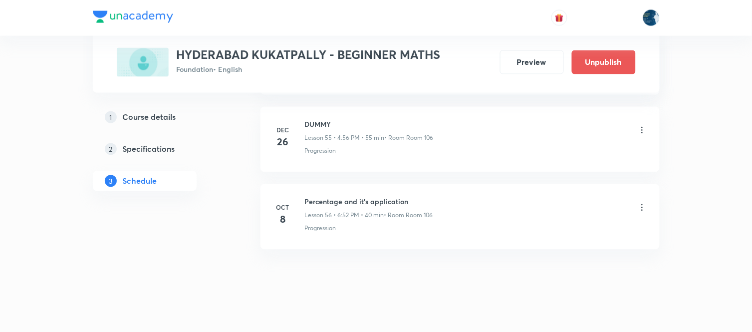
scroll to position [4342, 0]
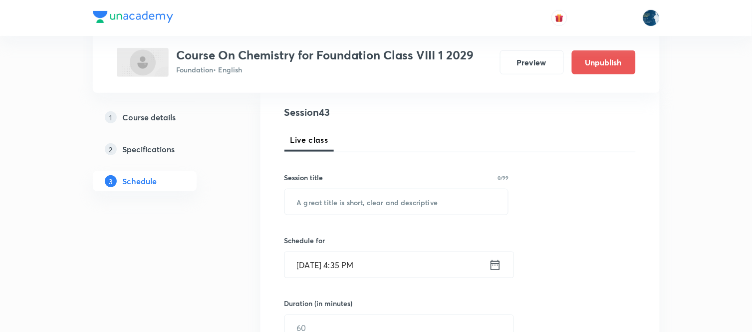
scroll to position [3718, 0]
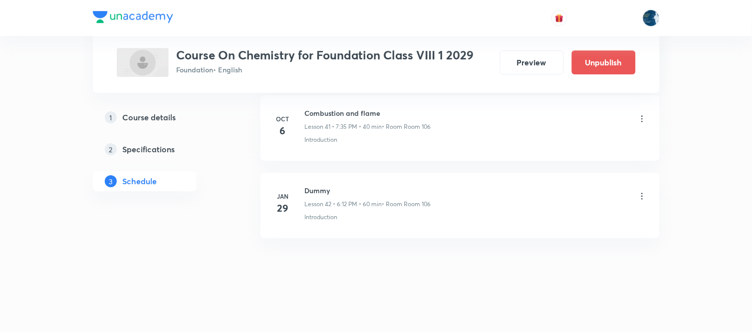
click at [328, 111] on h6 "Combustion and flame" at bounding box center [368, 113] width 126 height 10
copy h6 "Combustion and flame"
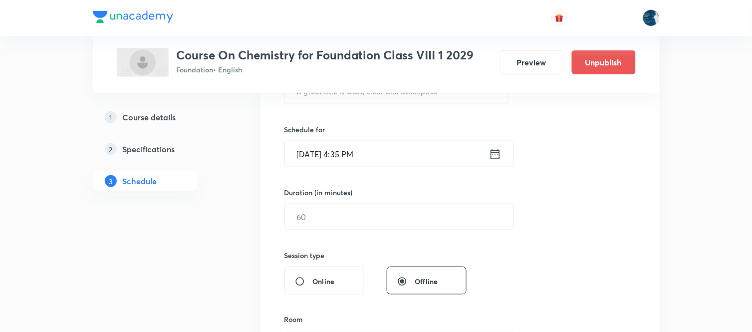
scroll to position [166, 0]
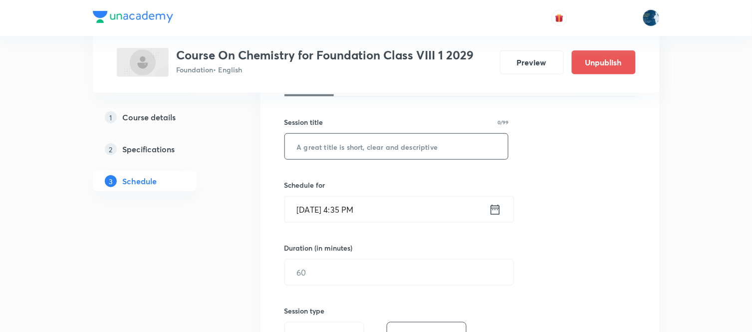
click at [374, 147] on input "text" at bounding box center [396, 146] width 223 height 25
paste input "Combustion and flame"
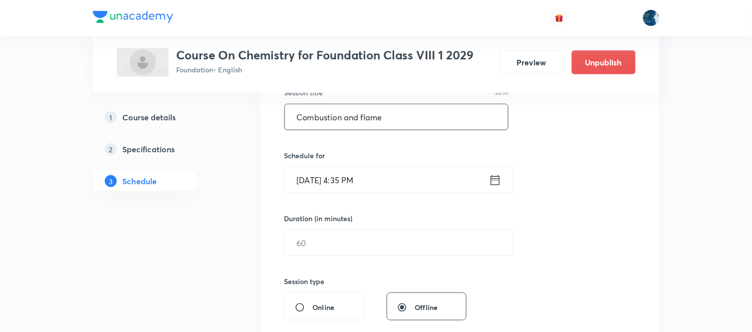
scroll to position [221, 0]
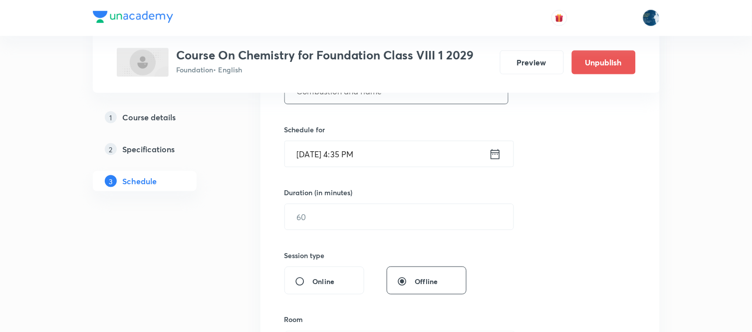
type input "Combustion and flame"
click at [491, 155] on icon at bounding box center [494, 154] width 9 height 10
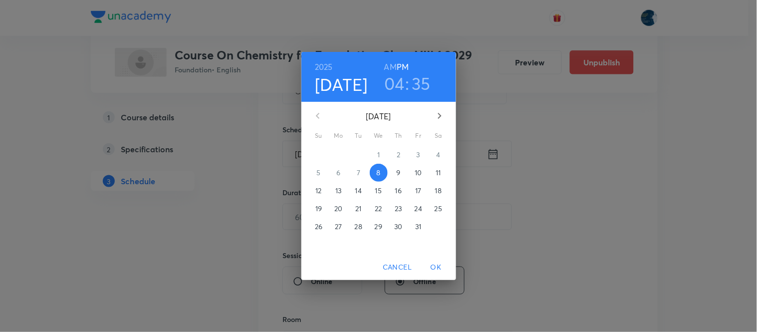
click at [400, 88] on h3 "04" at bounding box center [394, 83] width 20 height 21
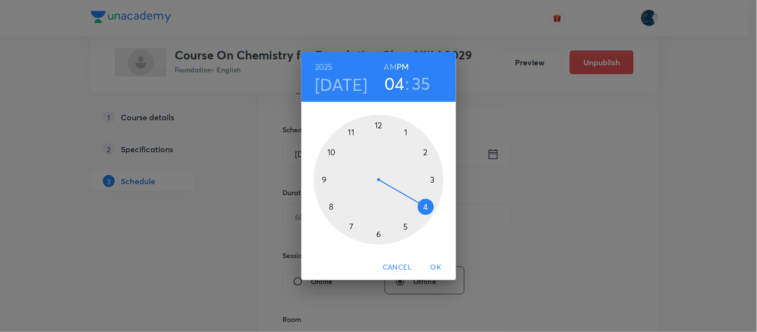
click at [351, 228] on div at bounding box center [379, 180] width 130 height 130
click at [343, 219] on div at bounding box center [379, 180] width 130 height 130
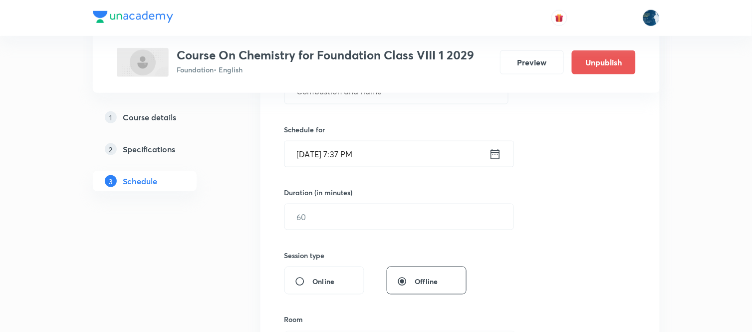
scroll to position [277, 0]
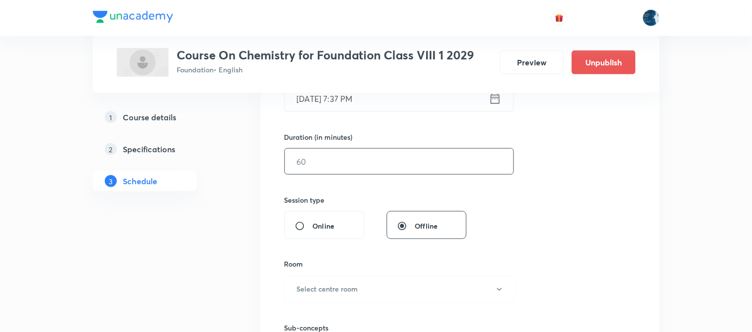
click at [378, 172] on input "text" at bounding box center [399, 161] width 228 height 25
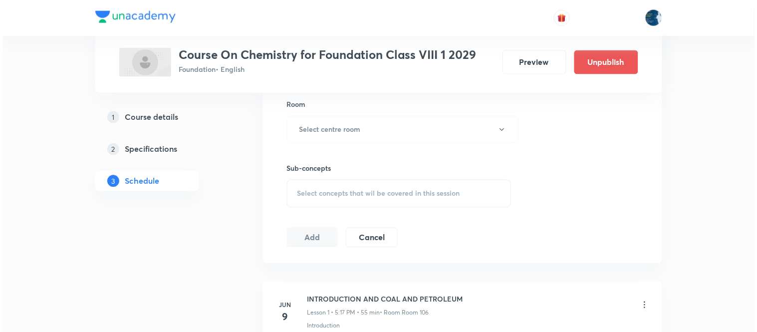
scroll to position [443, 0]
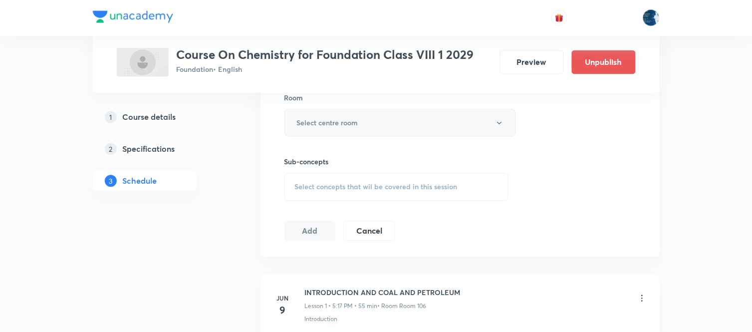
type input "40"
click at [387, 120] on button "Select centre room" at bounding box center [399, 122] width 231 height 27
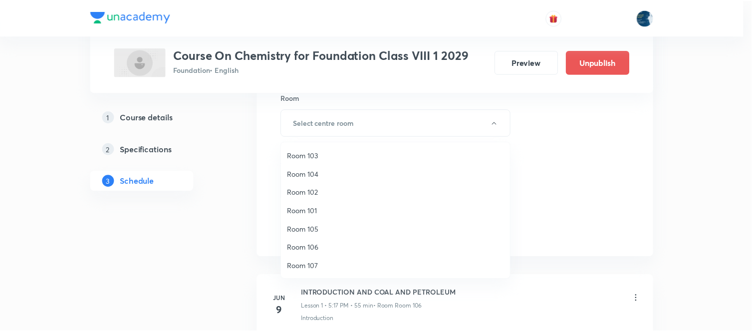
scroll to position [55, 0]
click at [327, 195] on span "Room 106" at bounding box center [398, 192] width 218 height 10
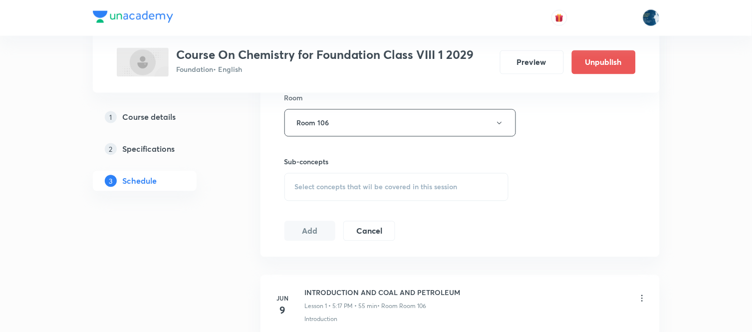
click at [469, 183] on div "Select concepts that wil be covered in this session" at bounding box center [396, 187] width 224 height 28
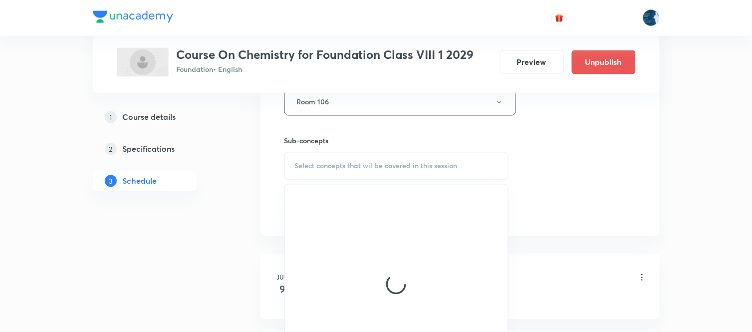
scroll to position [499, 0]
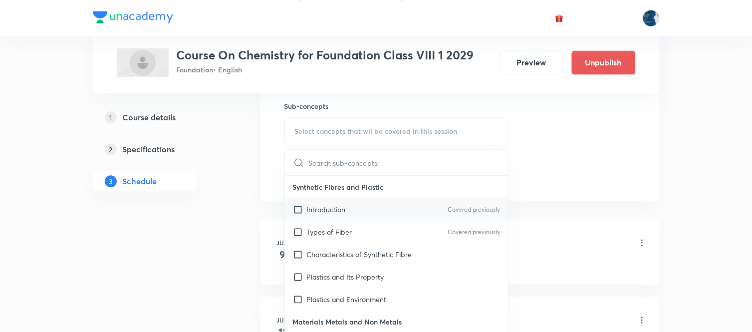
click at [468, 199] on div "Introduction Covered previously" at bounding box center [396, 209] width 223 height 22
checkbox input "true"
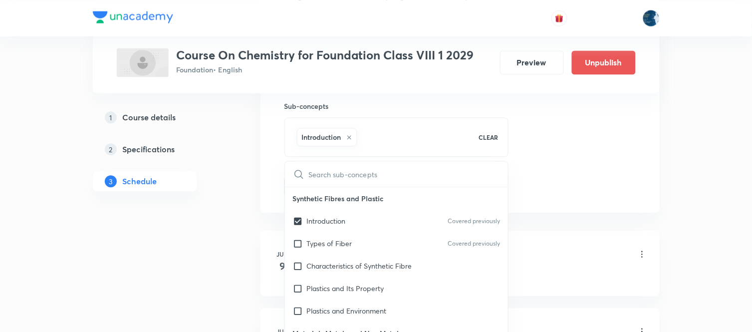
drag, startPoint x: 592, startPoint y: 168, endPoint x: 380, endPoint y: 178, distance: 212.7
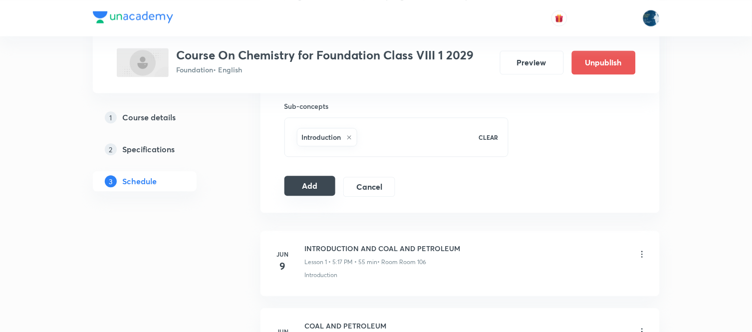
click at [326, 183] on button "Add" at bounding box center [309, 186] width 51 height 20
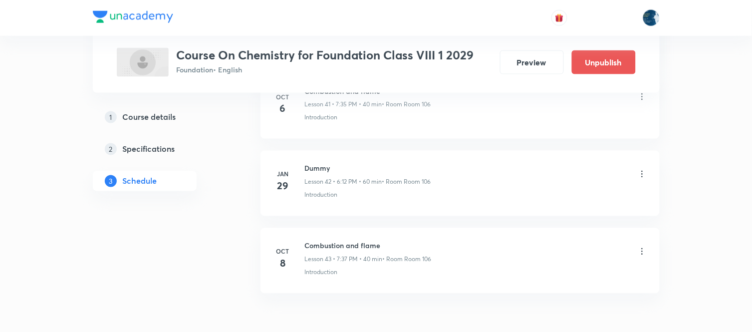
scroll to position [3337, 0]
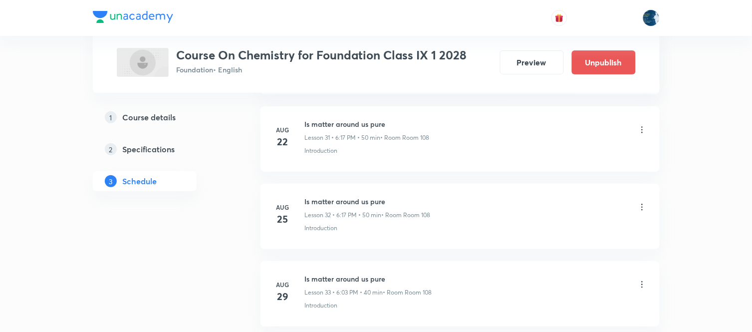
scroll to position [4492, 0]
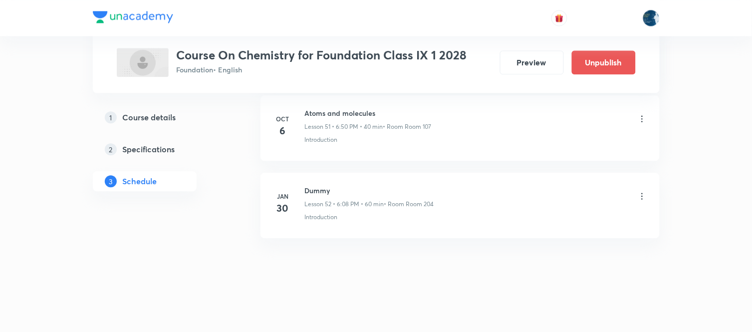
click at [321, 106] on li "[DATE] Atoms and molecules Lesson 51 • 6:50 PM • 40 min • Room Room 107 Introdu…" at bounding box center [459, 127] width 399 height 65
copy h6 "Atoms and molecules"
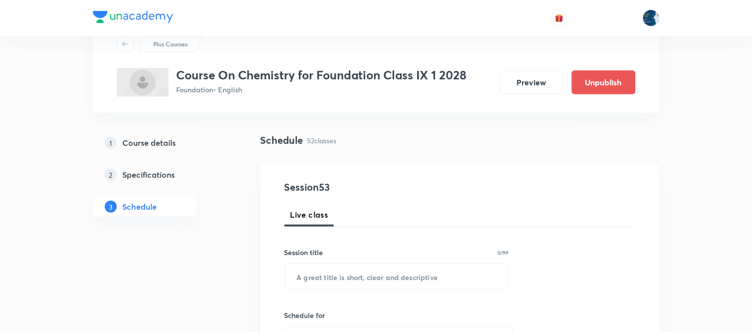
scroll to position [111, 0]
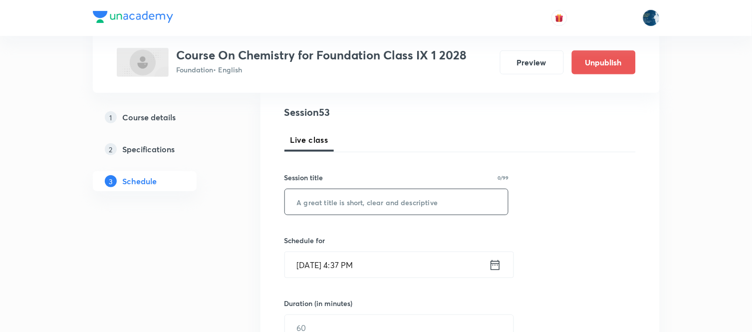
click at [396, 201] on input "text" at bounding box center [396, 201] width 223 height 25
paste input "Atoms and molecules"
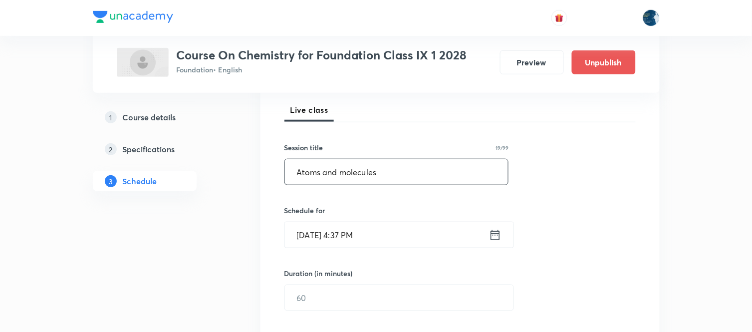
scroll to position [166, 0]
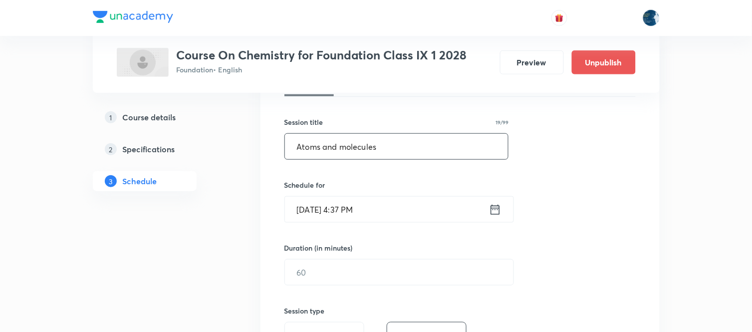
type input "Atoms and molecules"
click at [496, 206] on icon at bounding box center [495, 209] width 12 height 14
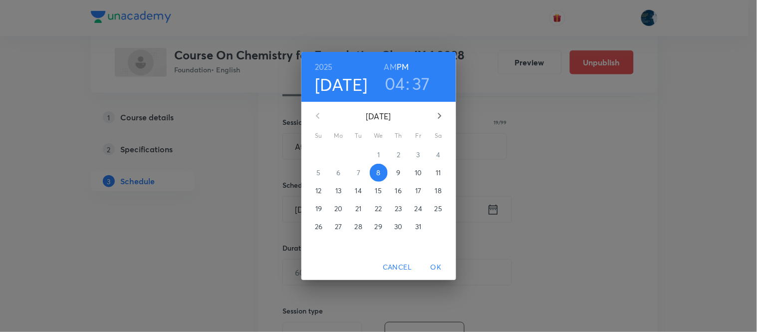
click at [395, 82] on h3 "04" at bounding box center [394, 83] width 20 height 21
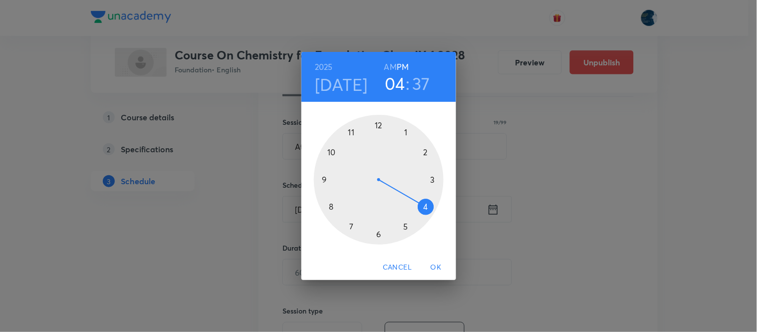
click at [405, 226] on div at bounding box center [379, 180] width 130 height 130
click at [431, 188] on div at bounding box center [379, 180] width 130 height 130
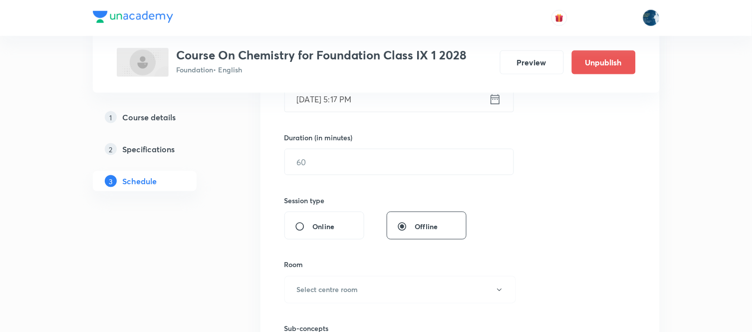
scroll to position [277, 0]
click at [425, 153] on input "text" at bounding box center [399, 161] width 228 height 25
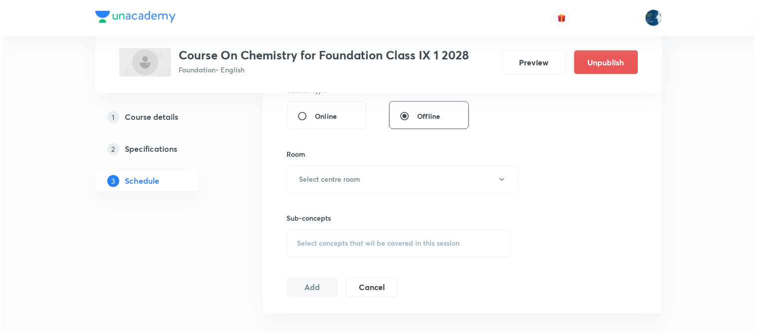
scroll to position [387, 0]
type input "40"
click at [421, 166] on button "Select centre room" at bounding box center [399, 178] width 231 height 27
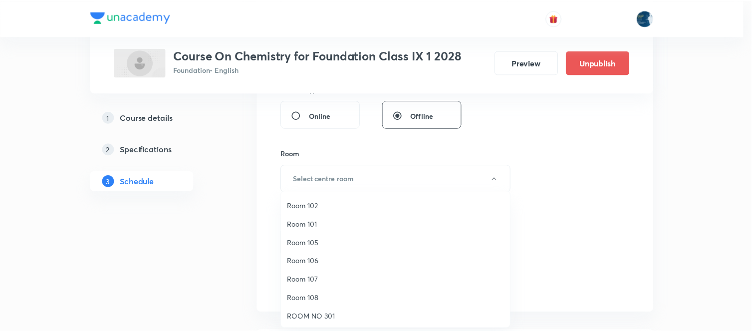
scroll to position [55, 0]
click at [322, 259] on span "Room 107" at bounding box center [398, 260] width 218 height 10
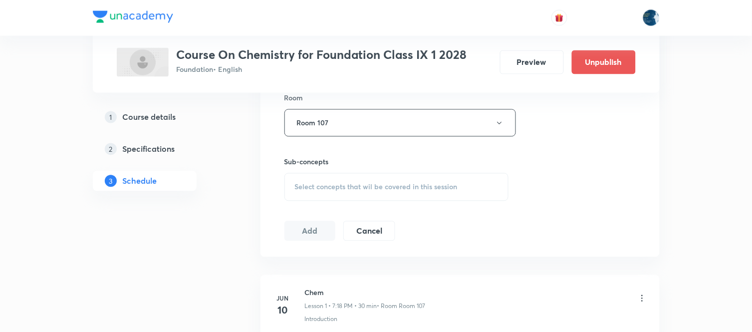
click at [445, 188] on span "Select concepts that wil be covered in this session" at bounding box center [376, 187] width 163 height 8
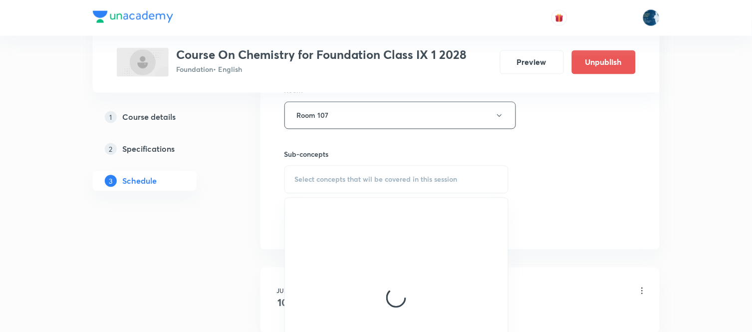
scroll to position [499, 0]
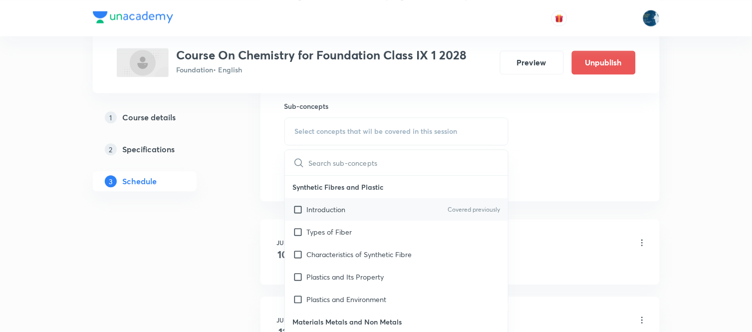
click at [464, 203] on div "Introduction Covered previously" at bounding box center [396, 209] width 223 height 22
checkbox input "true"
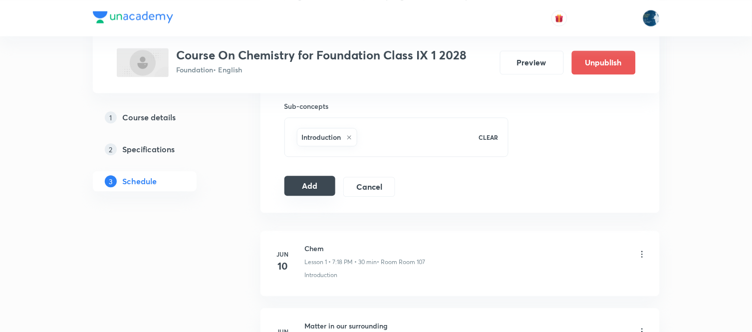
click at [311, 187] on button "Add" at bounding box center [309, 186] width 51 height 20
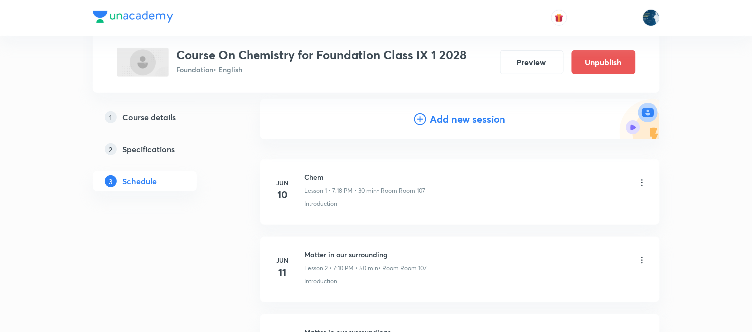
scroll to position [111, 0]
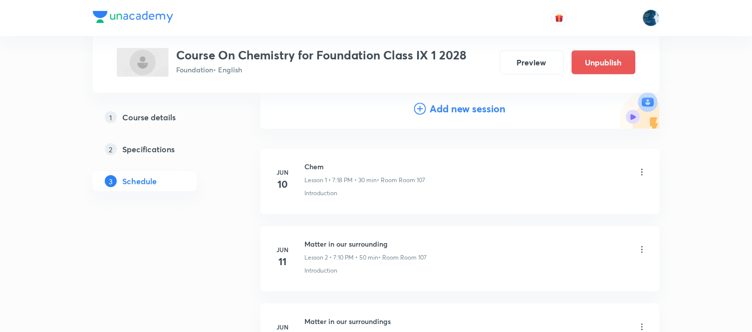
click at [462, 113] on h4 "Add new session" at bounding box center [468, 108] width 76 height 15
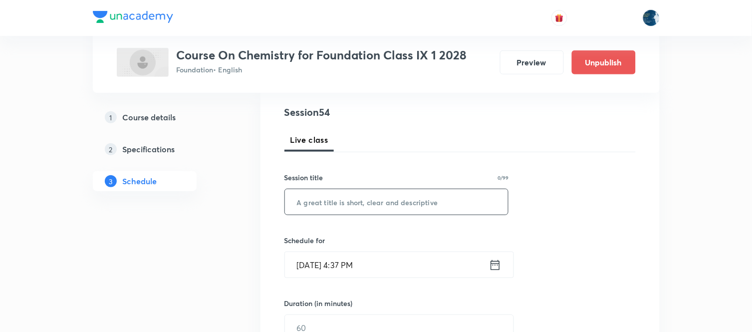
click at [410, 194] on input "text" at bounding box center [396, 201] width 223 height 25
paste input "Atoms and molecules"
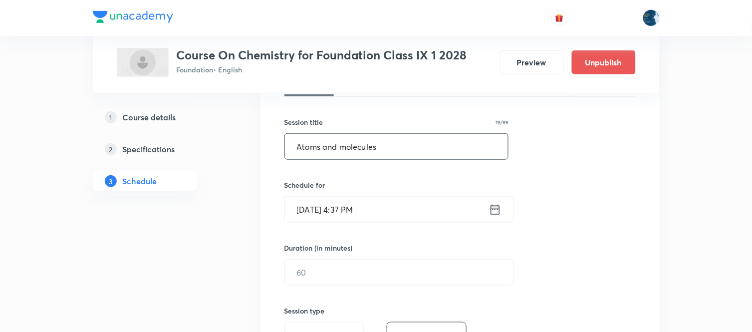
type input "Atoms and molecules"
click at [491, 211] on icon at bounding box center [495, 209] width 12 height 14
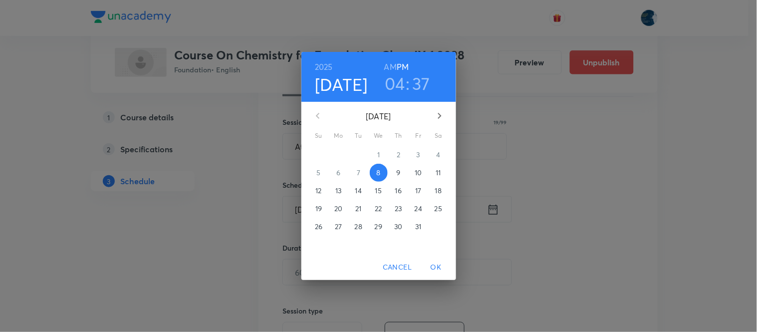
click at [395, 85] on h3 "04" at bounding box center [394, 83] width 20 height 21
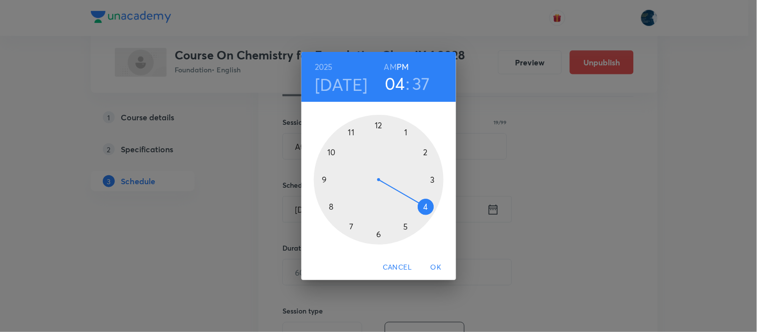
click at [378, 233] on div at bounding box center [379, 180] width 130 height 130
click at [336, 141] on div at bounding box center [379, 180] width 130 height 130
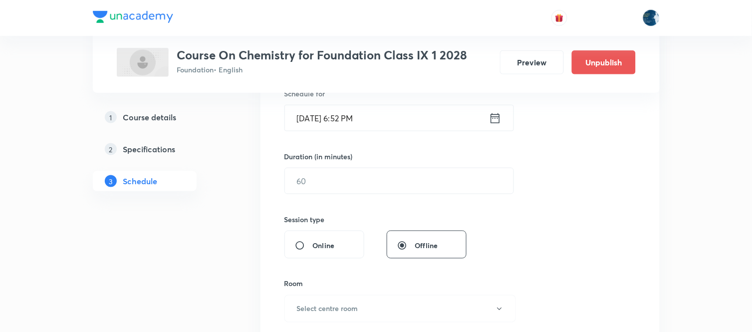
scroll to position [277, 0]
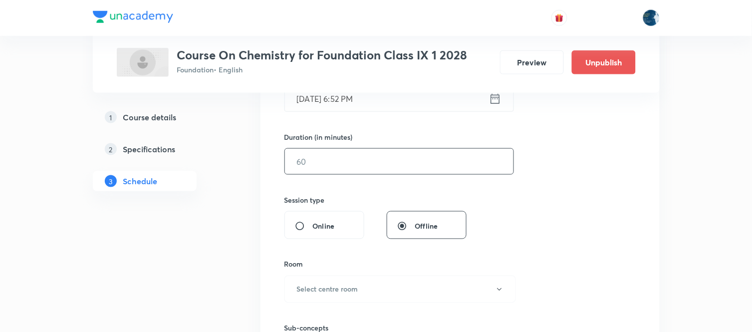
click at [435, 165] on input "text" at bounding box center [399, 161] width 228 height 25
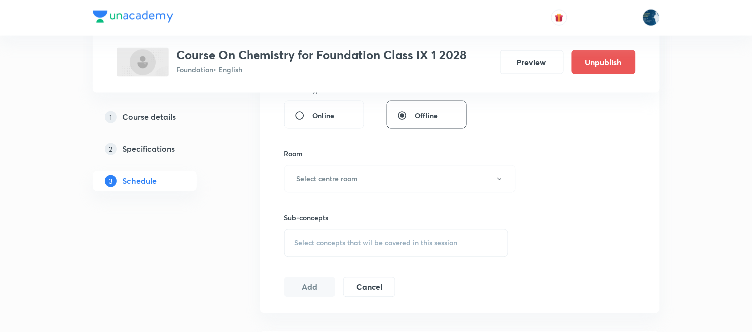
scroll to position [387, 0]
type input "40"
click at [435, 165] on button "Select centre room" at bounding box center [399, 178] width 231 height 27
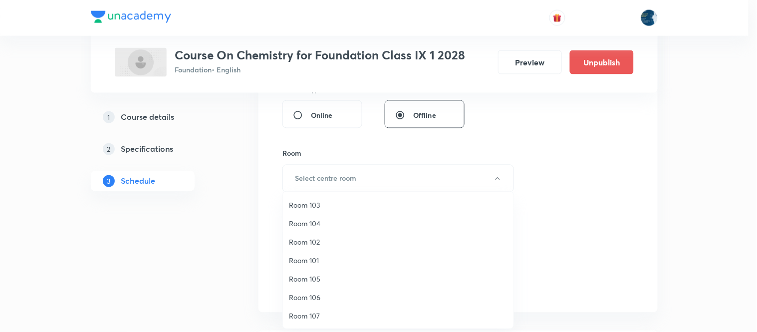
click at [308, 315] on span "Room 107" at bounding box center [398, 315] width 218 height 10
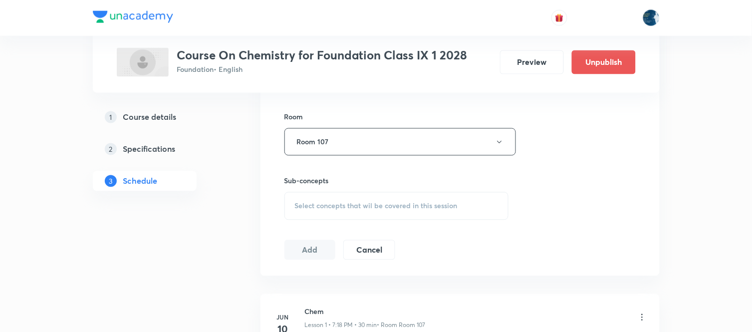
scroll to position [443, 0]
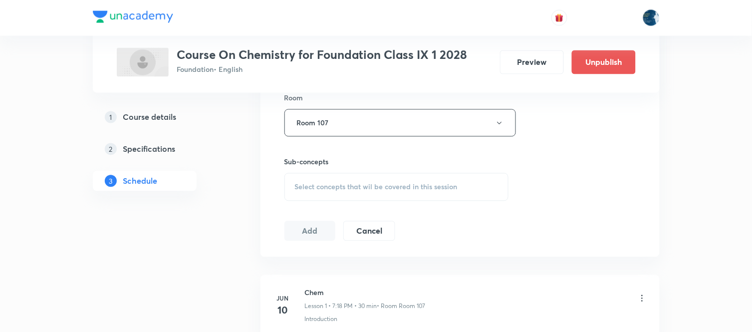
click at [469, 165] on h6 "Sub-concepts" at bounding box center [396, 162] width 224 height 10
click at [452, 185] on span "Select concepts that wil be covered in this session" at bounding box center [376, 187] width 163 height 8
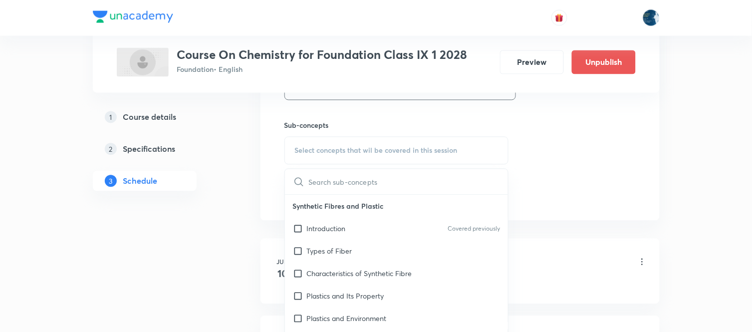
scroll to position [499, 0]
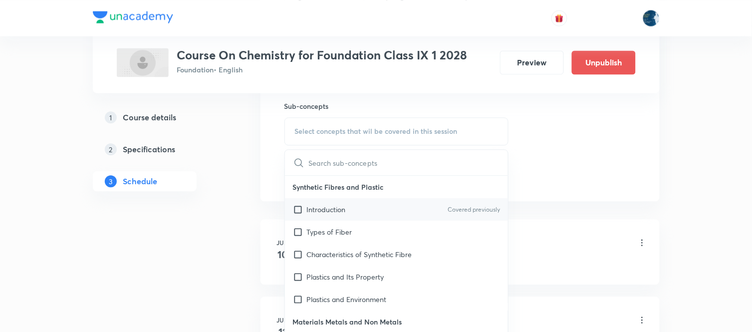
click at [427, 205] on div "Introduction Covered previously" at bounding box center [396, 209] width 223 height 22
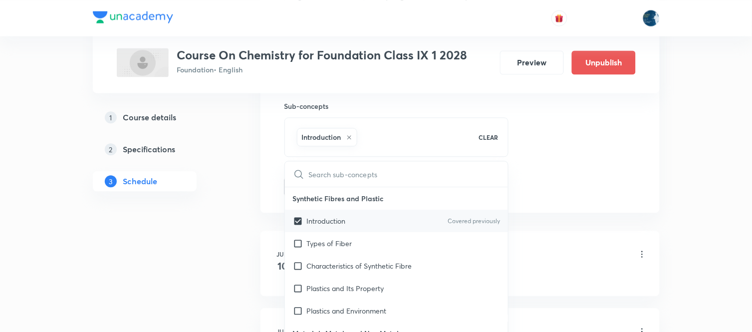
checkbox input "true"
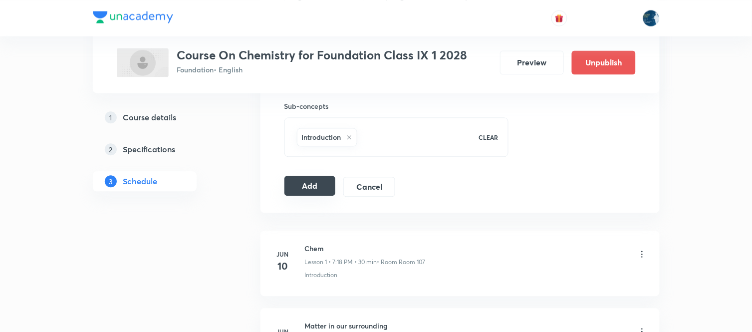
click at [303, 181] on button "Add" at bounding box center [309, 186] width 51 height 20
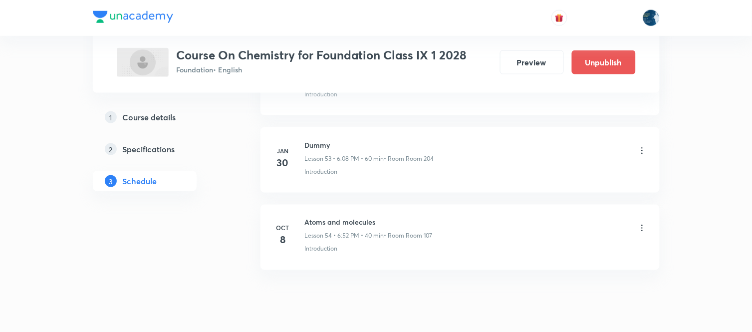
scroll to position [4132, 0]
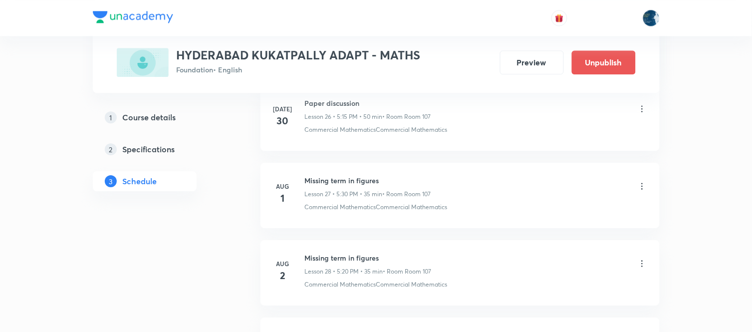
scroll to position [4324, 0]
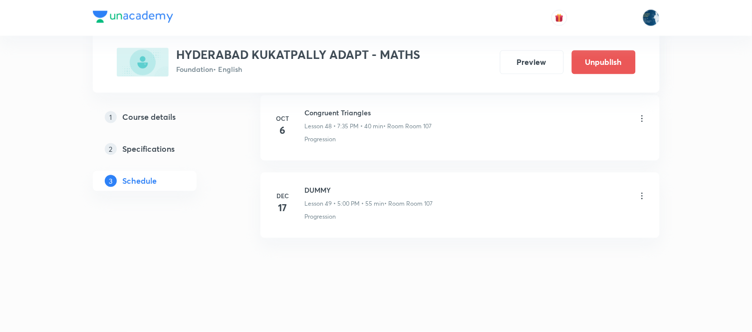
click at [307, 112] on h6 "Congruent Triangles" at bounding box center [368, 113] width 127 height 10
copy h6 "Congruent Triangles"
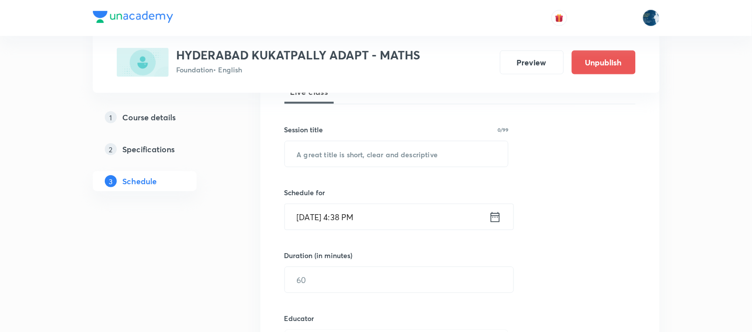
scroll to position [166, 0]
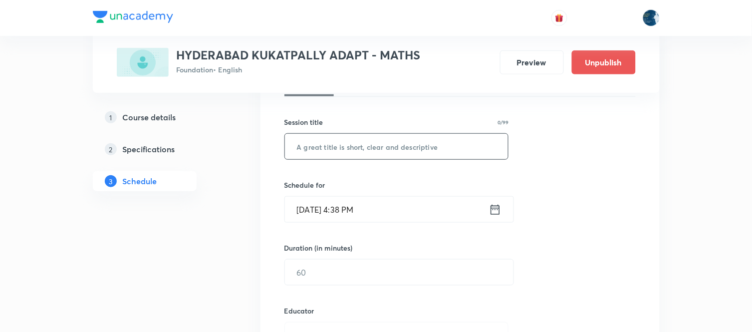
click at [366, 134] on input "text" at bounding box center [396, 146] width 223 height 25
paste input "Congruent Triangles"
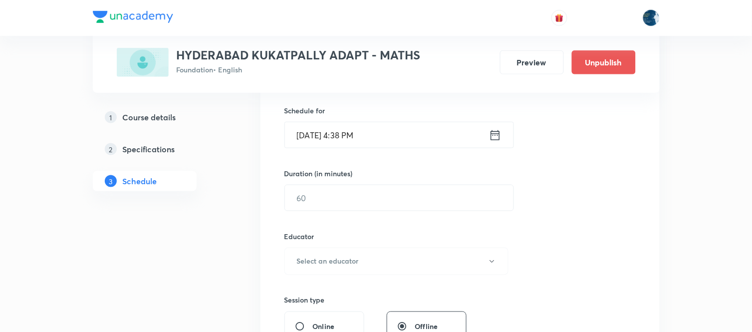
scroll to position [221, 0]
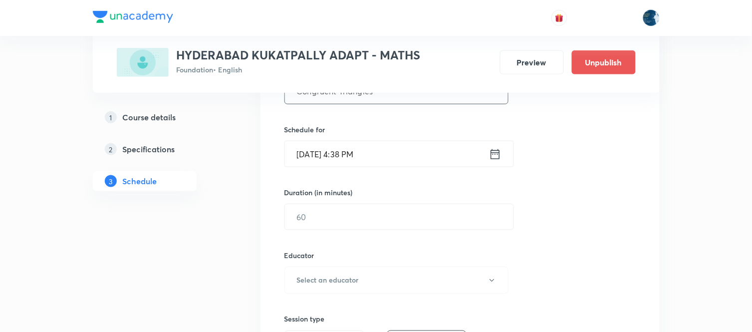
type input "Congruent Triangles"
click at [495, 149] on icon at bounding box center [495, 154] width 12 height 14
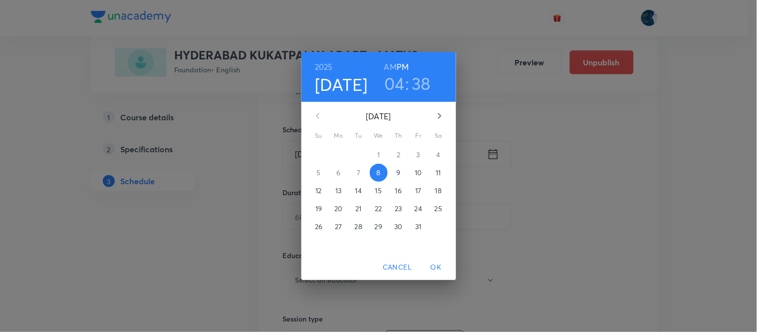
click at [400, 83] on h3 "04" at bounding box center [394, 83] width 20 height 21
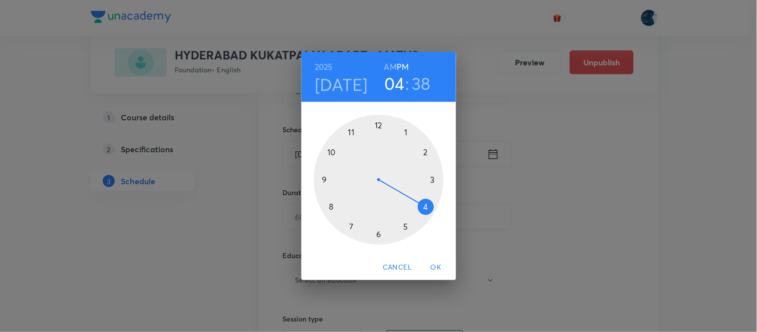
click at [378, 235] on div at bounding box center [379, 180] width 130 height 130
click at [390, 126] on div at bounding box center [379, 180] width 130 height 130
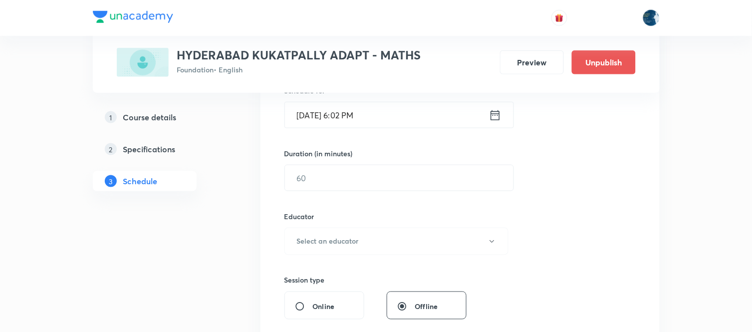
scroll to position [277, 0]
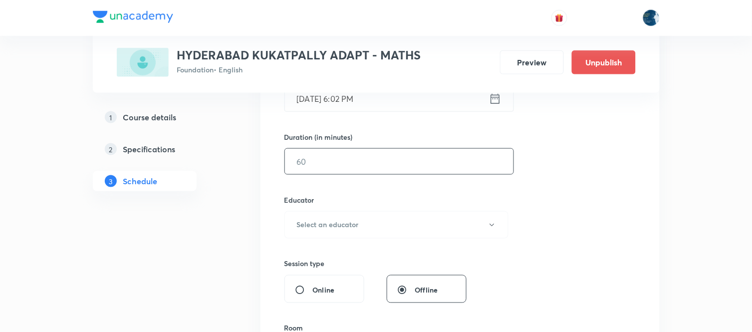
click at [430, 165] on input "text" at bounding box center [399, 161] width 228 height 25
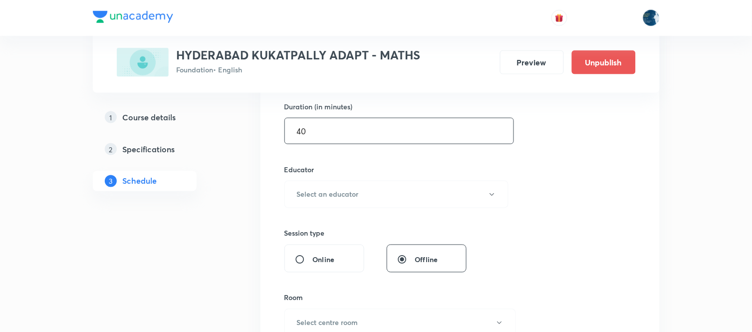
scroll to position [332, 0]
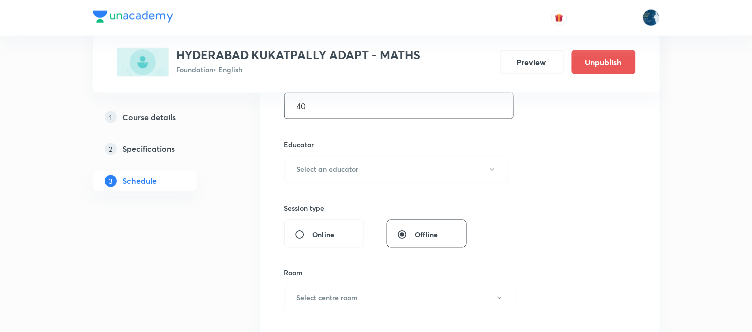
type input "40"
click at [430, 153] on div "Educator Select an educator" at bounding box center [396, 161] width 224 height 44
click at [419, 170] on button "Select an educator" at bounding box center [396, 169] width 224 height 27
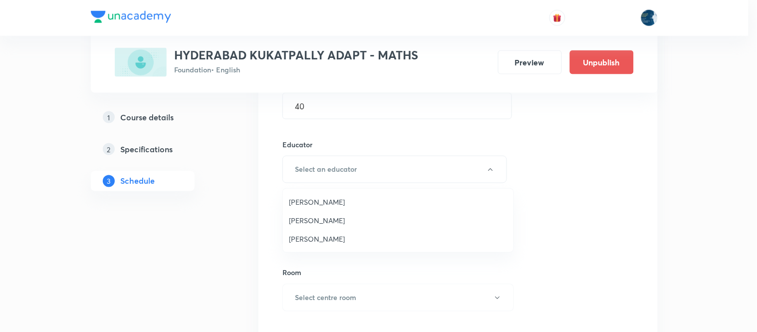
click at [348, 200] on span "[PERSON_NAME]" at bounding box center [398, 201] width 218 height 10
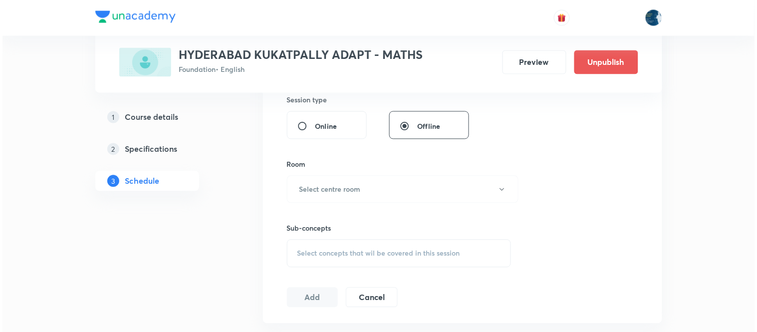
scroll to position [443, 0]
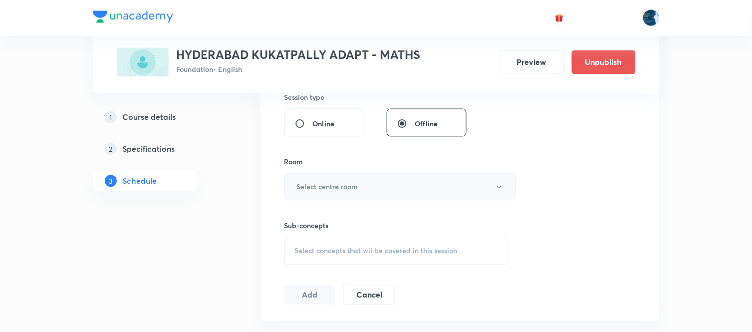
click at [387, 196] on button "Select centre room" at bounding box center [399, 186] width 231 height 27
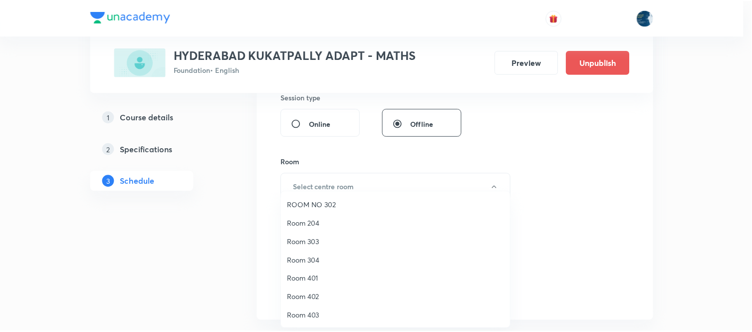
scroll to position [0, 0]
click at [322, 315] on span "Room 107" at bounding box center [398, 315] width 218 height 10
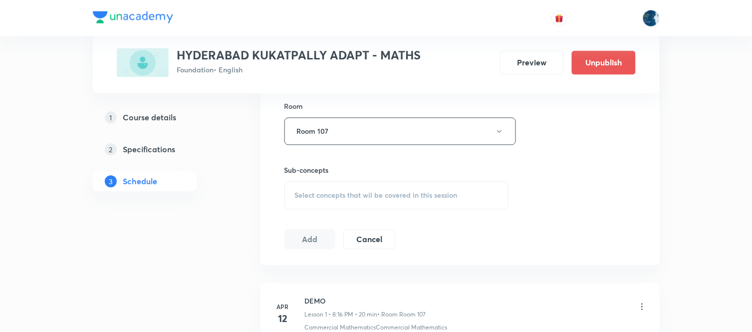
click at [444, 191] on span "Select concepts that wil be covered in this session" at bounding box center [376, 195] width 163 height 8
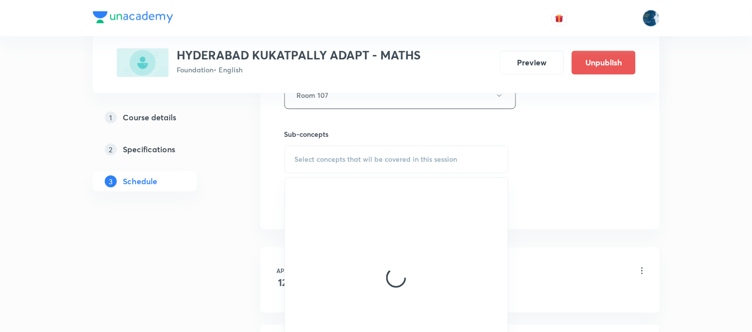
scroll to position [554, 0]
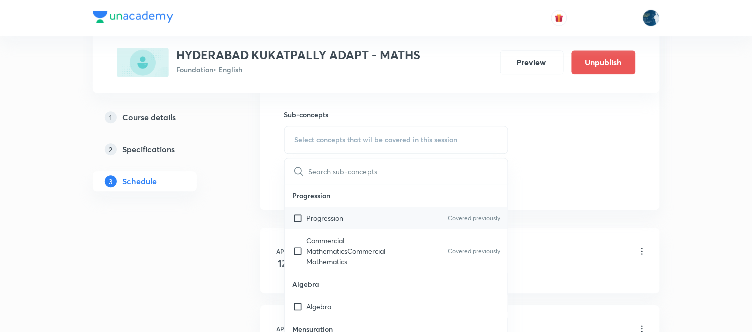
click at [444, 208] on div "Progression Covered previously" at bounding box center [396, 217] width 223 height 22
checkbox input "true"
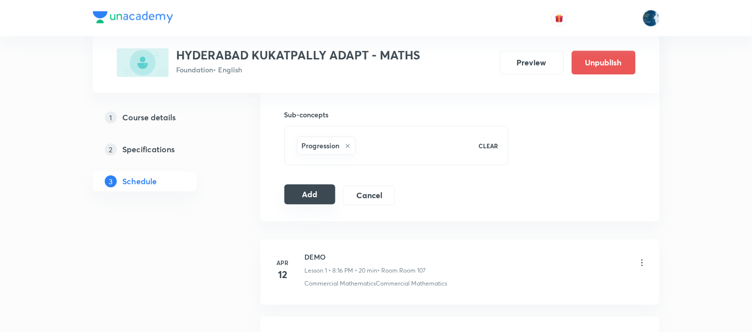
click at [308, 188] on button "Add" at bounding box center [309, 194] width 51 height 20
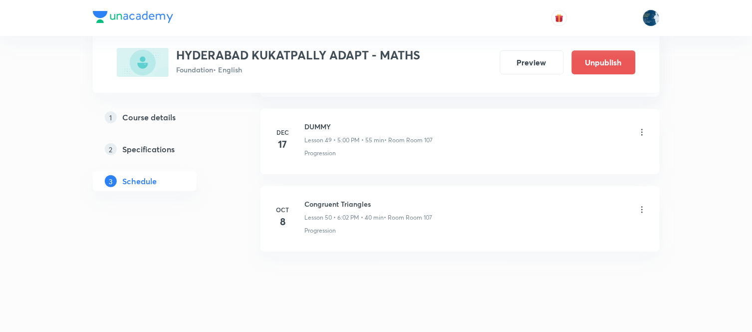
scroll to position [3878, 0]
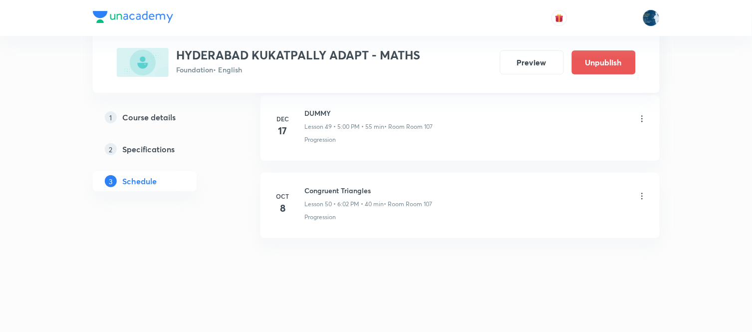
click at [640, 196] on icon at bounding box center [642, 196] width 10 height 10
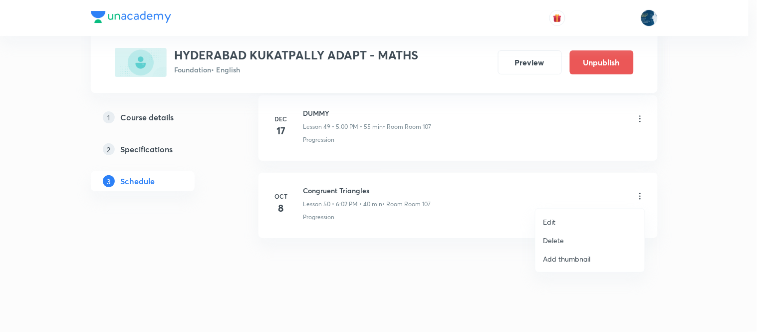
click at [592, 220] on li "Edit" at bounding box center [589, 221] width 109 height 18
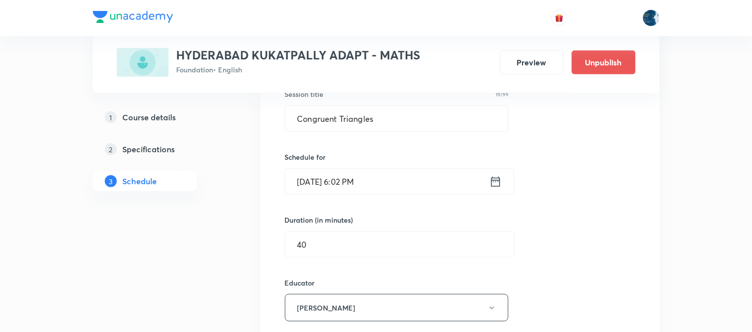
scroll to position [3989, 0]
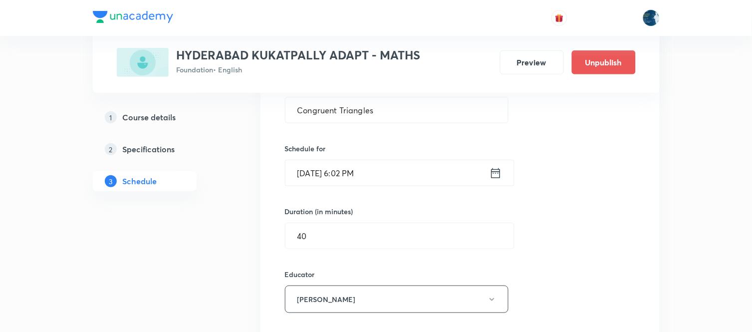
click at [494, 176] on icon at bounding box center [495, 173] width 12 height 14
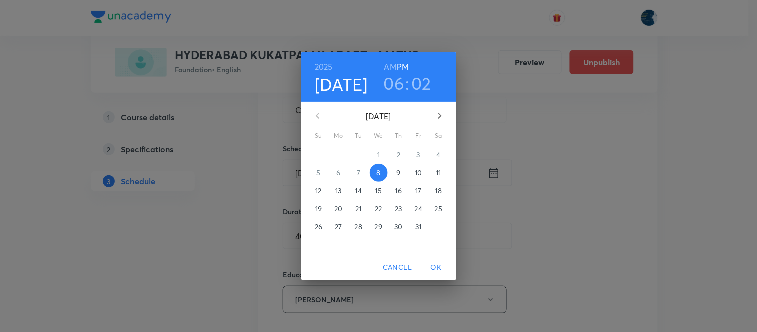
click at [394, 85] on h3 "06" at bounding box center [393, 83] width 21 height 21
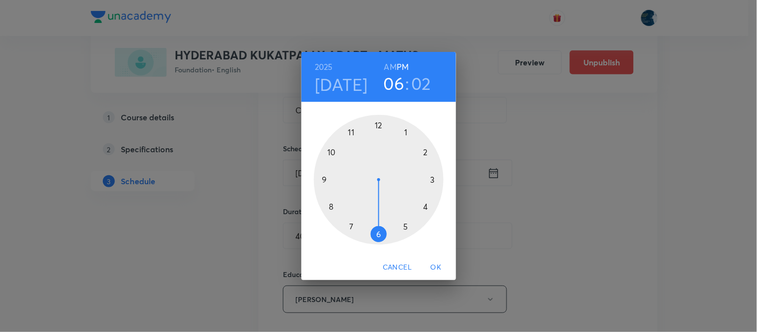
click at [349, 226] on div at bounding box center [379, 180] width 130 height 130
click at [346, 222] on div at bounding box center [379, 180] width 130 height 130
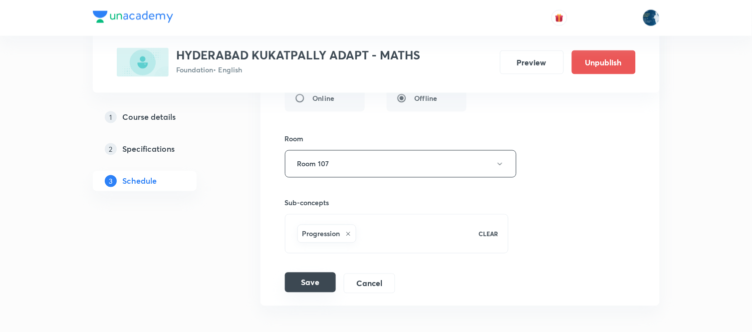
scroll to position [4266, 0]
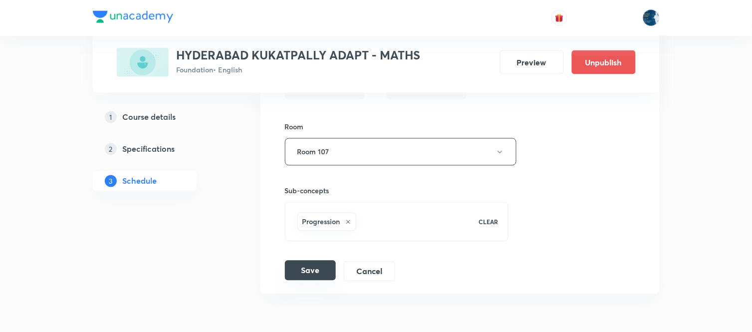
click at [319, 277] on button "Save" at bounding box center [310, 270] width 51 height 20
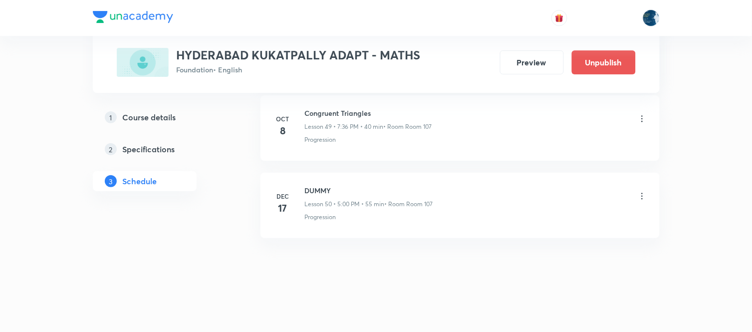
scroll to position [3878, 0]
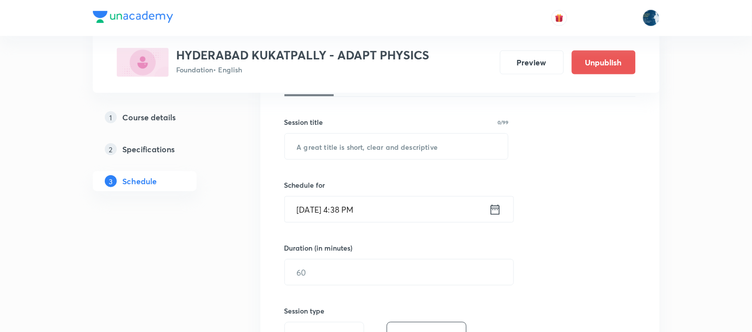
scroll to position [4569, 0]
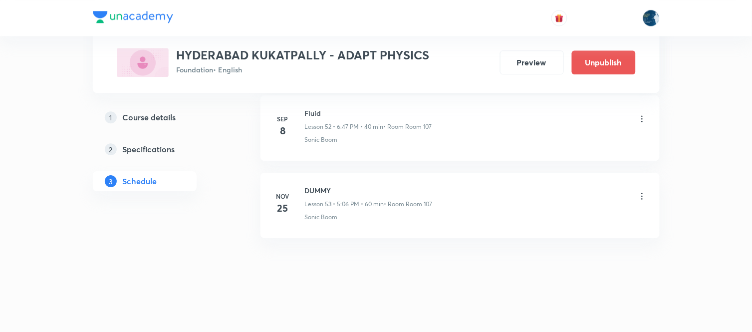
click at [306, 109] on h6 "Fluid" at bounding box center [368, 113] width 127 height 10
copy h6 "Fluid"
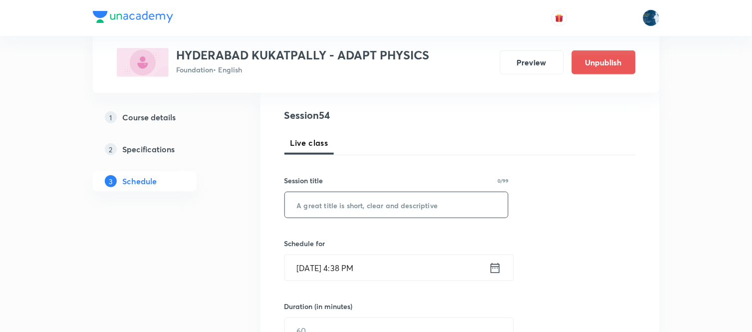
scroll to position [111, 0]
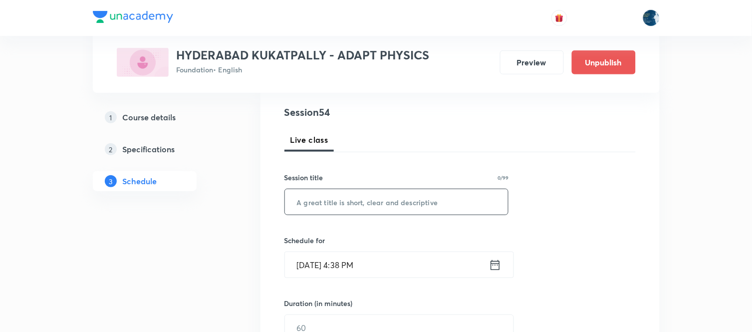
click at [360, 195] on input "text" at bounding box center [396, 201] width 223 height 25
paste input "Fluid"
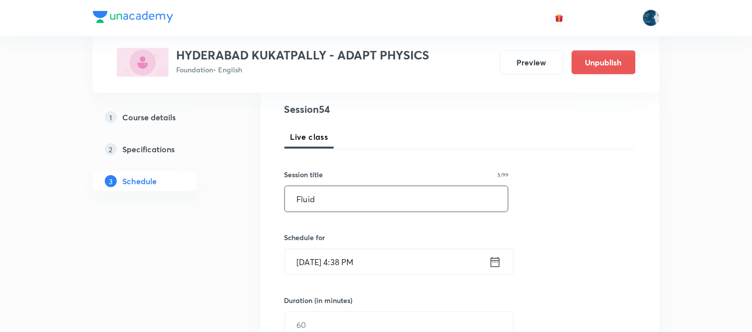
scroll to position [166, 0]
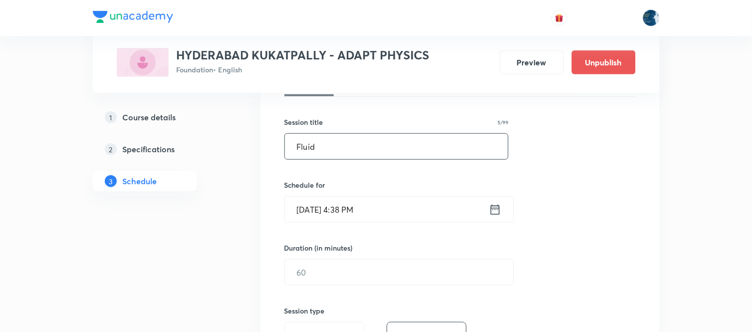
type input "Fluid"
click at [499, 206] on icon at bounding box center [494, 209] width 9 height 10
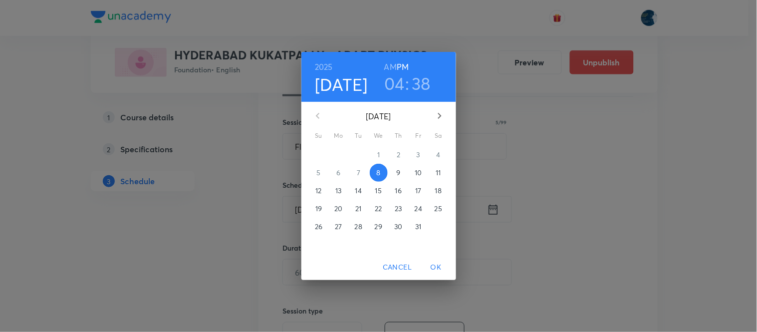
click at [411, 86] on h3 "38" at bounding box center [420, 83] width 19 height 21
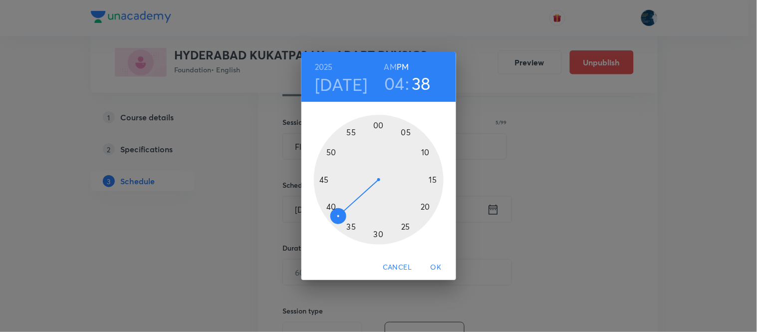
click at [393, 83] on h3 "04" at bounding box center [394, 83] width 20 height 21
click at [378, 233] on div at bounding box center [379, 180] width 130 height 130
click at [390, 126] on div at bounding box center [379, 180] width 130 height 130
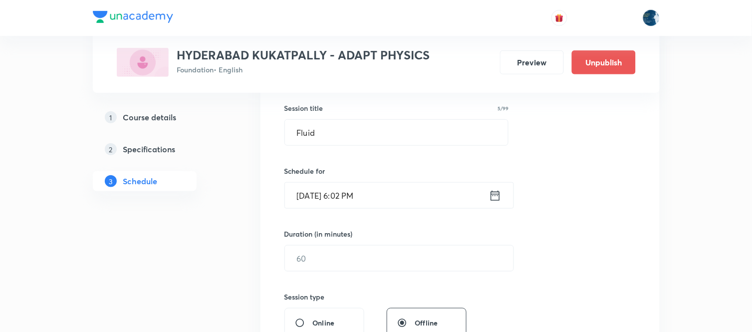
scroll to position [221, 0]
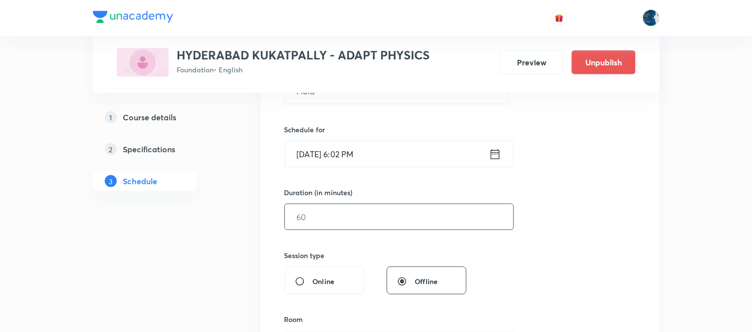
click at [401, 216] on input "text" at bounding box center [399, 216] width 228 height 25
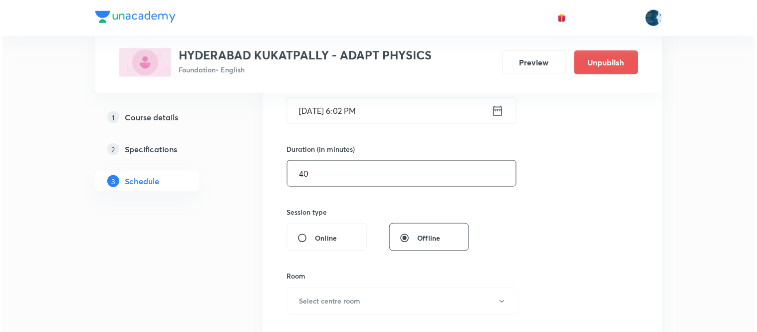
scroll to position [332, 0]
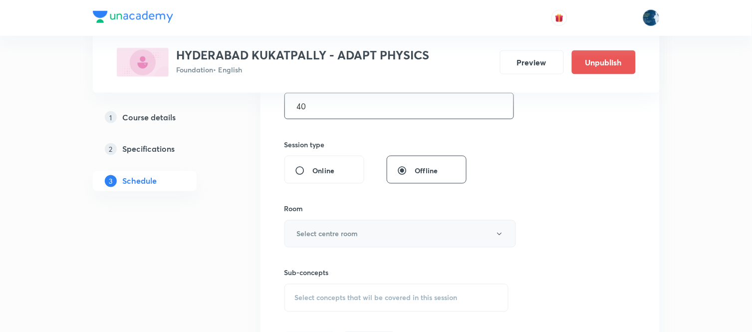
type input "40"
click at [399, 241] on button "Select centre room" at bounding box center [399, 233] width 231 height 27
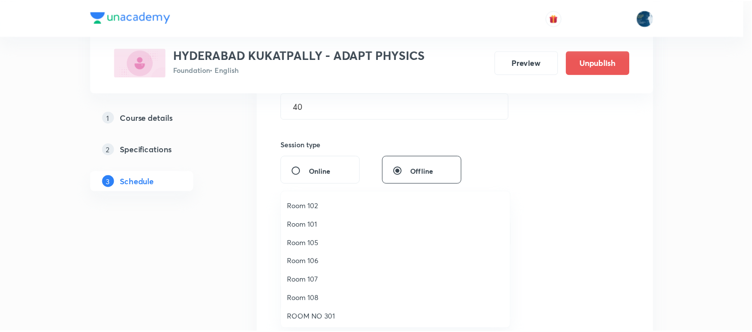
scroll to position [55, 0]
click at [311, 263] on span "Room 107" at bounding box center [398, 260] width 218 height 10
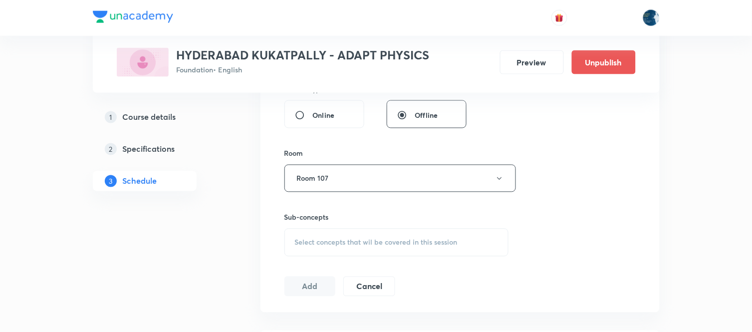
click at [426, 241] on span "Select concepts that wil be covered in this session" at bounding box center [376, 242] width 163 height 8
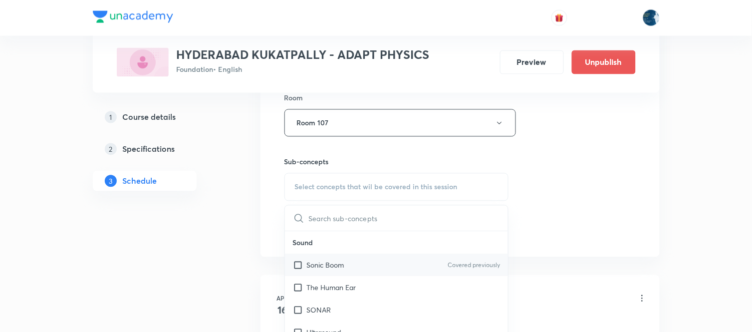
click at [449, 256] on div "Sonic Boom Covered previously" at bounding box center [396, 265] width 223 height 22
checkbox input "true"
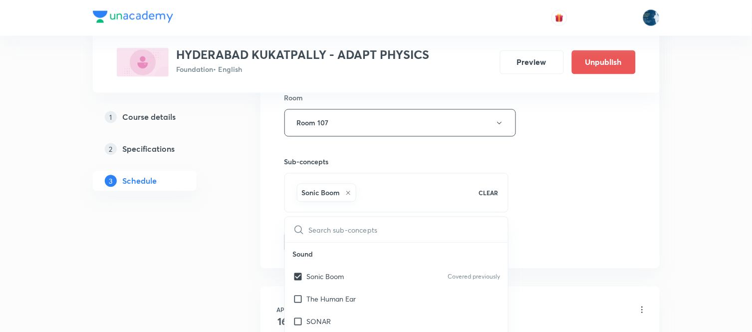
click at [604, 132] on div "Session 54 Live class Session title 5/99 Fluid ​ Schedule for Oct 8, 2025, 6:02…" at bounding box center [459, 13] width 351 height 480
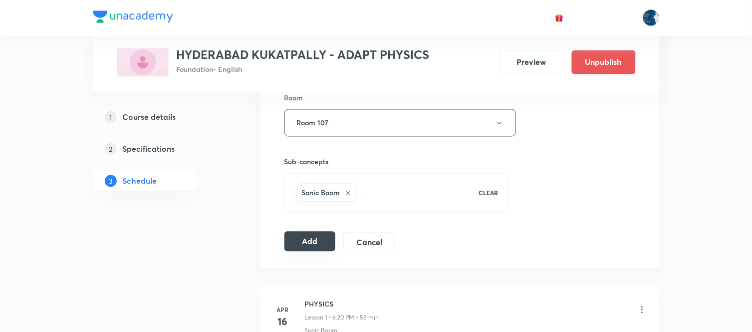
click at [309, 241] on button "Add" at bounding box center [309, 241] width 51 height 20
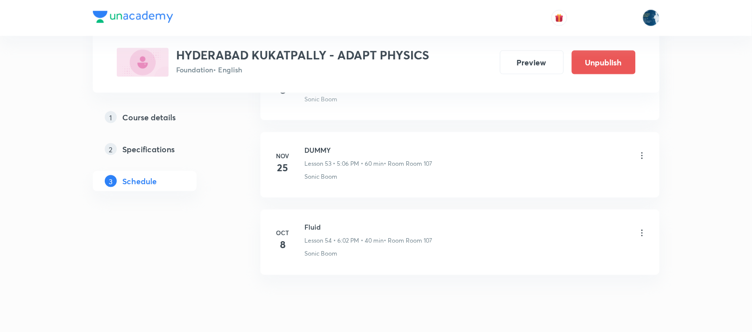
scroll to position [4188, 0]
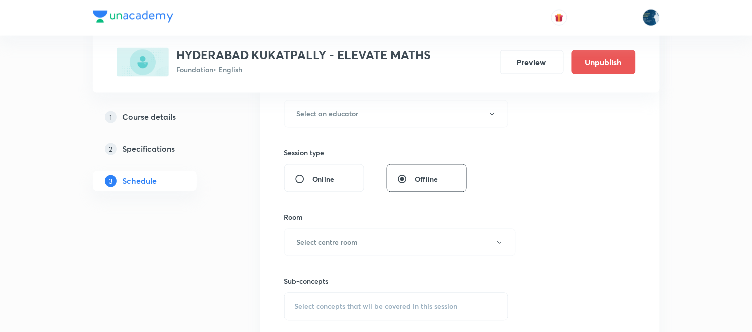
scroll to position [5020, 0]
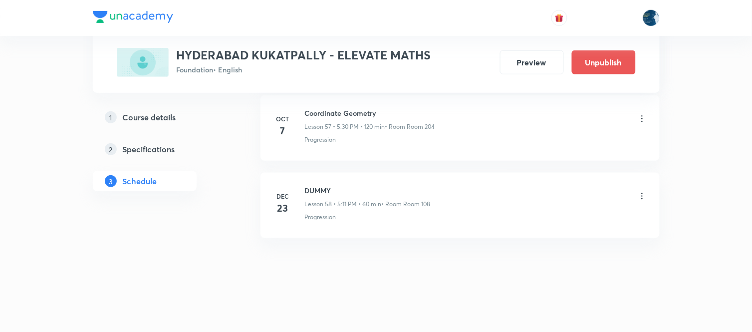
click at [305, 113] on h6 "Coordinate Geometry" at bounding box center [370, 113] width 130 height 10
click at [309, 108] on h6 "Coordinate Geometry" at bounding box center [370, 113] width 130 height 10
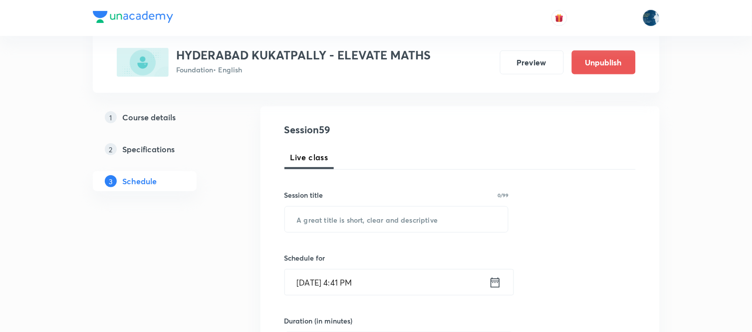
scroll to position [111, 0]
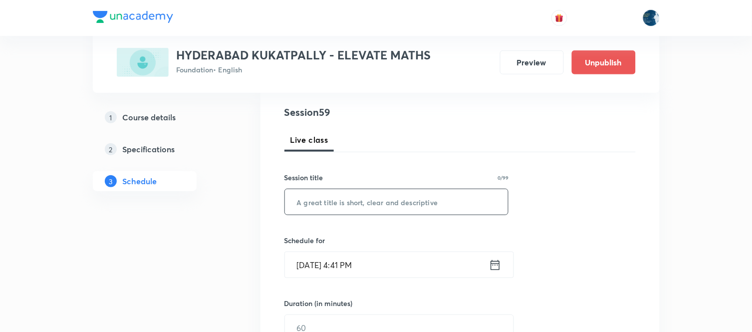
click at [362, 208] on input "text" at bounding box center [396, 201] width 223 height 25
paste input "Coordinate Geometry"
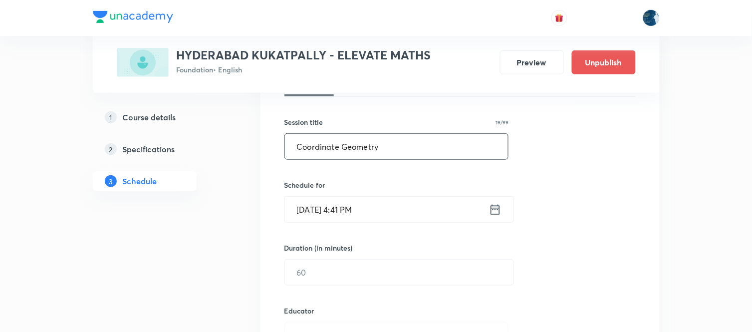
type input "Coordinate Geometry"
click at [500, 208] on icon at bounding box center [495, 209] width 12 height 14
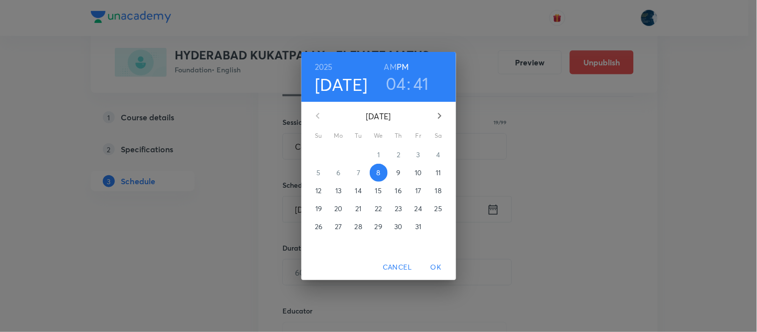
click at [399, 91] on h3 "04" at bounding box center [395, 83] width 20 height 21
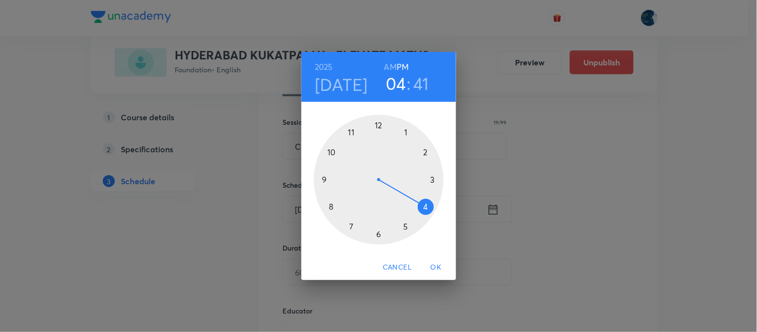
click at [406, 227] on div at bounding box center [379, 180] width 130 height 130
click at [432, 190] on div at bounding box center [379, 180] width 130 height 130
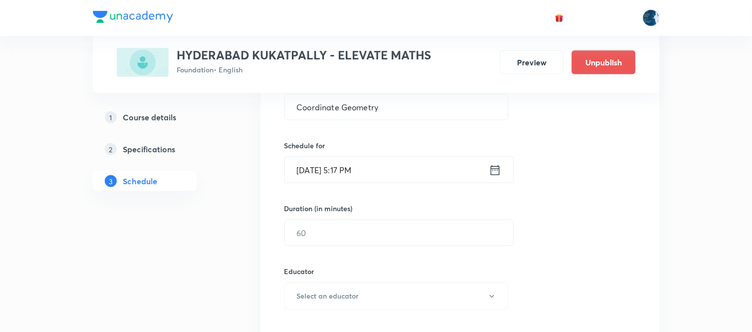
scroll to position [221, 0]
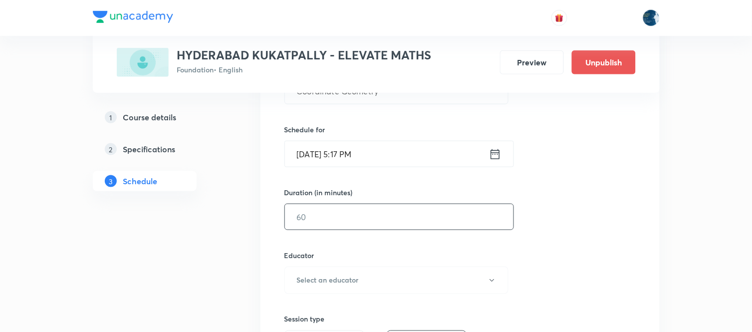
click at [435, 222] on input "text" at bounding box center [399, 216] width 228 height 25
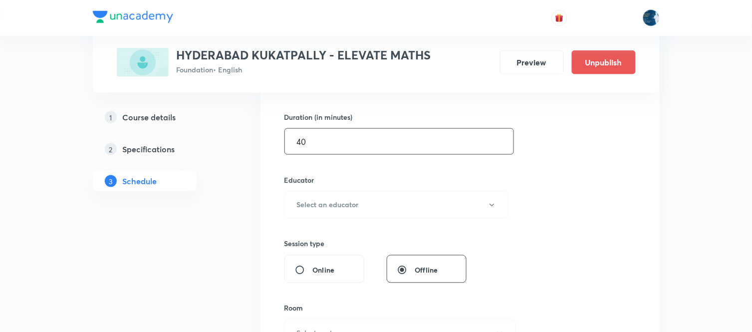
scroll to position [332, 0]
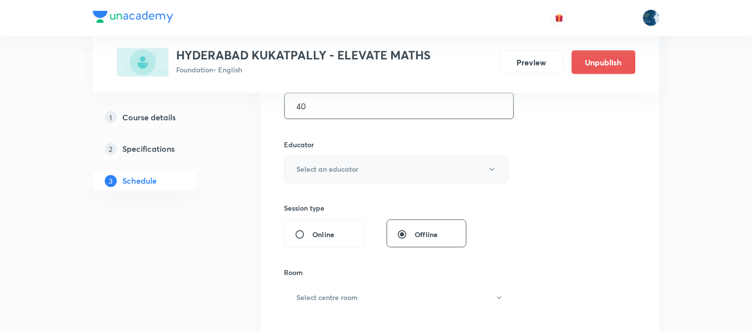
type input "40"
click at [429, 175] on button "Select an educator" at bounding box center [396, 169] width 224 height 27
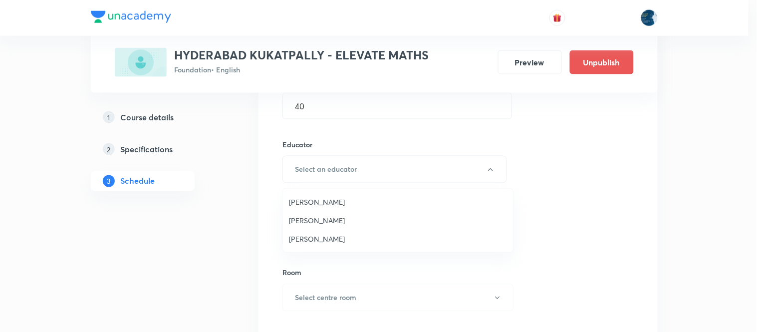
click at [367, 197] on span "Laxmipriya Sahu" at bounding box center [398, 201] width 218 height 10
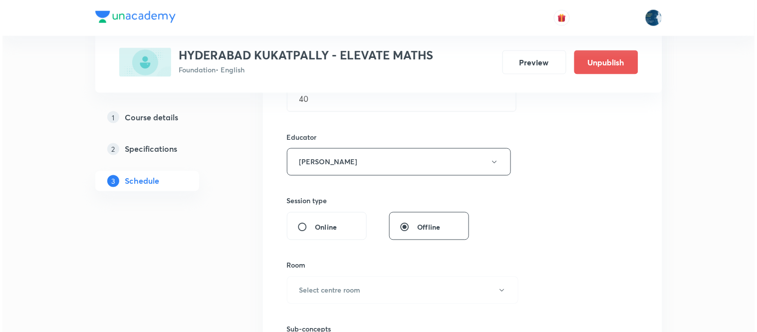
scroll to position [387, 0]
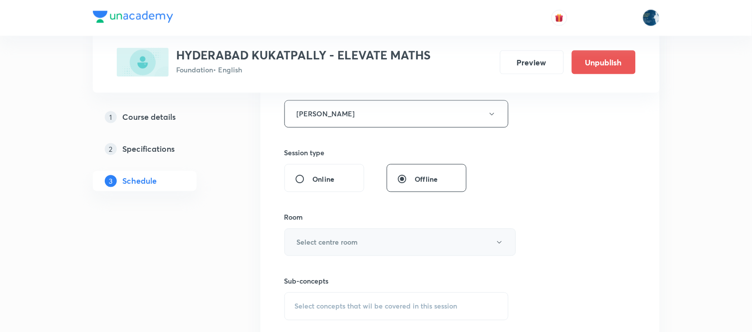
click at [382, 234] on button "Select centre room" at bounding box center [399, 241] width 231 height 27
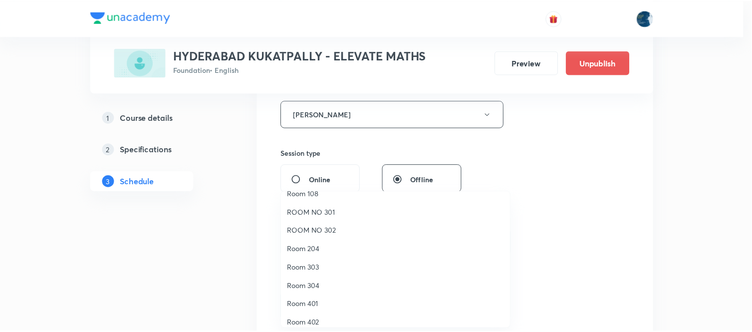
scroll to position [185, 0]
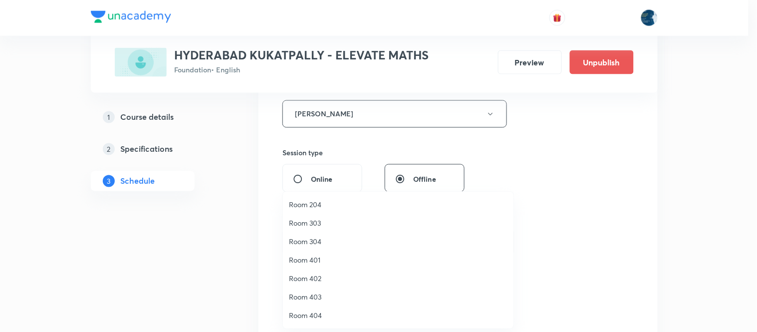
click at [329, 204] on span "Room 204" at bounding box center [398, 204] width 218 height 10
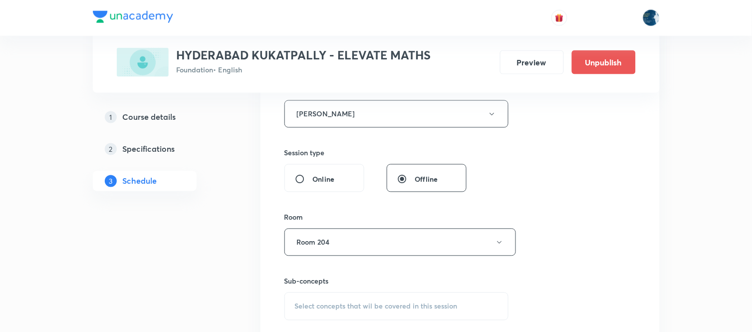
scroll to position [443, 0]
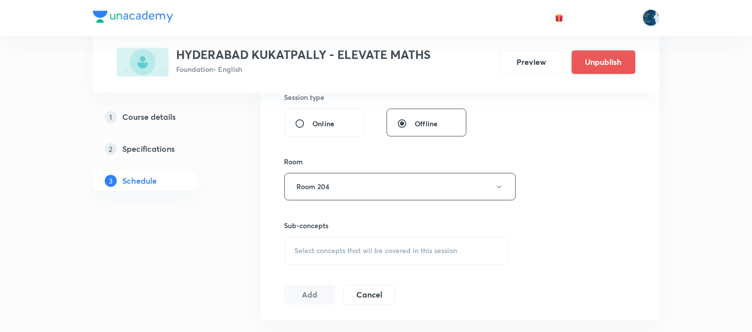
click at [404, 250] on span "Select concepts that wil be covered in this session" at bounding box center [376, 251] width 163 height 8
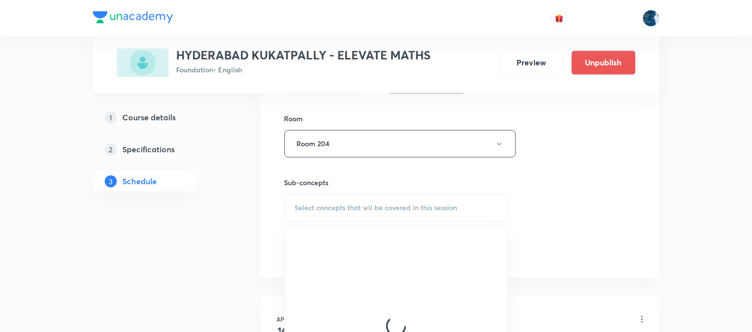
scroll to position [499, 0]
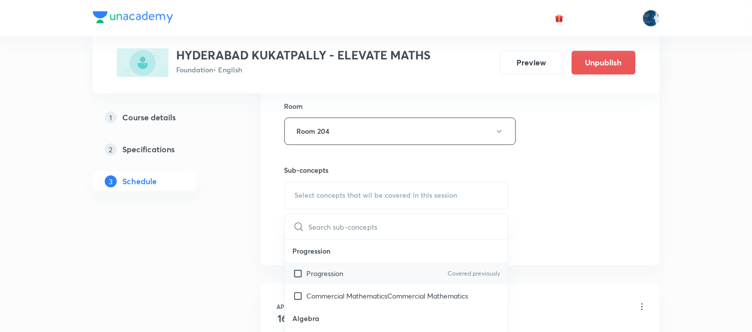
click at [470, 277] on p "Covered previously" at bounding box center [473, 273] width 52 height 9
checkbox input "true"
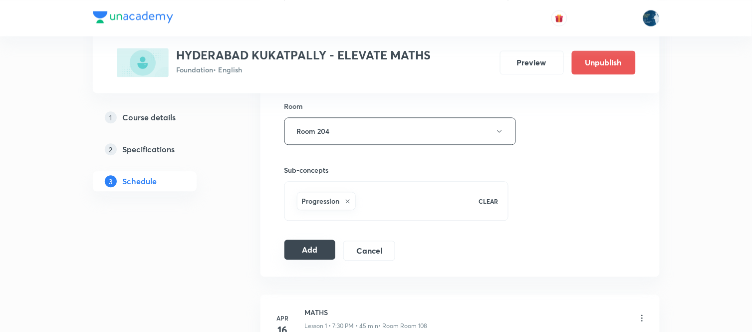
click at [319, 243] on button "Add" at bounding box center [309, 249] width 51 height 20
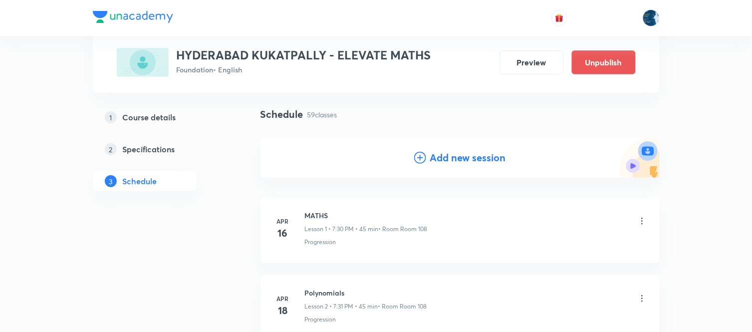
scroll to position [111, 0]
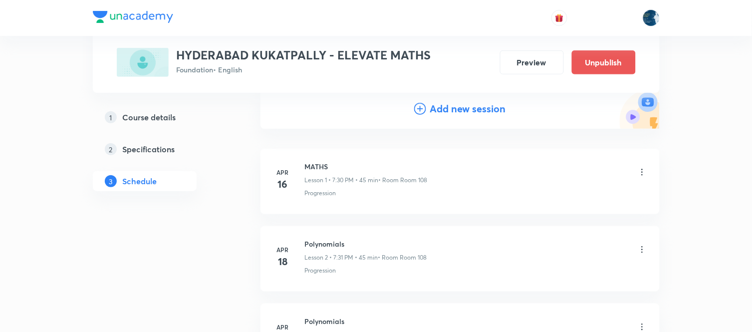
click at [428, 110] on div "Add new session" at bounding box center [460, 108] width 92 height 15
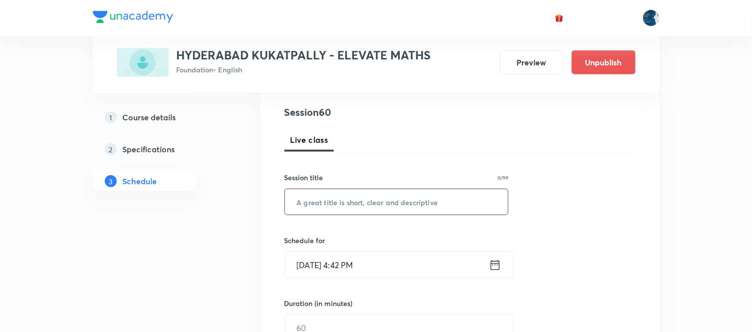
click at [424, 205] on input "text" at bounding box center [396, 201] width 223 height 25
paste input "Coordinate Geometry"
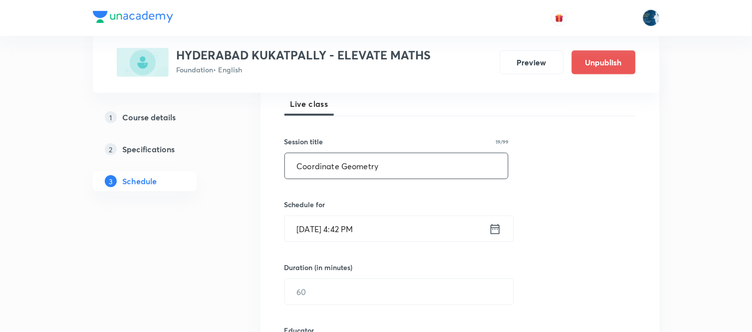
scroll to position [166, 0]
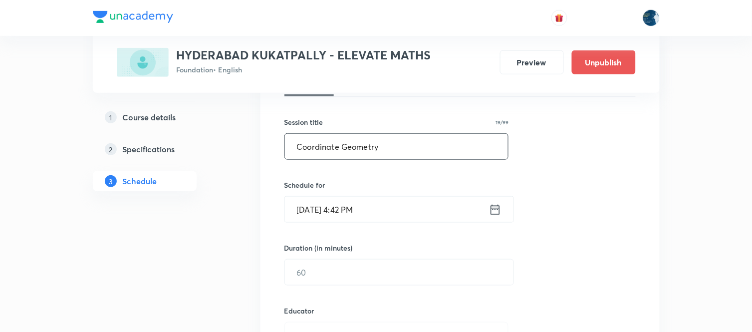
type input "Coordinate Geometry"
click at [496, 216] on icon at bounding box center [495, 209] width 12 height 14
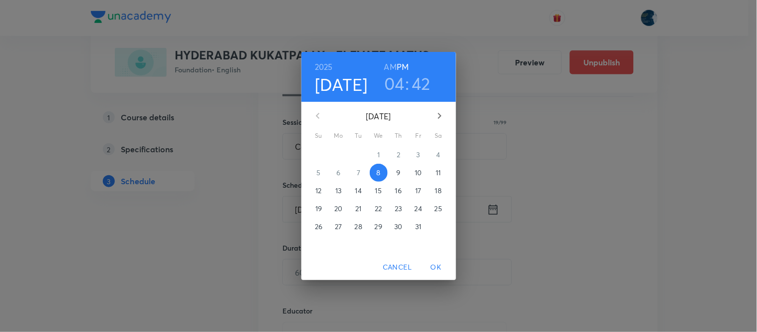
click at [397, 88] on h3 "04" at bounding box center [394, 83] width 20 height 21
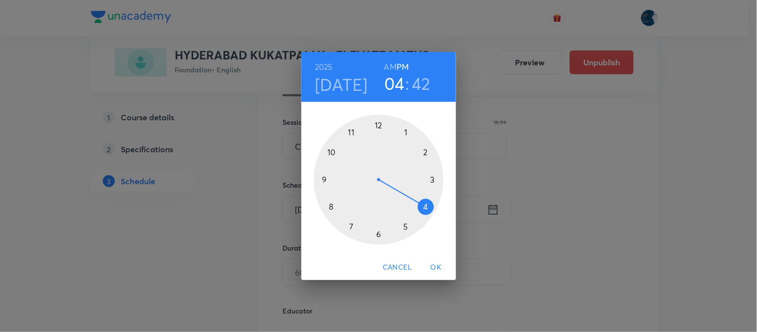
click at [378, 236] on div at bounding box center [379, 180] width 130 height 130
click at [391, 128] on div at bounding box center [379, 180] width 130 height 130
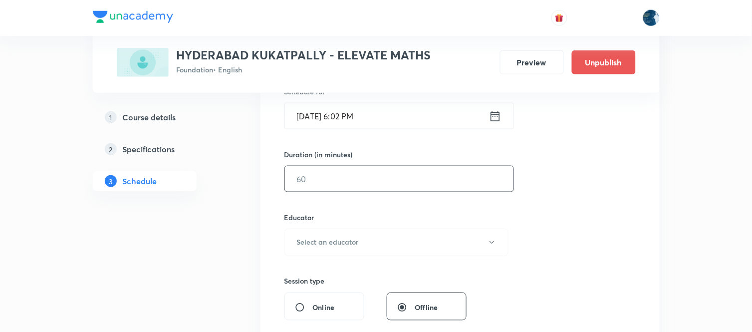
scroll to position [277, 0]
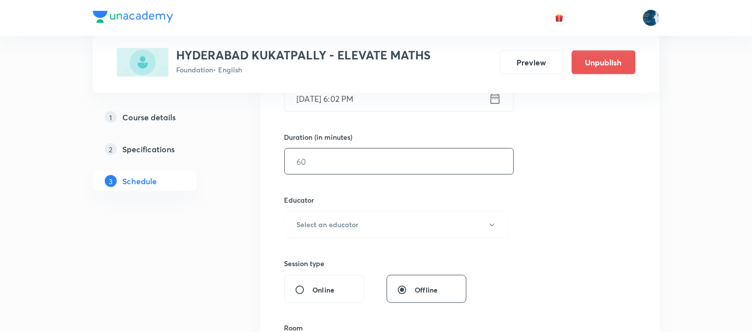
click at [403, 166] on input "text" at bounding box center [399, 161] width 228 height 25
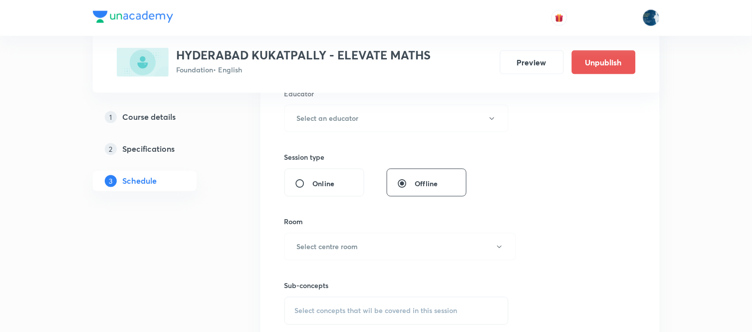
scroll to position [387, 0]
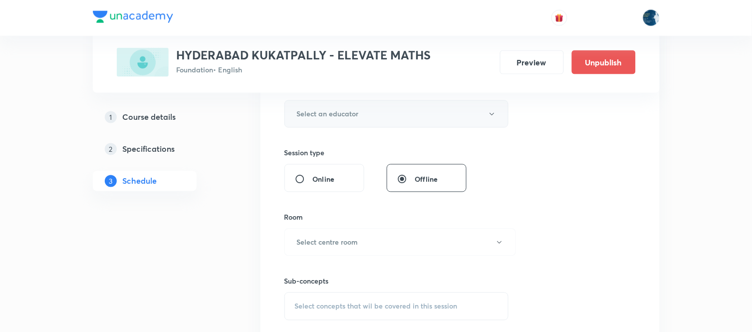
type input "40"
click at [407, 110] on button "Select an educator" at bounding box center [396, 113] width 224 height 27
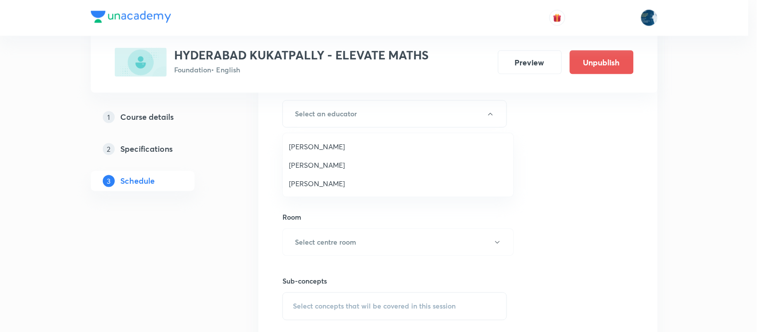
click at [367, 148] on span "Laxmipriya Sahu" at bounding box center [398, 146] width 218 height 10
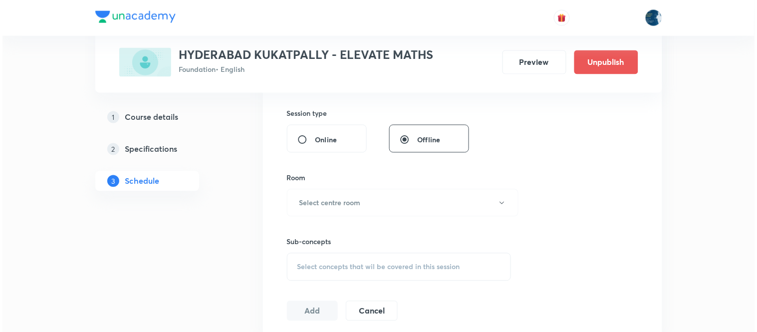
scroll to position [499, 0]
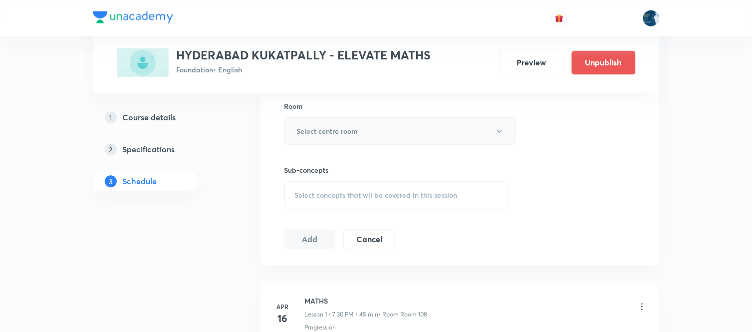
click at [390, 126] on button "Select centre room" at bounding box center [399, 130] width 231 height 27
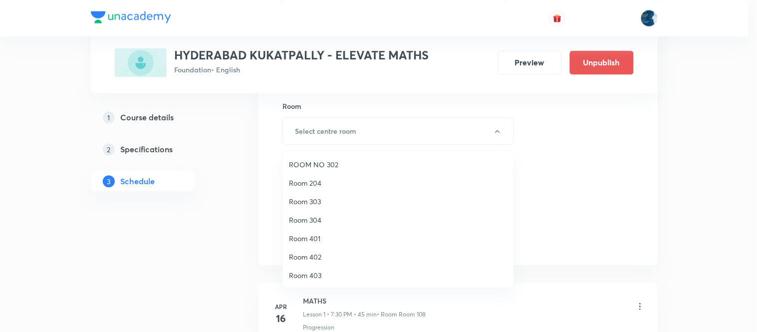
scroll to position [185, 0]
click at [350, 149] on div at bounding box center [378, 166] width 757 height 332
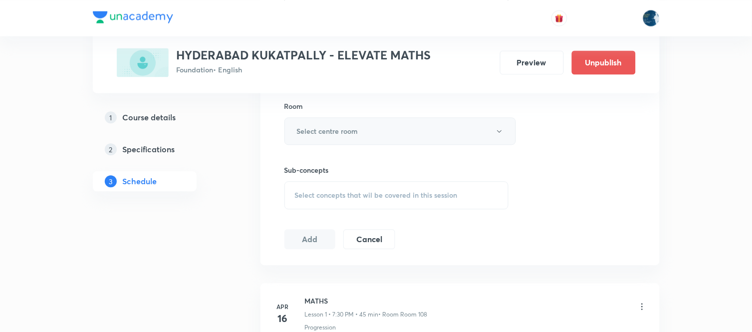
click at [371, 129] on button "Select centre room" at bounding box center [399, 130] width 231 height 27
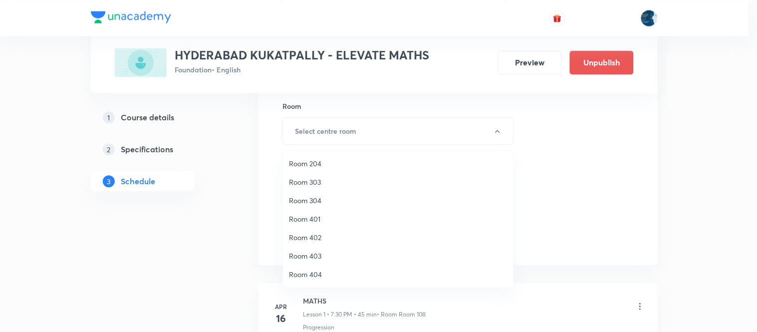
click at [325, 160] on span "Room 204" at bounding box center [398, 163] width 218 height 10
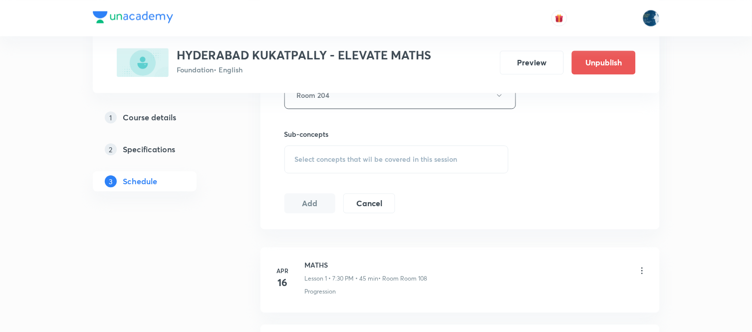
scroll to position [554, 0]
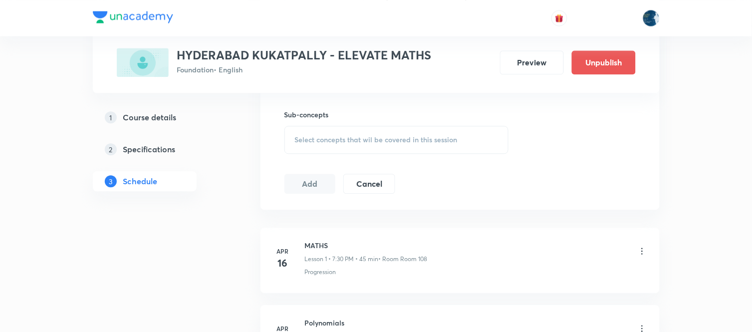
click at [433, 140] on span "Select concepts that wil be covered in this session" at bounding box center [376, 140] width 163 height 8
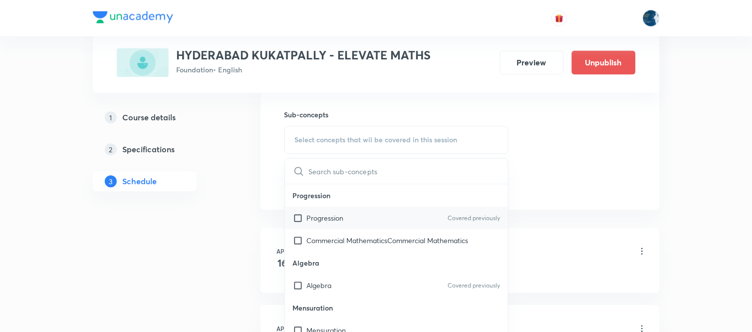
click at [456, 216] on p "Covered previously" at bounding box center [473, 217] width 52 height 9
checkbox input "true"
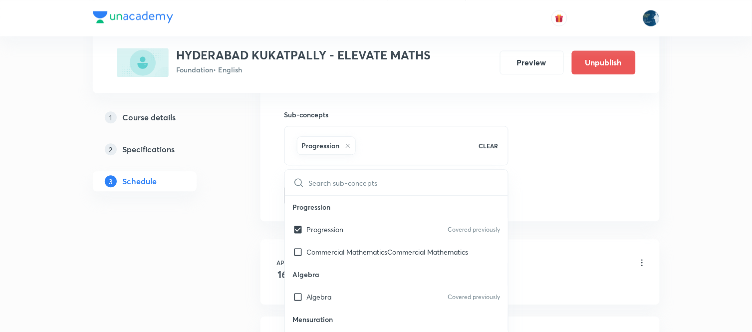
drag, startPoint x: 576, startPoint y: 163, endPoint x: 359, endPoint y: 181, distance: 217.7
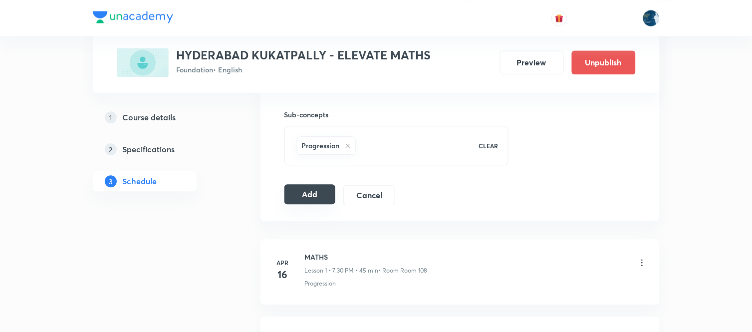
click at [311, 203] on button "Add" at bounding box center [309, 194] width 51 height 20
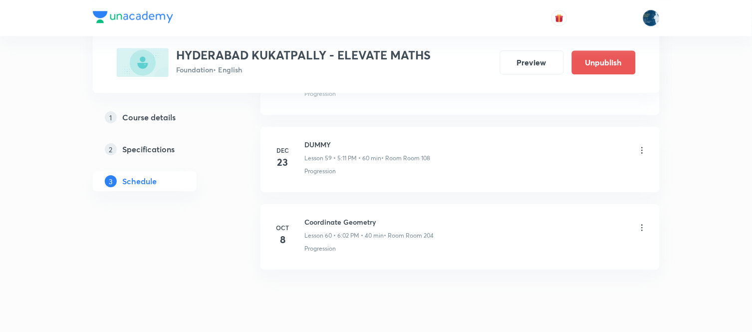
scroll to position [4596, 0]
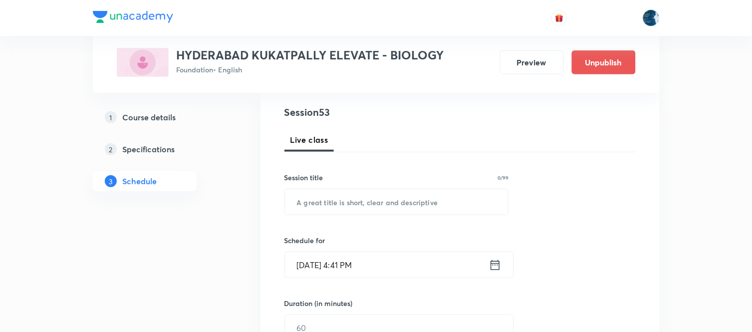
scroll to position [4492, 0]
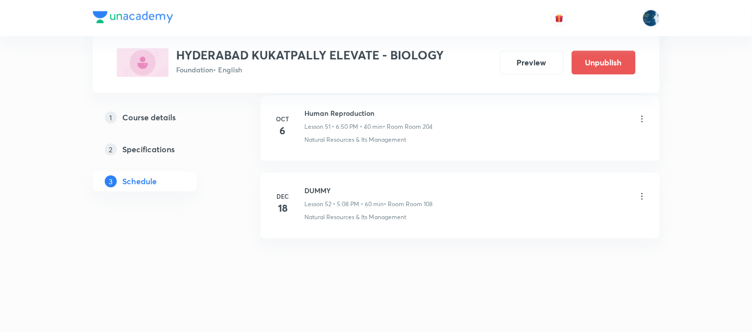
click at [317, 115] on h6 "Human Reproduction" at bounding box center [369, 113] width 128 height 10
copy h6 "Human Reproduction"
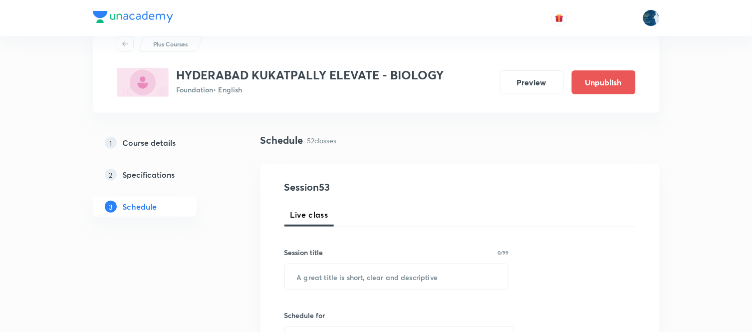
scroll to position [55, 0]
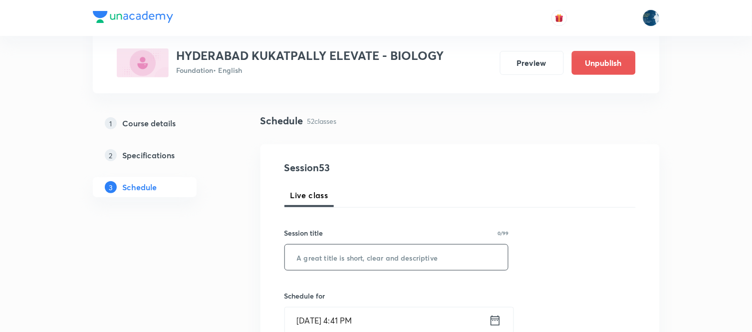
click at [381, 244] on input "text" at bounding box center [396, 256] width 223 height 25
paste input "Human Reproduction"
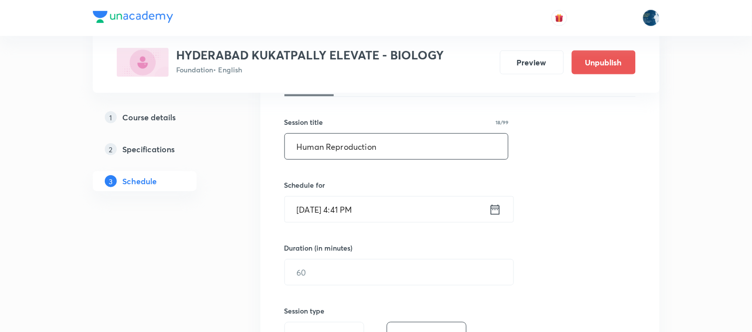
scroll to position [221, 0]
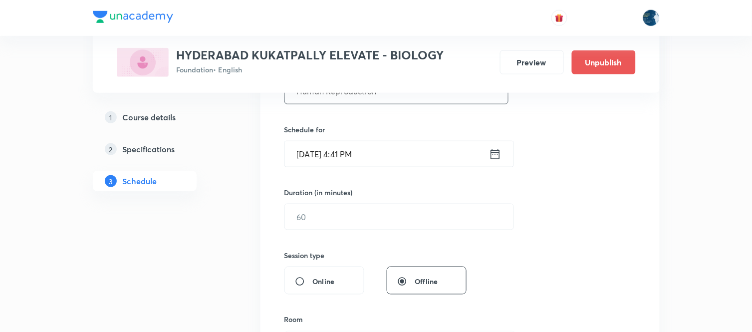
type input "Human Reproduction"
click at [490, 157] on icon at bounding box center [494, 154] width 9 height 10
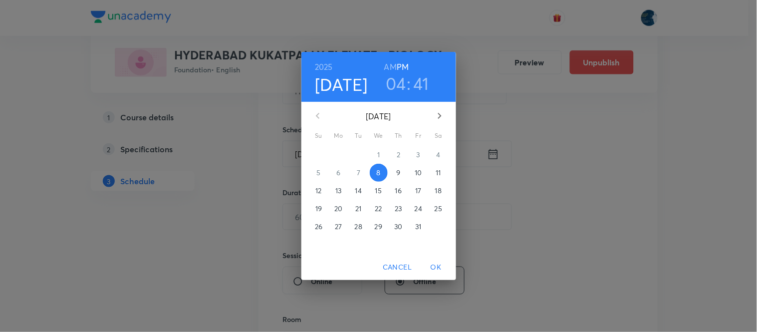
click at [393, 73] on h6 "AM" at bounding box center [390, 67] width 12 height 14
click at [398, 65] on h6 "PM" at bounding box center [402, 67] width 12 height 14
click at [399, 81] on h3 "04" at bounding box center [395, 83] width 20 height 21
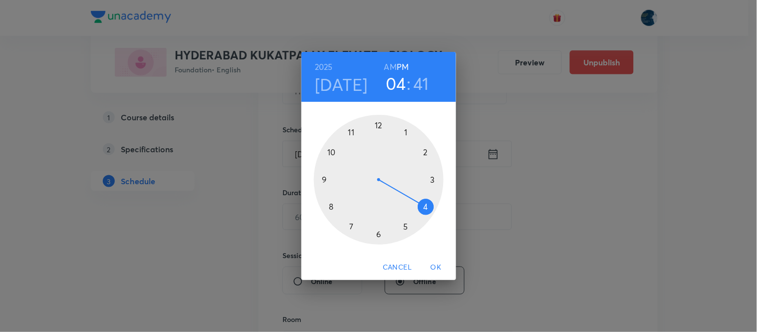
click at [376, 234] on div at bounding box center [379, 180] width 130 height 130
click at [337, 145] on div at bounding box center [379, 180] width 130 height 130
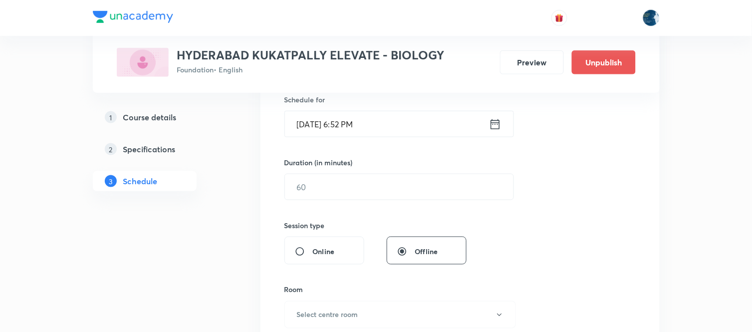
scroll to position [277, 0]
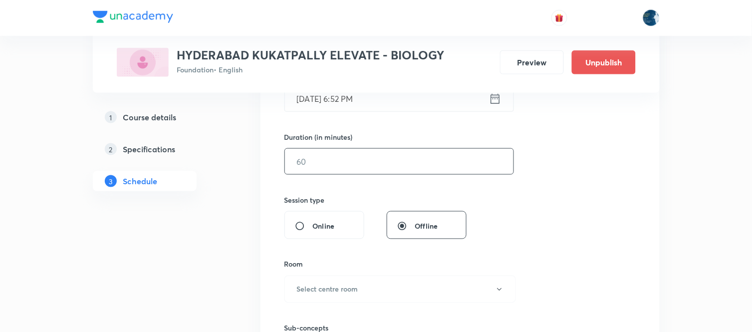
click at [419, 158] on input "text" at bounding box center [399, 161] width 228 height 25
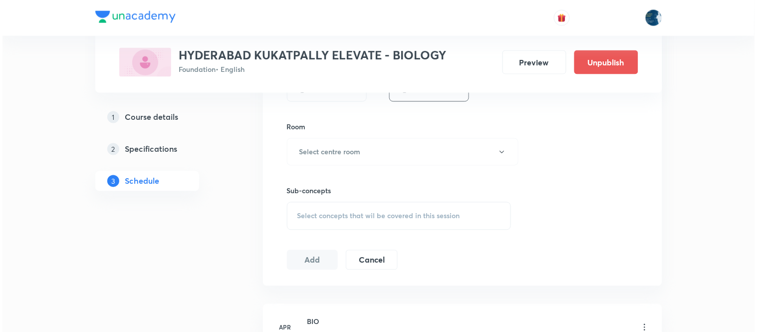
scroll to position [443, 0]
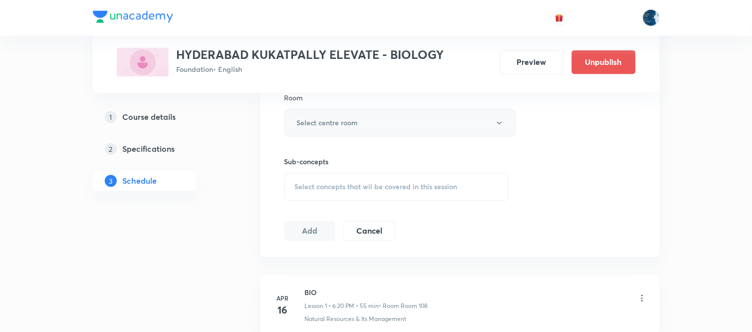
type input "40"
click at [417, 123] on button "Select centre room" at bounding box center [399, 122] width 231 height 27
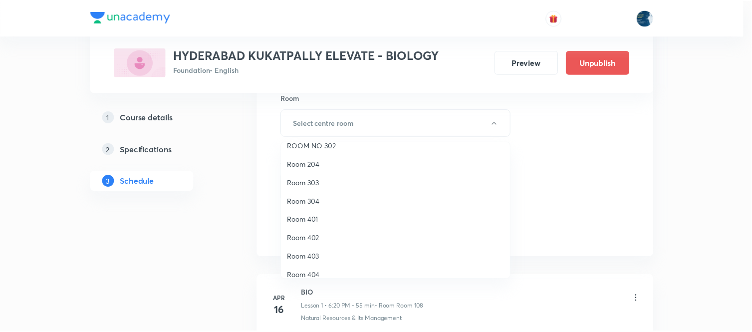
scroll to position [185, 0]
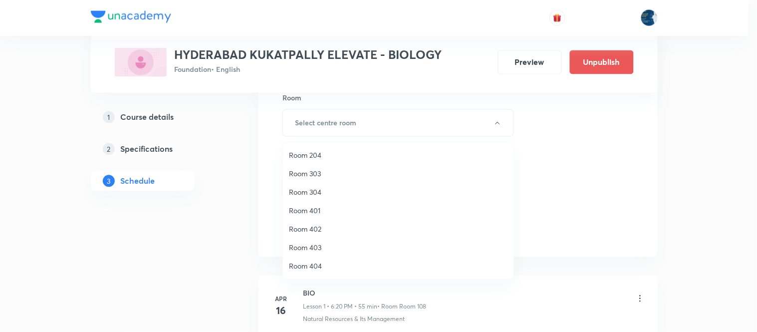
click at [321, 150] on span "Room 204" at bounding box center [398, 155] width 218 height 10
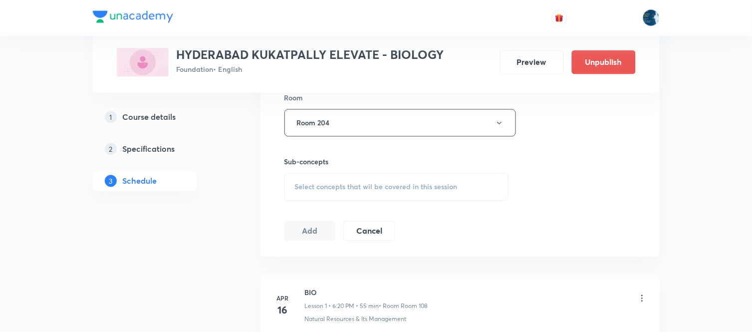
click at [414, 185] on span "Select concepts that wil be covered in this session" at bounding box center [376, 187] width 163 height 8
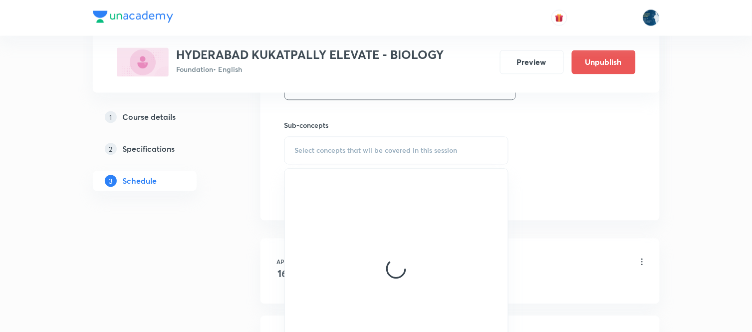
scroll to position [499, 0]
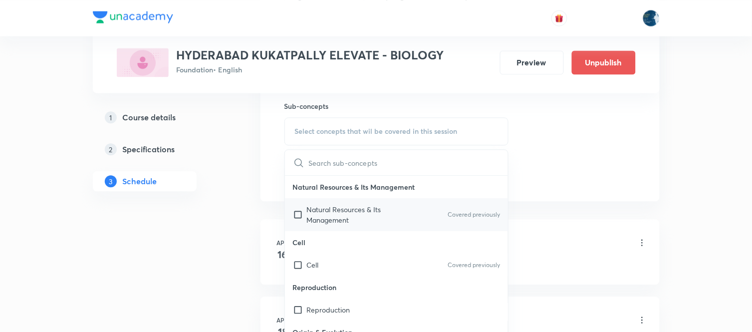
click at [454, 206] on div "Natural Resources & Its Management Covered previously" at bounding box center [396, 214] width 223 height 33
checkbox input "true"
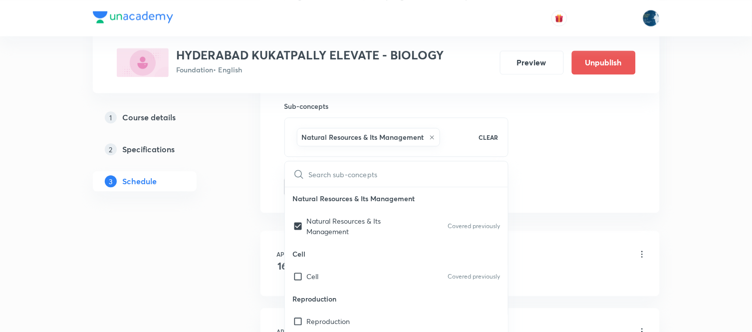
drag, startPoint x: 556, startPoint y: 160, endPoint x: 286, endPoint y: 197, distance: 271.9
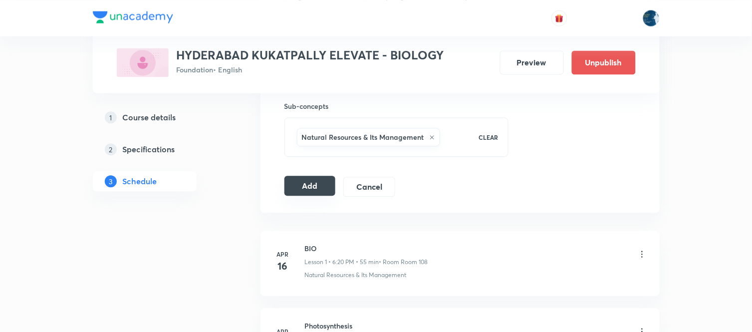
click at [300, 183] on button "Add" at bounding box center [309, 186] width 51 height 20
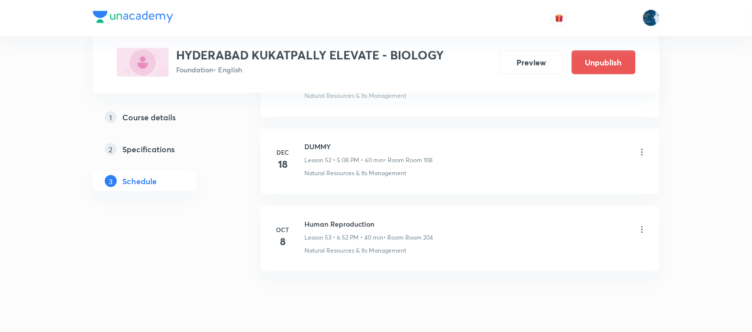
scroll to position [4110, 0]
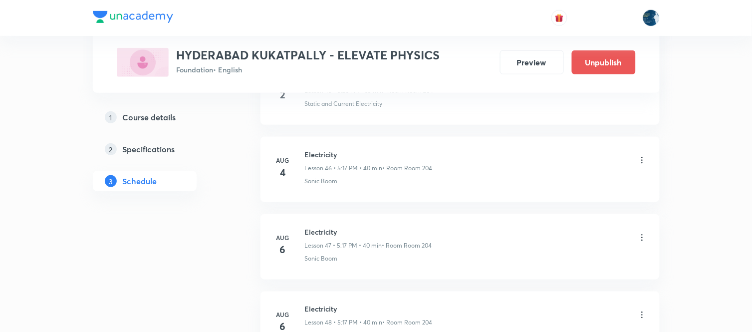
scroll to position [5265, 0]
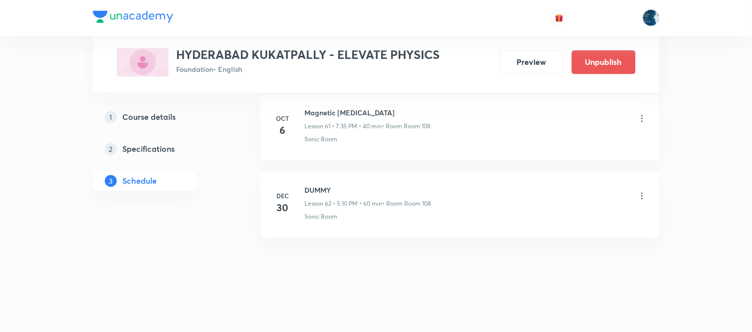
click at [332, 112] on h6 "Magnetic [MEDICAL_DATA]" at bounding box center [368, 113] width 126 height 10
copy h6 "Magnetic [MEDICAL_DATA]"
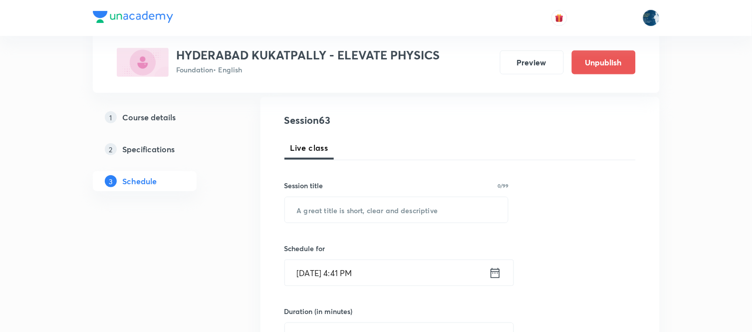
scroll to position [111, 0]
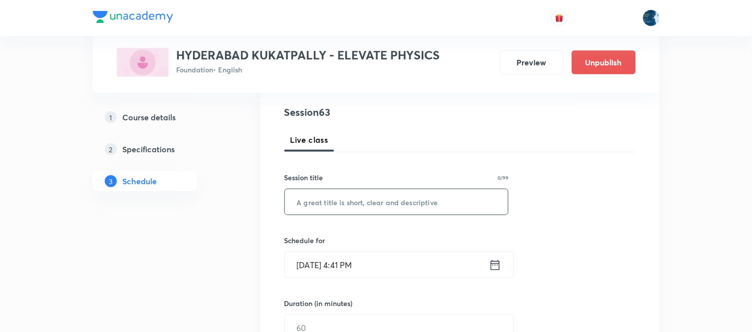
click at [363, 199] on input "text" at bounding box center [396, 201] width 223 height 25
paste input "Magnetic [MEDICAL_DATA]"
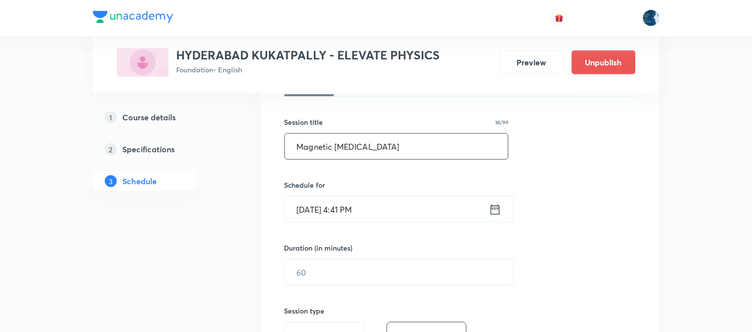
type input "Magnetic [MEDICAL_DATA]"
click at [491, 208] on icon at bounding box center [494, 209] width 9 height 10
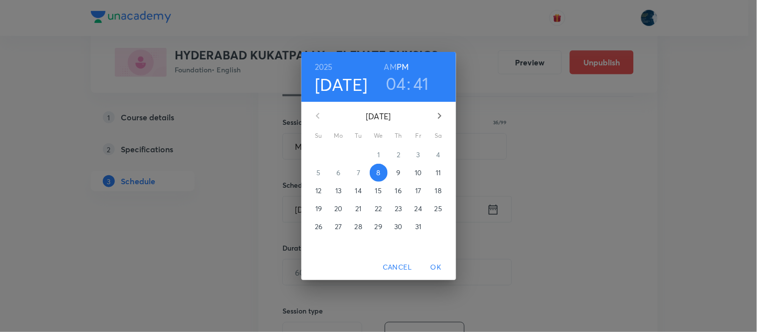
drag, startPoint x: 399, startPoint y: 81, endPoint x: 398, endPoint y: 88, distance: 6.7
click at [399, 81] on h3 "04" at bounding box center [395, 83] width 20 height 21
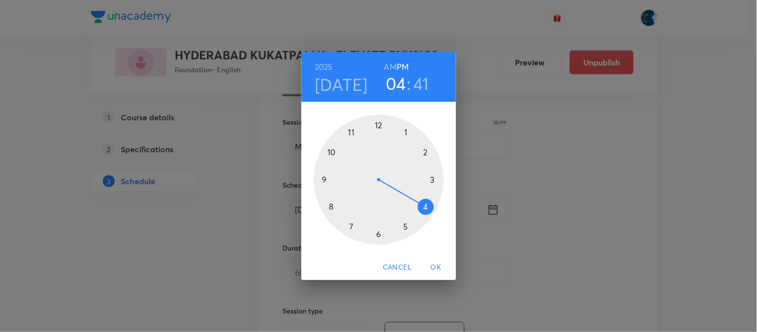
click at [350, 224] on div at bounding box center [379, 180] width 130 height 130
click at [346, 219] on div at bounding box center [379, 180] width 130 height 130
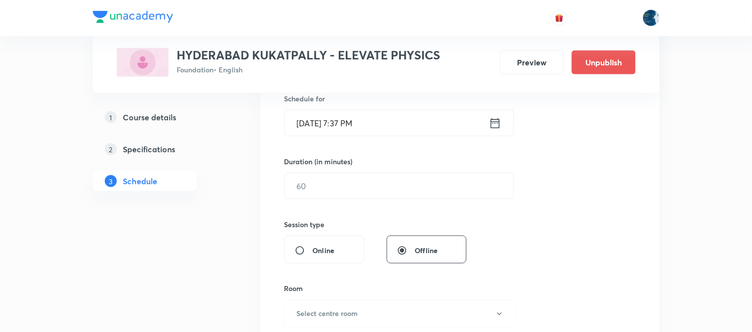
scroll to position [277, 0]
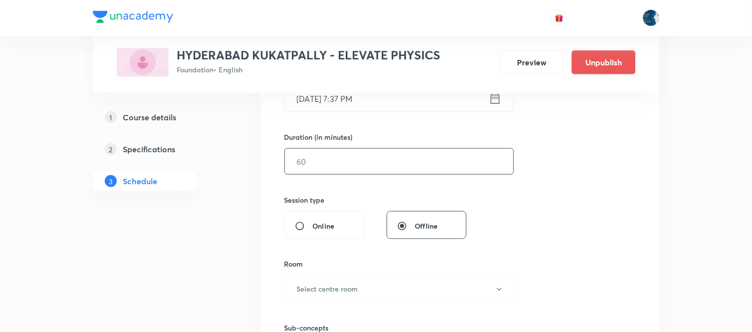
click at [396, 164] on input "text" at bounding box center [399, 161] width 228 height 25
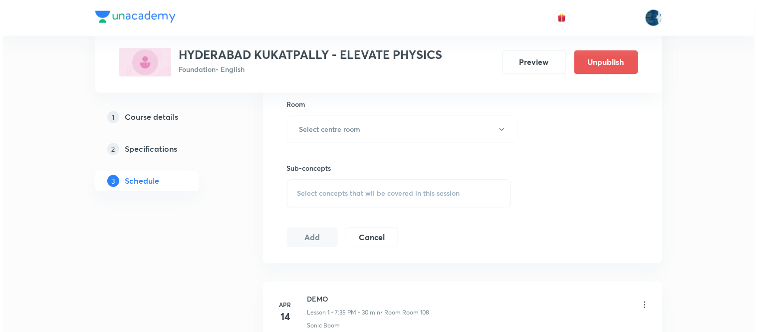
scroll to position [443, 0]
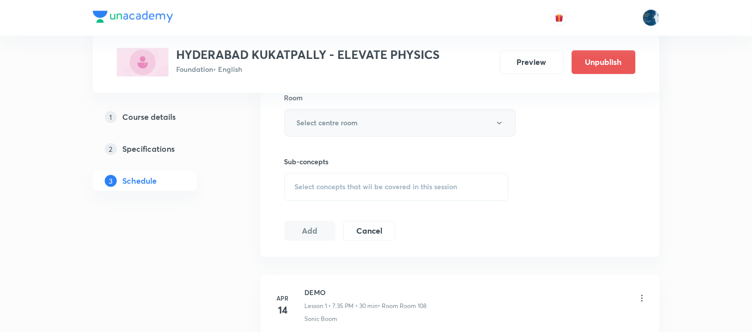
type input "40"
click at [386, 123] on button "Select centre room" at bounding box center [399, 122] width 231 height 27
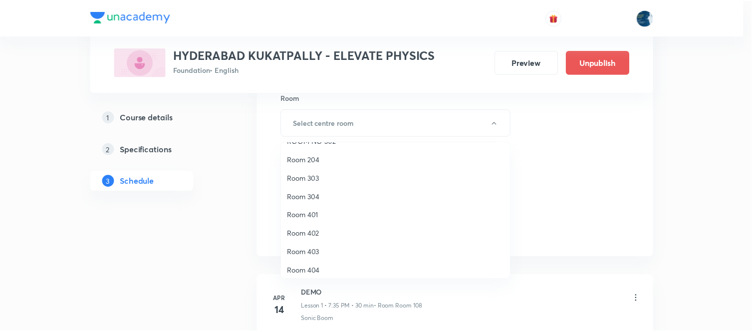
scroll to position [185, 0]
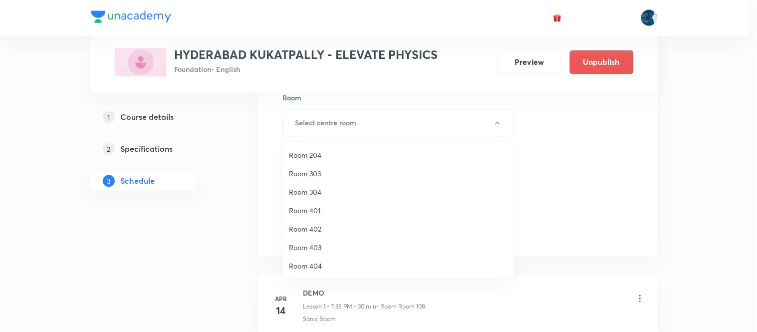
click at [317, 152] on span "Room 204" at bounding box center [398, 155] width 218 height 10
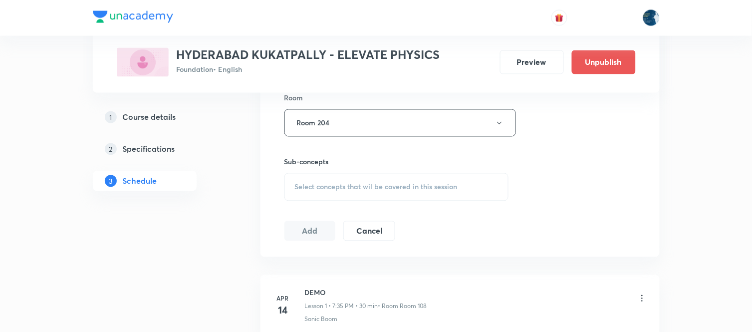
click at [428, 191] on div "Select concepts that wil be covered in this session" at bounding box center [396, 187] width 224 height 28
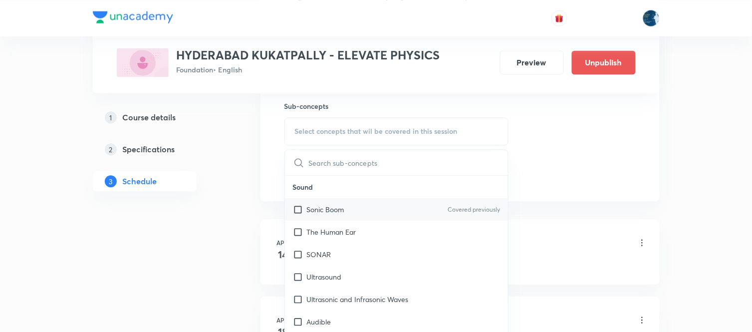
click at [447, 205] on p "Covered previously" at bounding box center [473, 209] width 52 height 9
checkbox input "true"
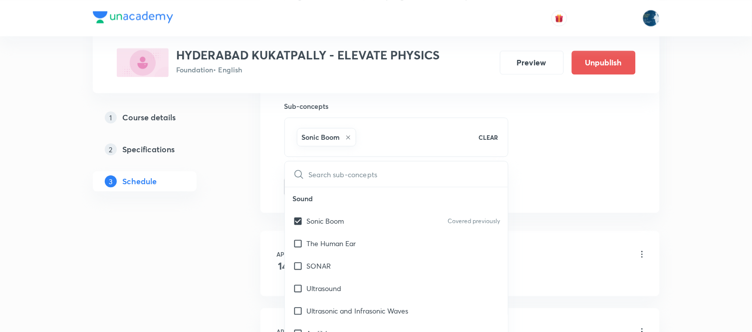
drag, startPoint x: 557, startPoint y: 177, endPoint x: 294, endPoint y: 153, distance: 263.4
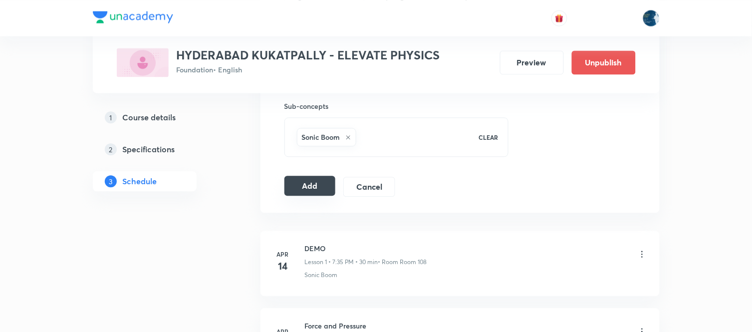
click at [306, 190] on button "Add" at bounding box center [309, 186] width 51 height 20
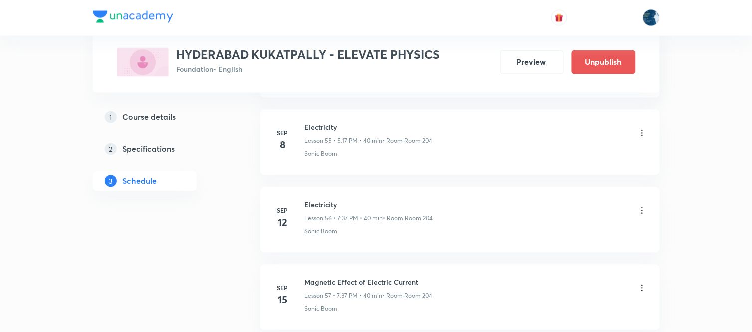
scroll to position [4884, 0]
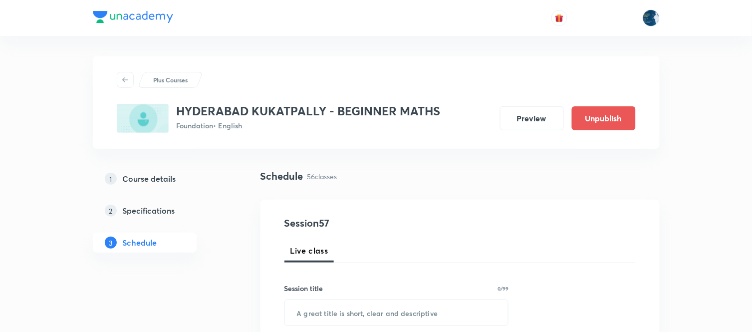
scroll to position [4865, 0]
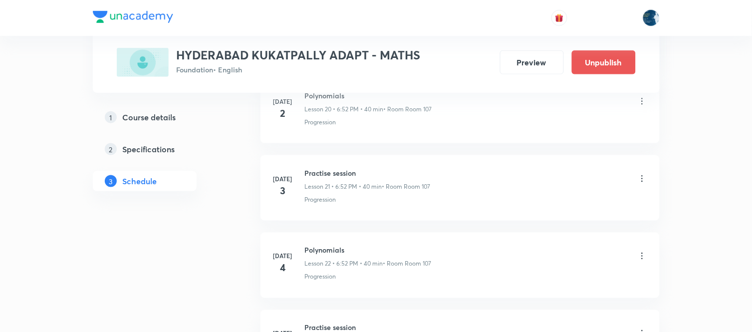
scroll to position [4401, 0]
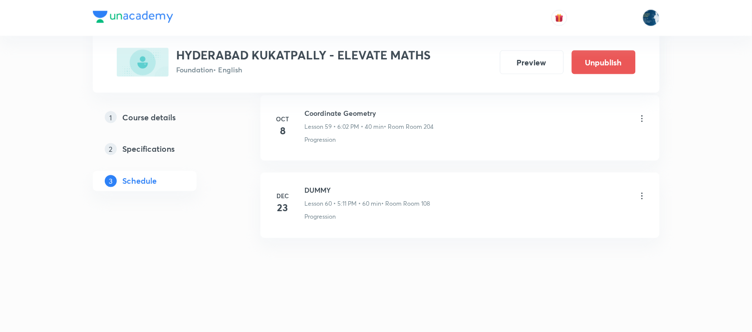
scroll to position [5174, 0]
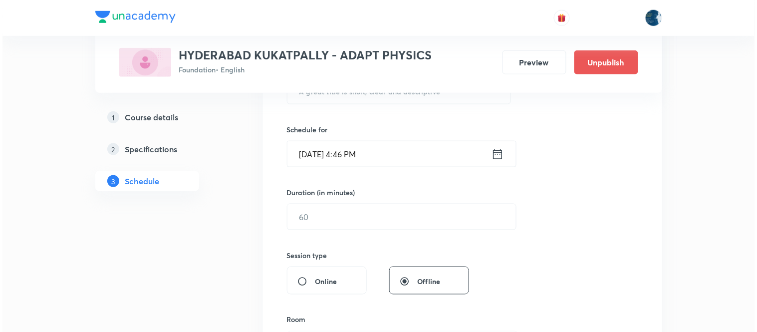
scroll to position [4646, 0]
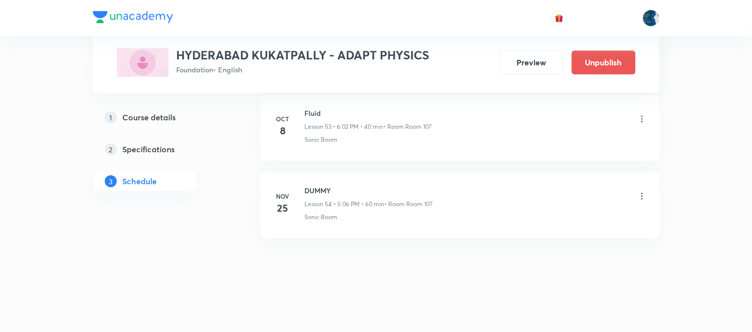
click at [644, 118] on icon at bounding box center [642, 119] width 10 height 10
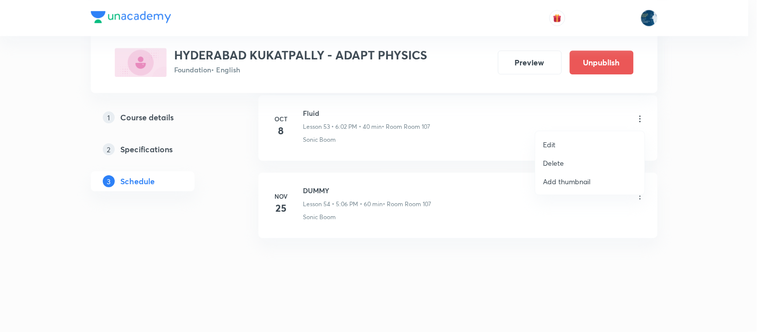
click at [591, 142] on li "Edit" at bounding box center [589, 144] width 109 height 18
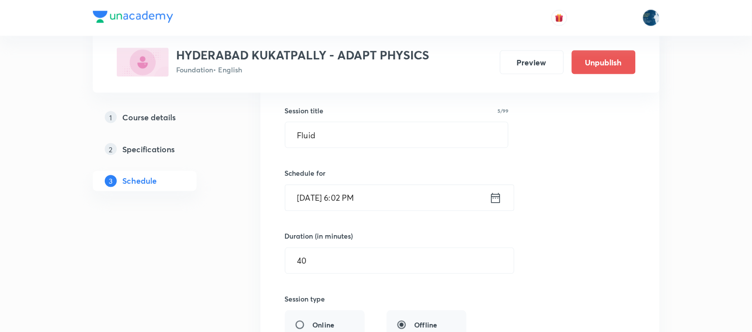
scroll to position [4128, 0]
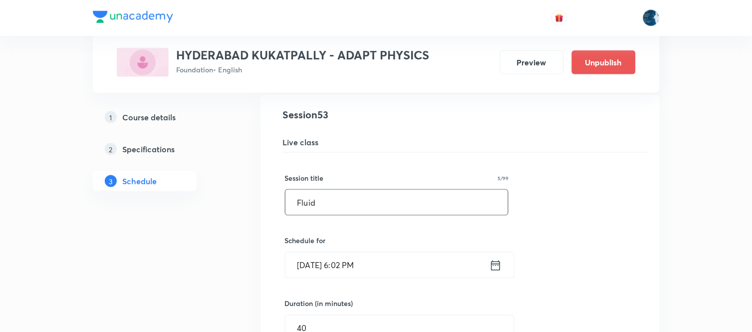
click at [310, 212] on input "Fluid" at bounding box center [396, 202] width 223 height 25
paste input "work and energy"
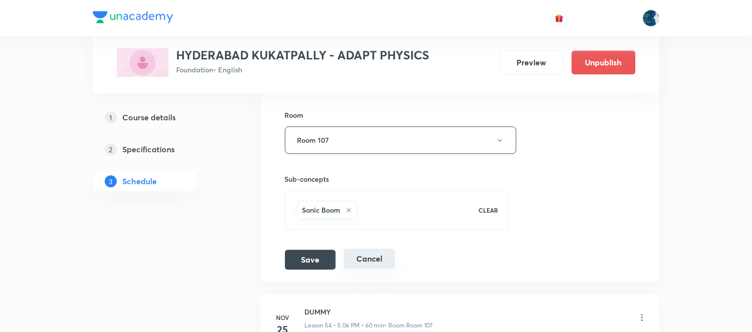
scroll to position [4516, 0]
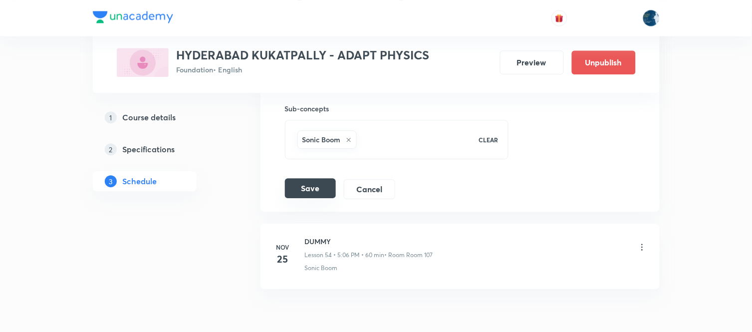
type input "work and energy"
click at [315, 189] on button "Save" at bounding box center [310, 188] width 51 height 20
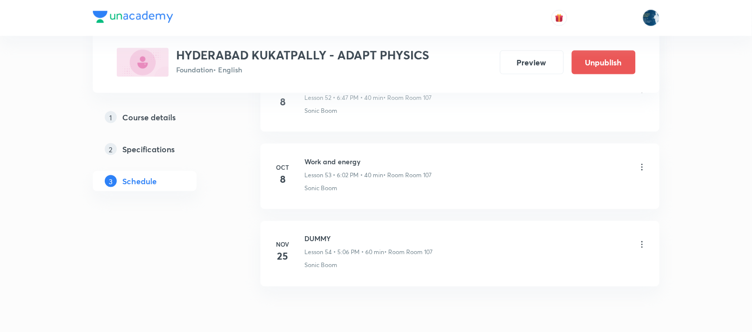
scroll to position [4077, 0]
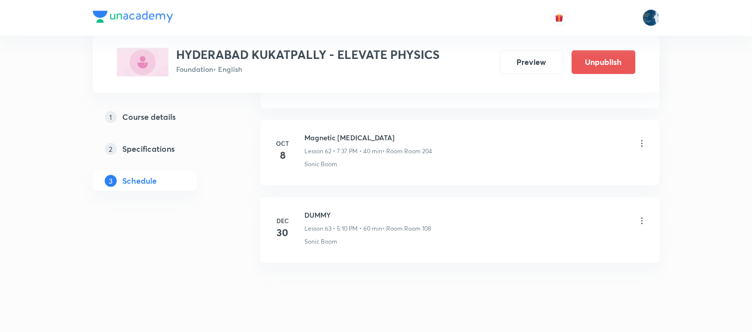
scroll to position [5288, 0]
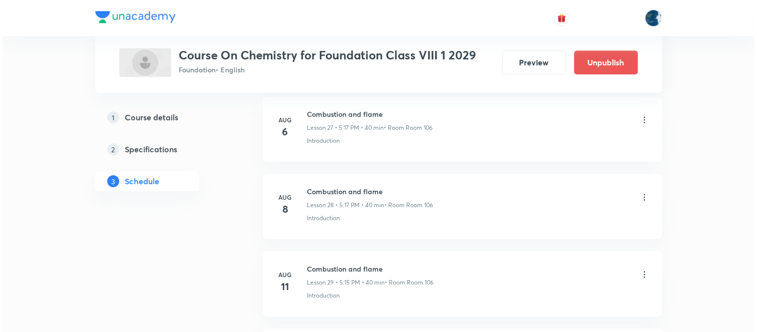
scroll to position [3796, 0]
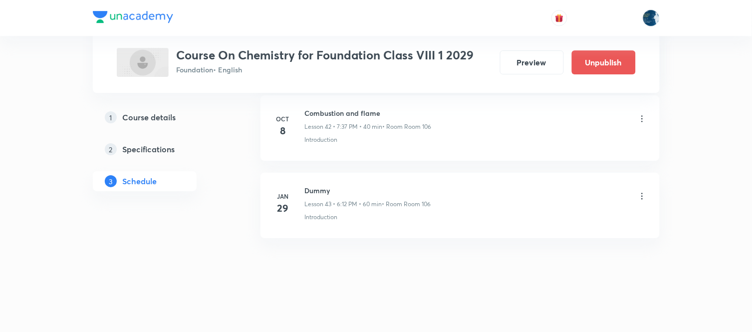
click at [641, 120] on icon at bounding box center [642, 119] width 10 height 10
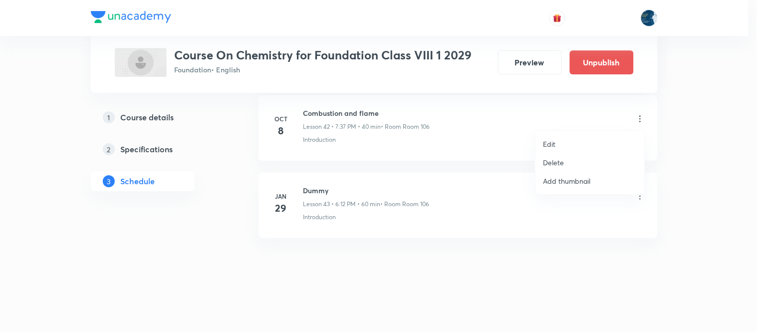
click at [553, 143] on p "Edit" at bounding box center [549, 144] width 12 height 10
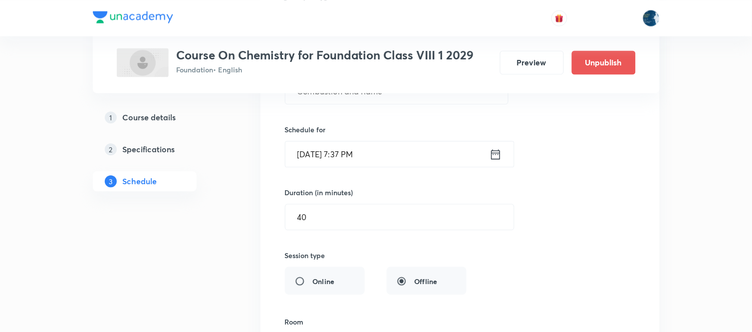
scroll to position [3388, 0]
click at [401, 160] on input "Oct 8, 2025, 7:37 PM" at bounding box center [387, 154] width 204 height 25
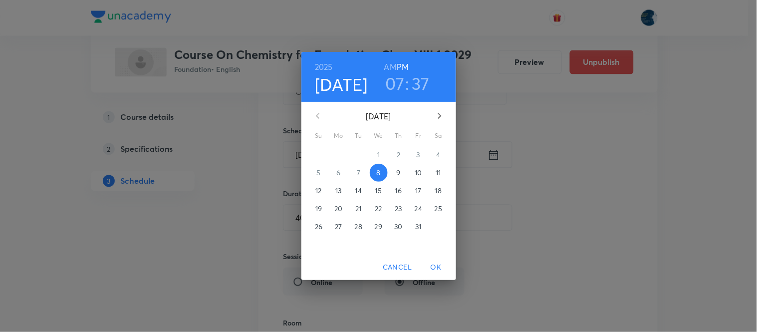
click at [392, 83] on h3 "07" at bounding box center [394, 83] width 19 height 21
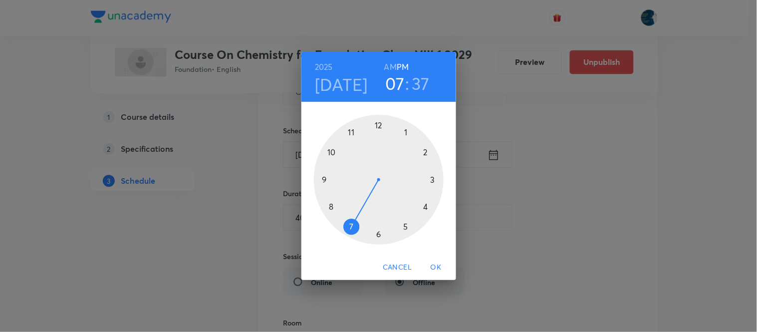
click at [407, 227] on div at bounding box center [379, 180] width 130 height 130
click at [424, 208] on div at bounding box center [379, 180] width 130 height 130
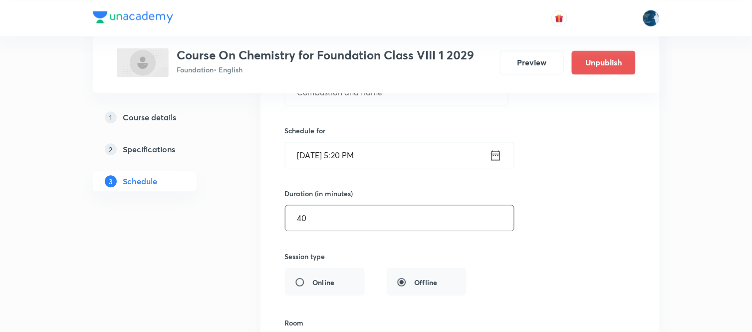
click at [395, 221] on input "40" at bounding box center [399, 217] width 228 height 25
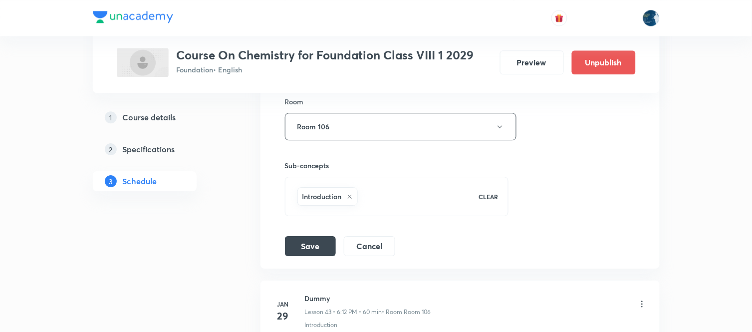
scroll to position [3610, 0]
type input "35"
click at [297, 245] on button "Save" at bounding box center [310, 244] width 51 height 20
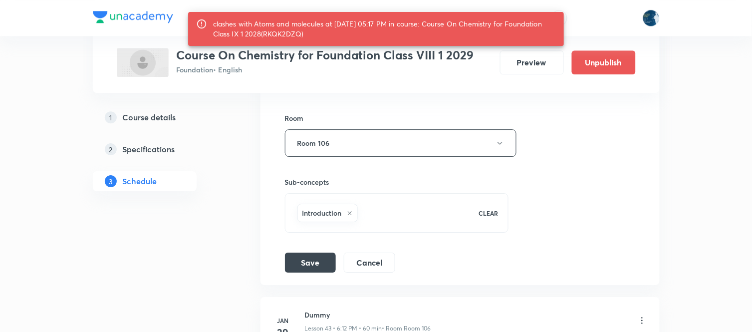
click at [320, 35] on div "clashes with Atoms and molecules at 08 Oct 2025 05:17 PM in course: Course On C…" at bounding box center [384, 29] width 343 height 28
copy div "RKQK2DZQ"
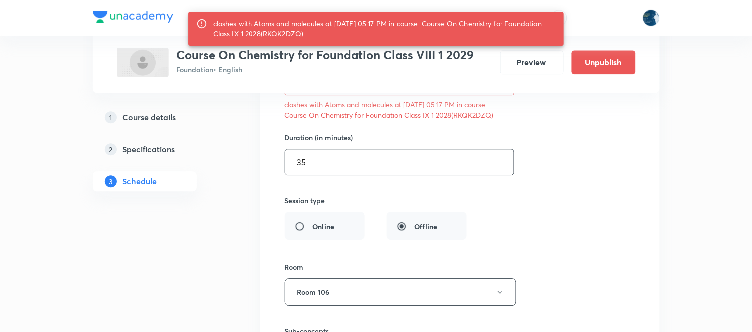
scroll to position [3443, 0]
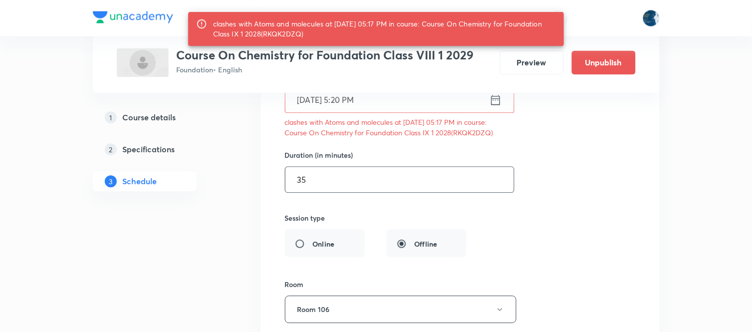
click at [352, 180] on input "35" at bounding box center [399, 179] width 228 height 25
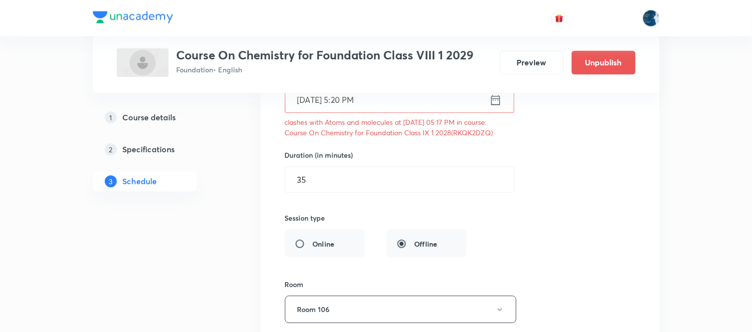
click at [352, 180] on input "35" at bounding box center [399, 179] width 228 height 25
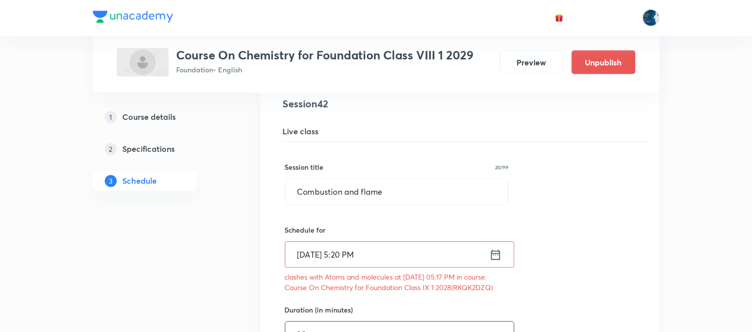
scroll to position [3277, 0]
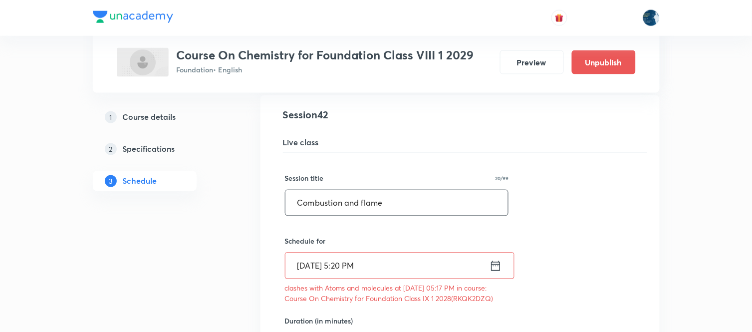
type input "30"
click at [368, 199] on input "Combustion and flame" at bounding box center [396, 202] width 223 height 25
click at [335, 208] on input "Synthetic Fibres & Plastics" at bounding box center [396, 202] width 223 height 25
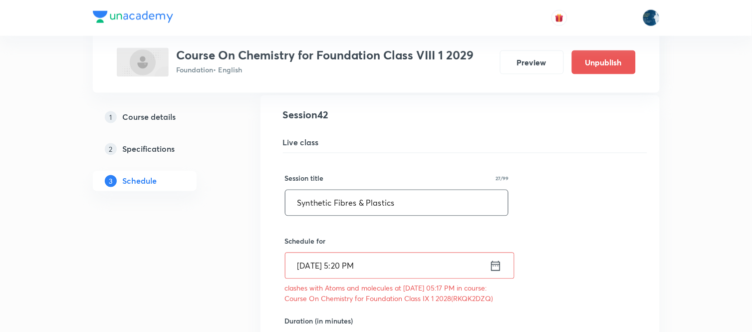
click at [345, 208] on input "Synthetic Fibres & Plastics" at bounding box center [396, 202] width 223 height 25
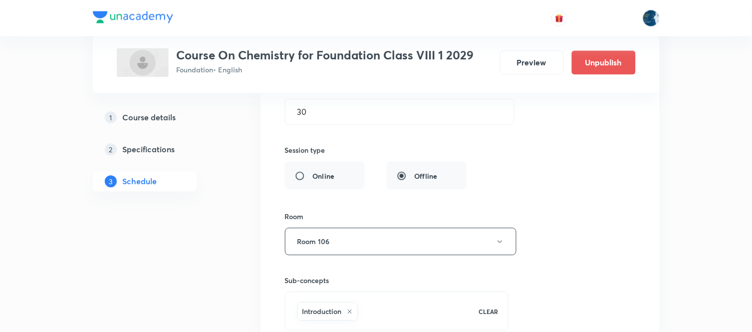
scroll to position [3554, 0]
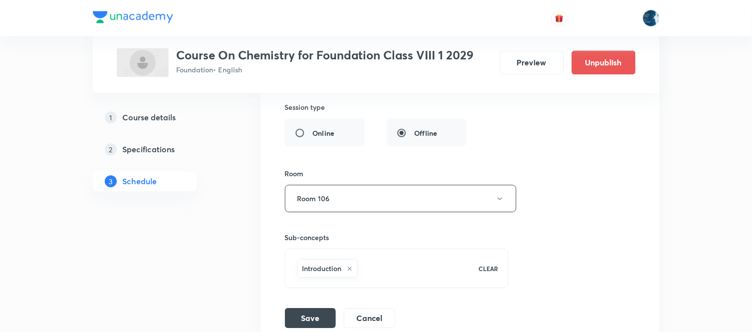
type input "Synthetic Fibers & Plastics"
click at [313, 308] on div "Session title 27/99 Synthetic Fibers & Plastics ​ Schedule for Oct 8, 2025, 5:2…" at bounding box center [460, 101] width 350 height 451
click at [312, 316] on button "Save" at bounding box center [310, 317] width 51 height 20
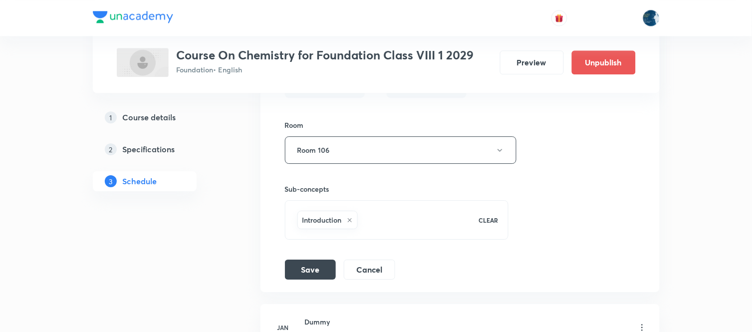
scroll to position [3665, 0]
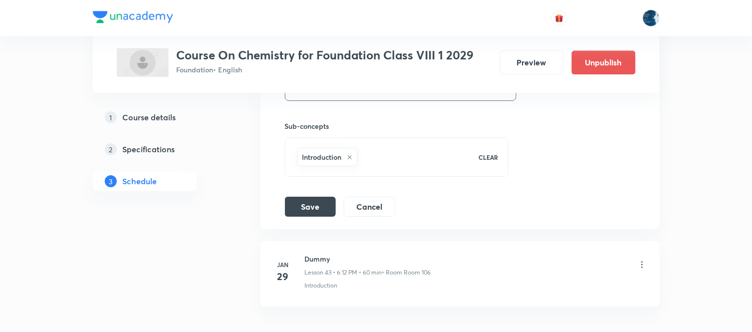
click at [312, 215] on button "Save" at bounding box center [310, 205] width 51 height 20
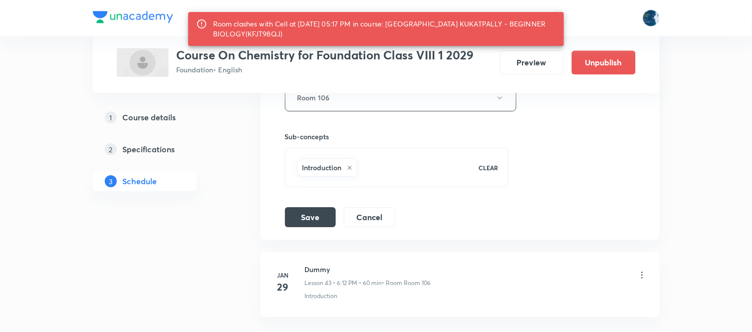
click at [267, 31] on div "Room clashes with Cell at 08 Oct 2025 05:17 PM in course: HYDERABAD KUKATPALLY …" at bounding box center [384, 29] width 343 height 28
copy div "KFJT98QJ"
click at [313, 215] on button "Save" at bounding box center [310, 216] width 51 height 20
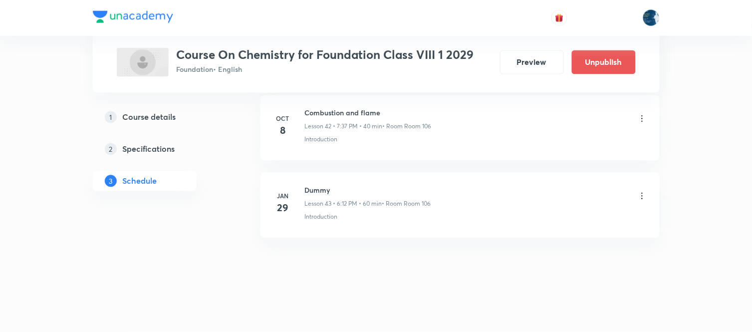
scroll to position [3337, 0]
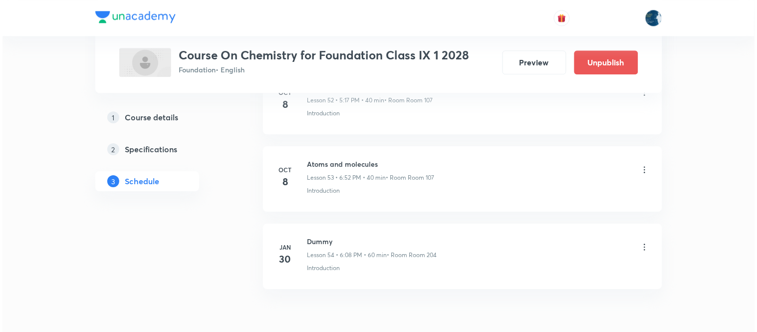
scroll to position [4536, 0]
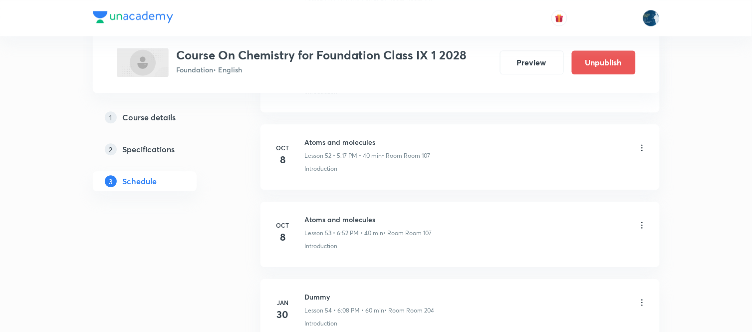
click at [645, 153] on icon at bounding box center [642, 148] width 10 height 10
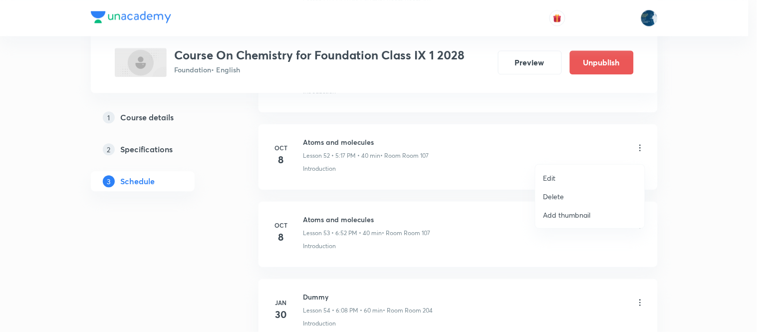
click at [549, 196] on p "Delete" at bounding box center [553, 196] width 21 height 10
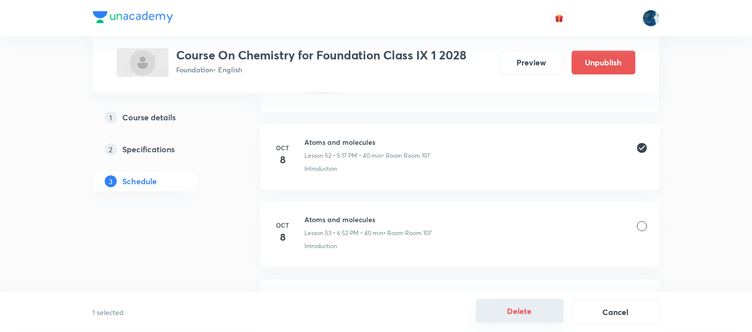
click at [511, 305] on button "Delete" at bounding box center [520, 311] width 88 height 24
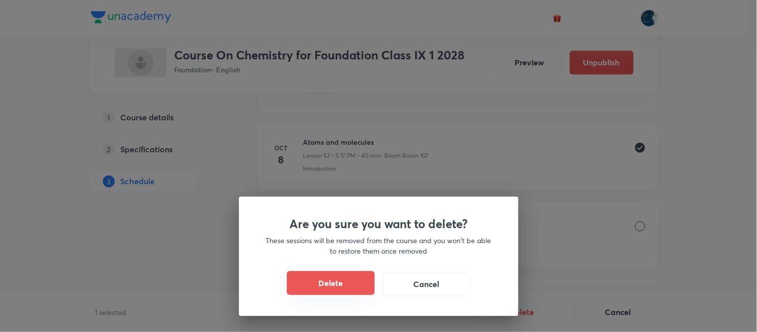
click at [365, 281] on button "Delete" at bounding box center [331, 283] width 88 height 24
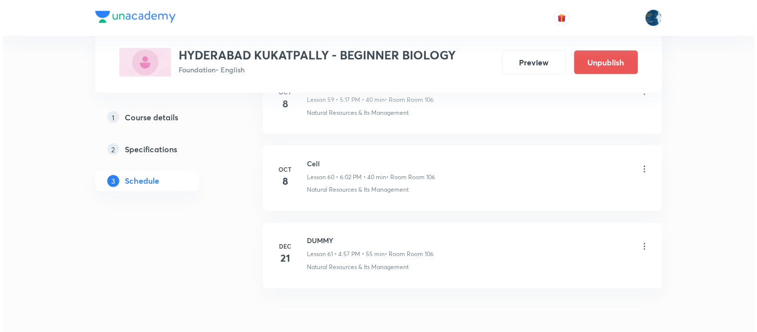
scroll to position [5077, 0]
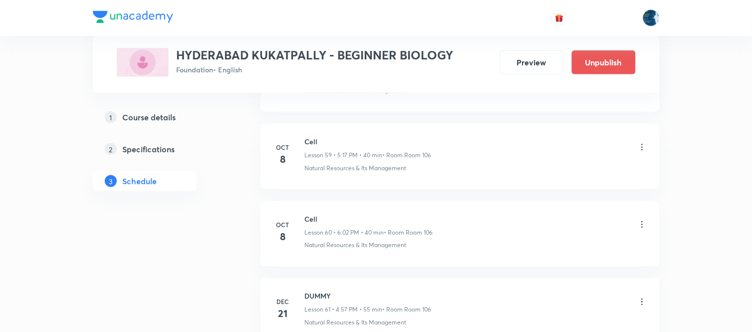
click at [642, 150] on icon at bounding box center [642, 147] width 10 height 10
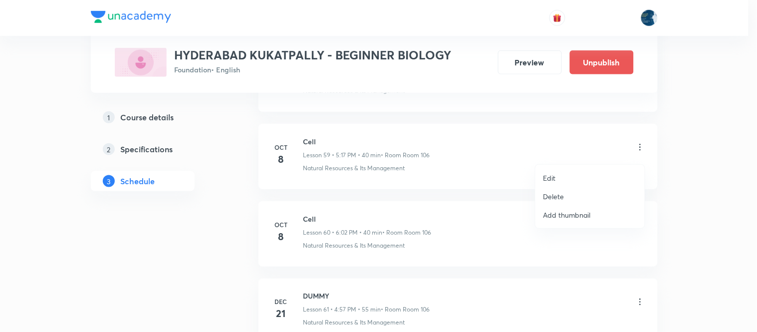
click at [577, 193] on li "Delete" at bounding box center [589, 196] width 109 height 18
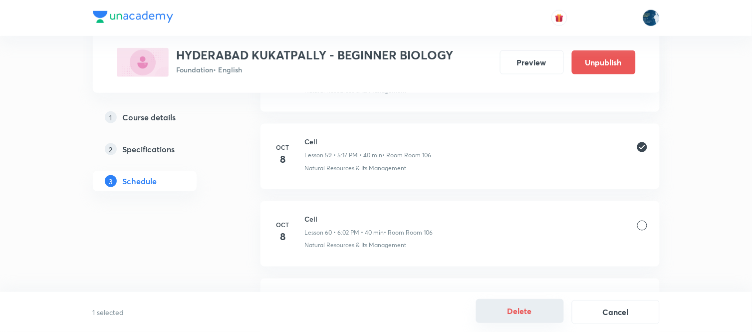
click at [526, 305] on button "Delete" at bounding box center [520, 311] width 88 height 24
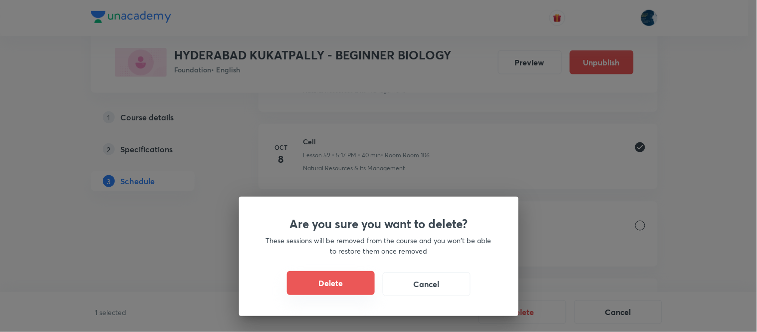
click at [297, 280] on button "Delete" at bounding box center [331, 283] width 88 height 24
